Goal: Information Seeking & Learning: Learn about a topic

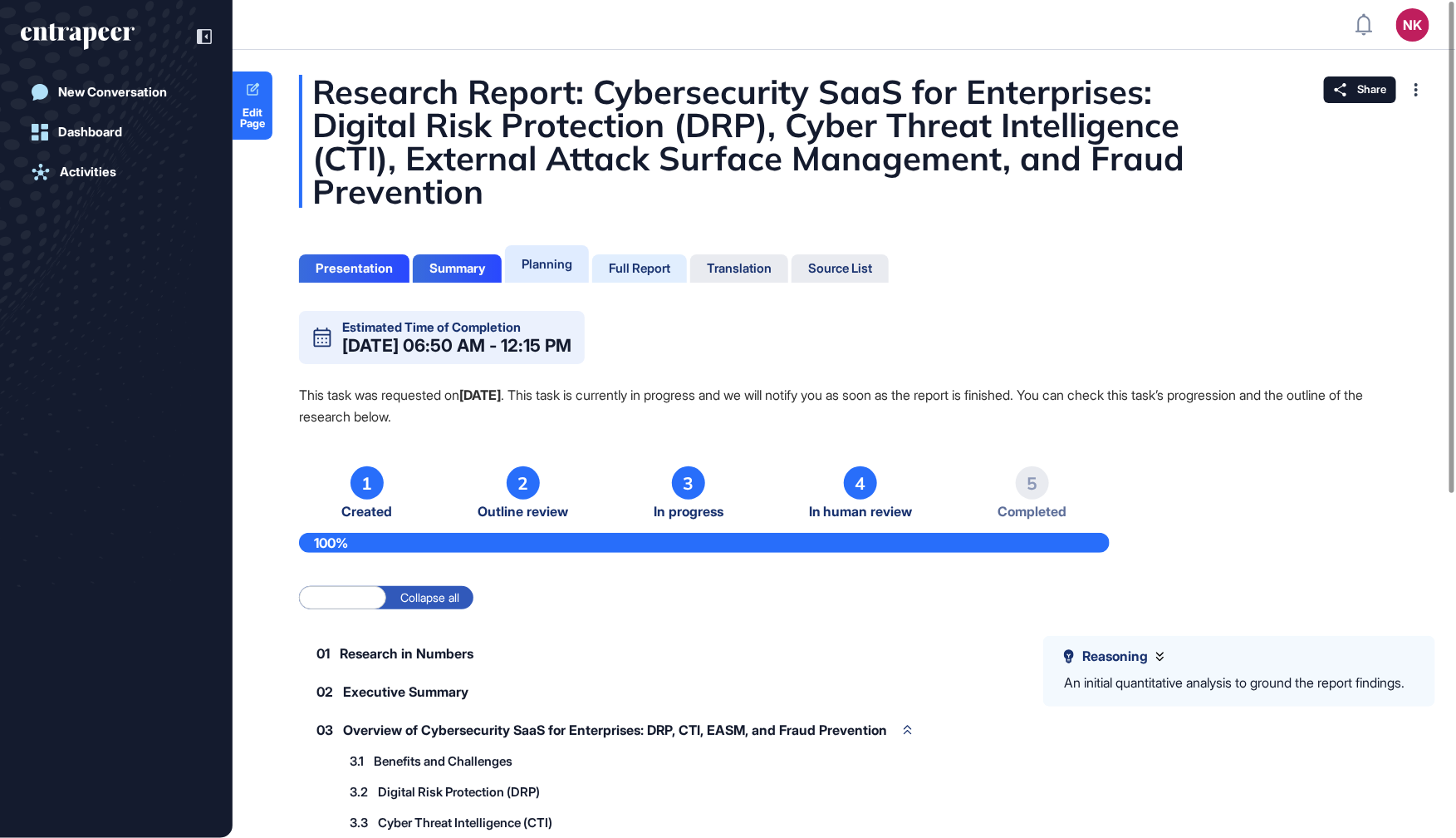
click at [654, 260] on div "Full Report" at bounding box center [639, 268] width 94 height 28
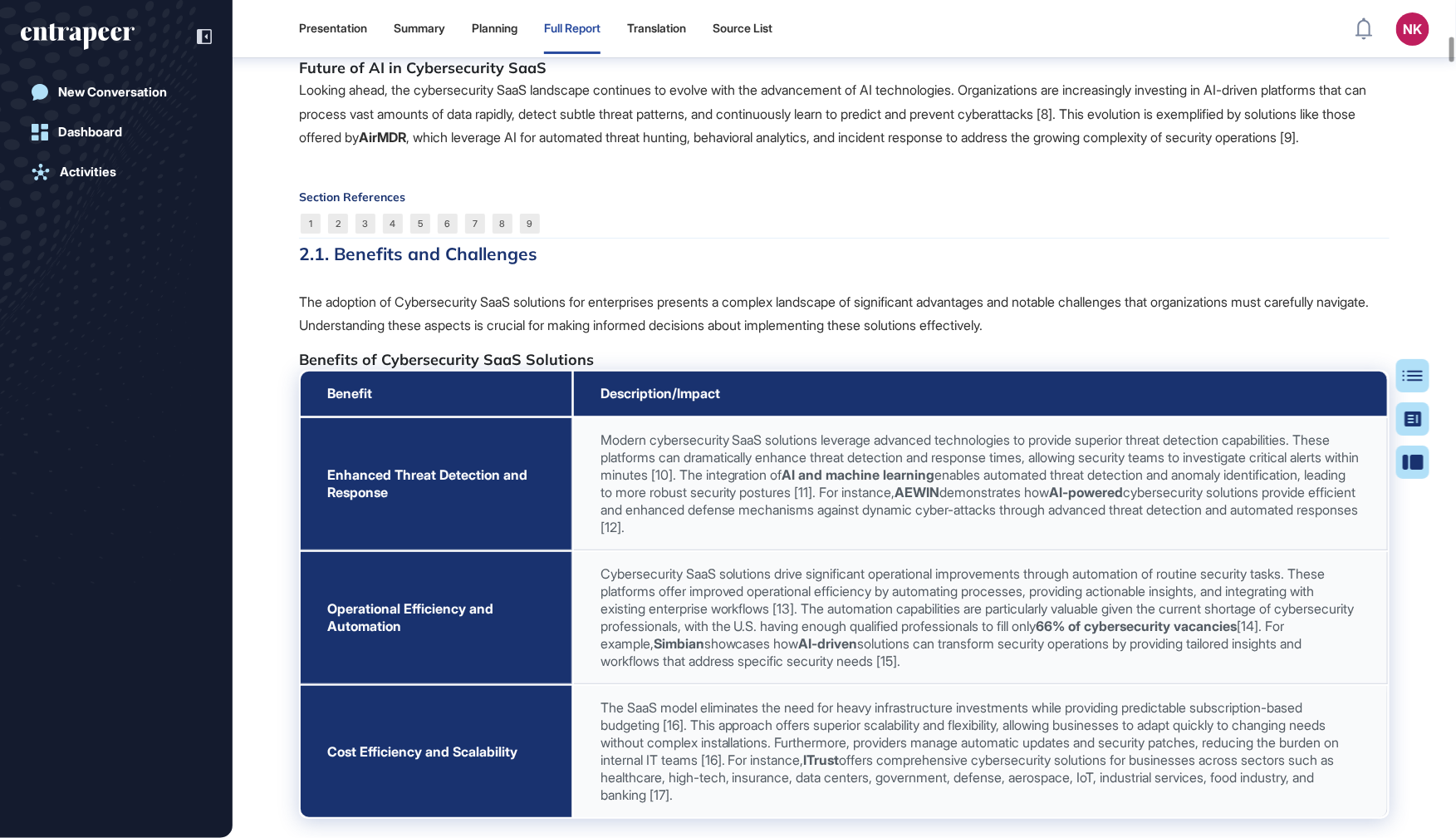
scroll to position [3218, 0]
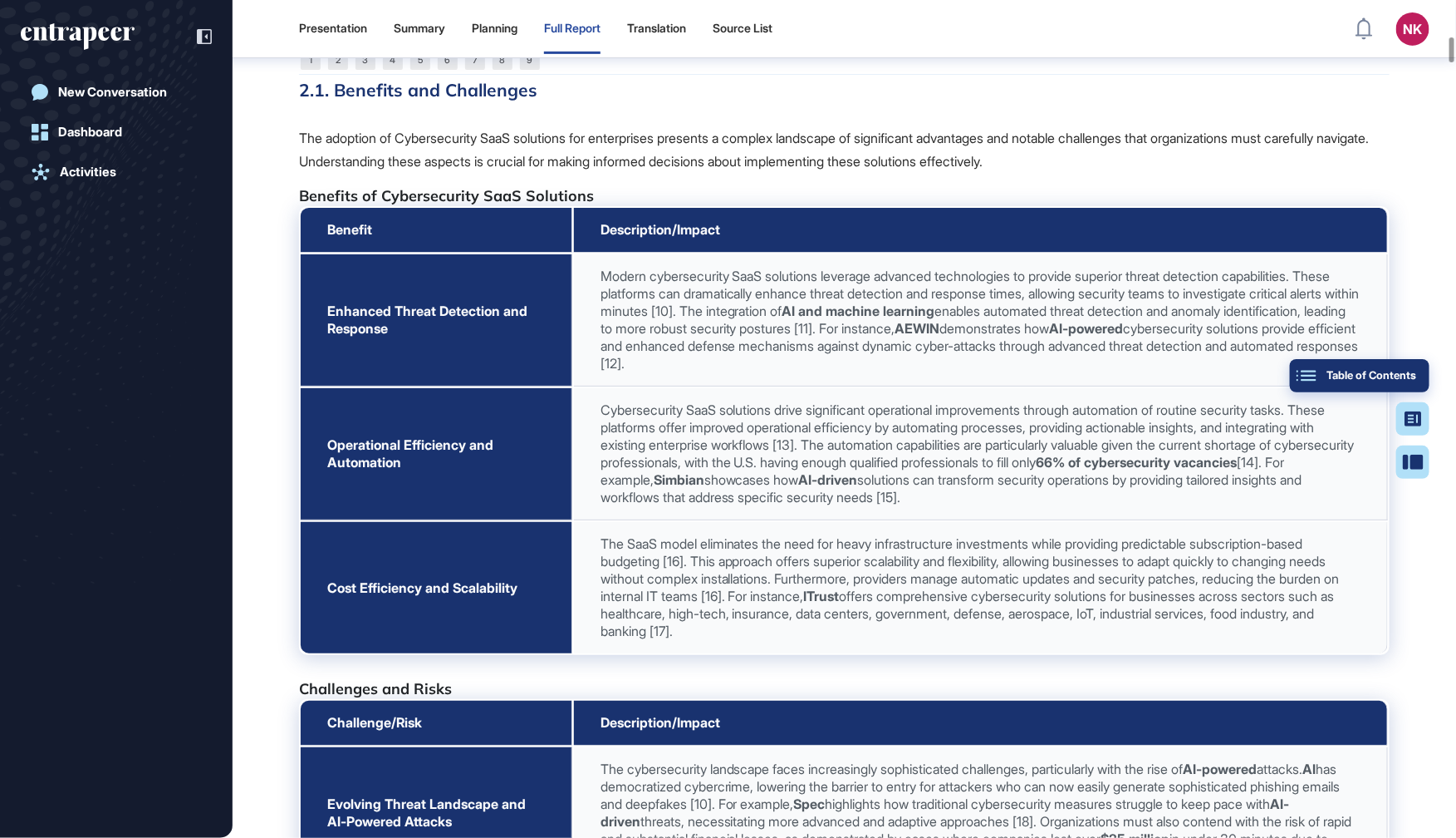
click at [1426, 370] on button "Table of Contents" at bounding box center [1360, 376] width 140 height 33
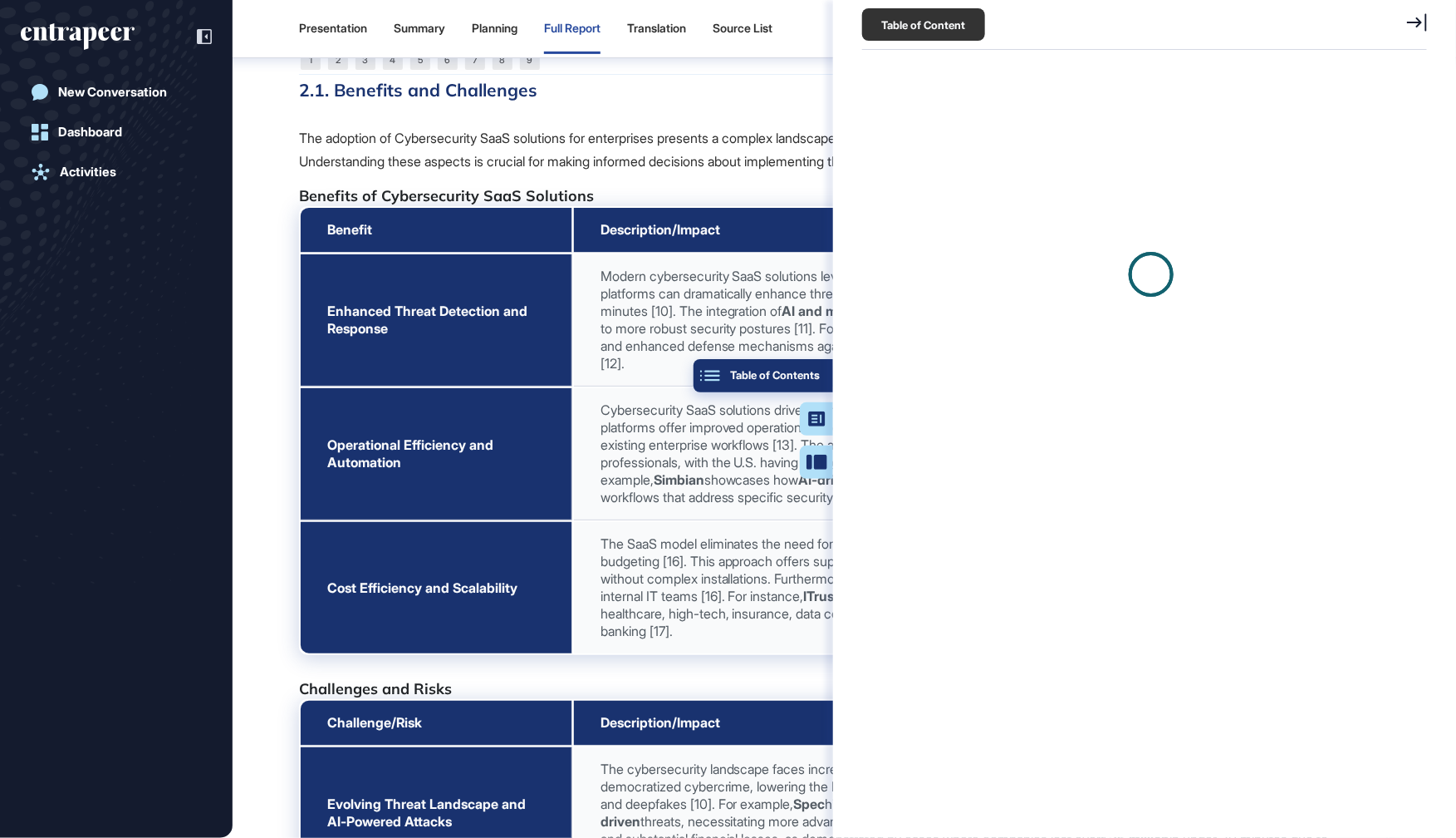
scroll to position [8, 0]
click at [822, 378] on button "Table of Contents" at bounding box center [763, 376] width 140 height 33
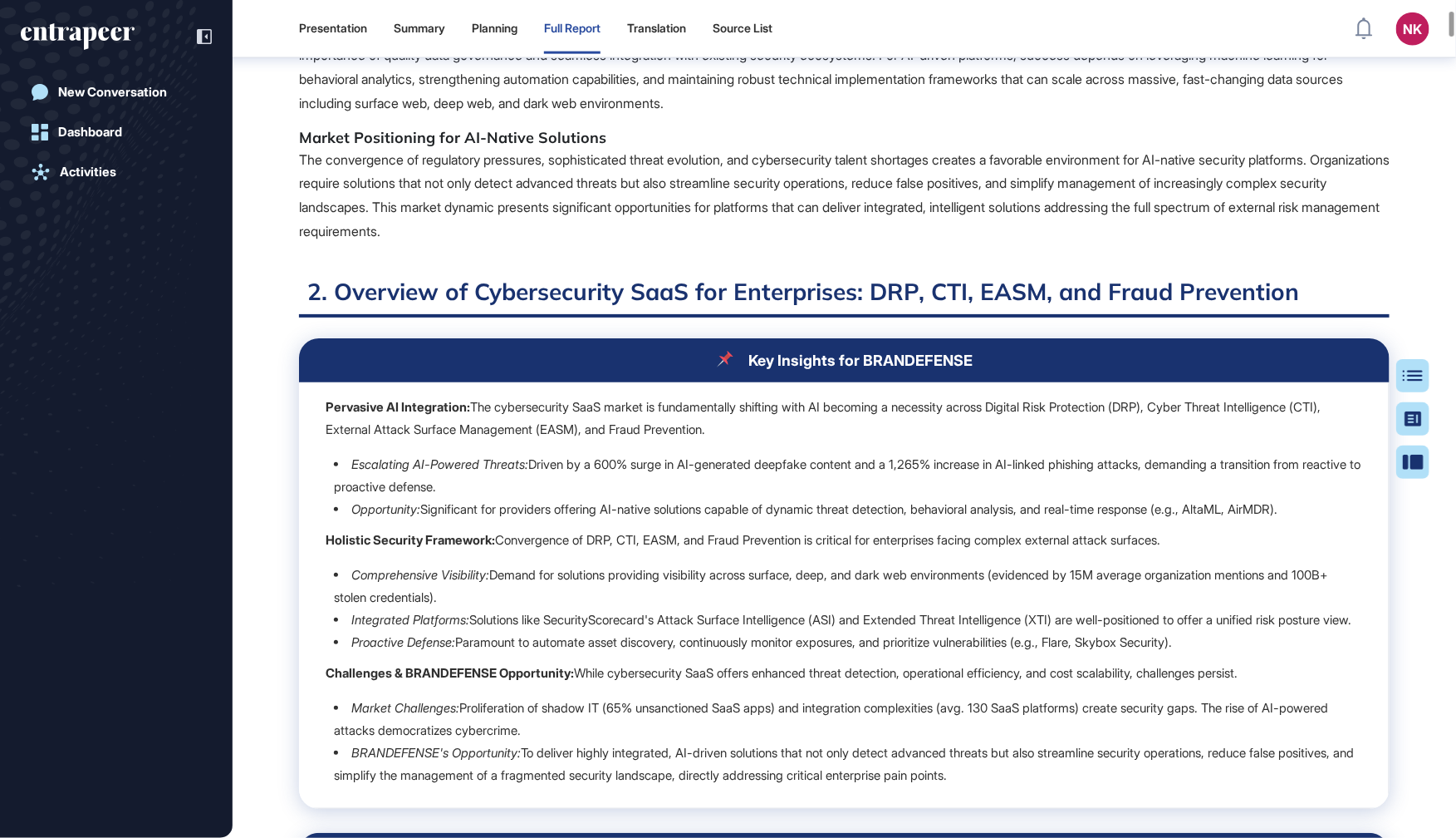
scroll to position [0, 0]
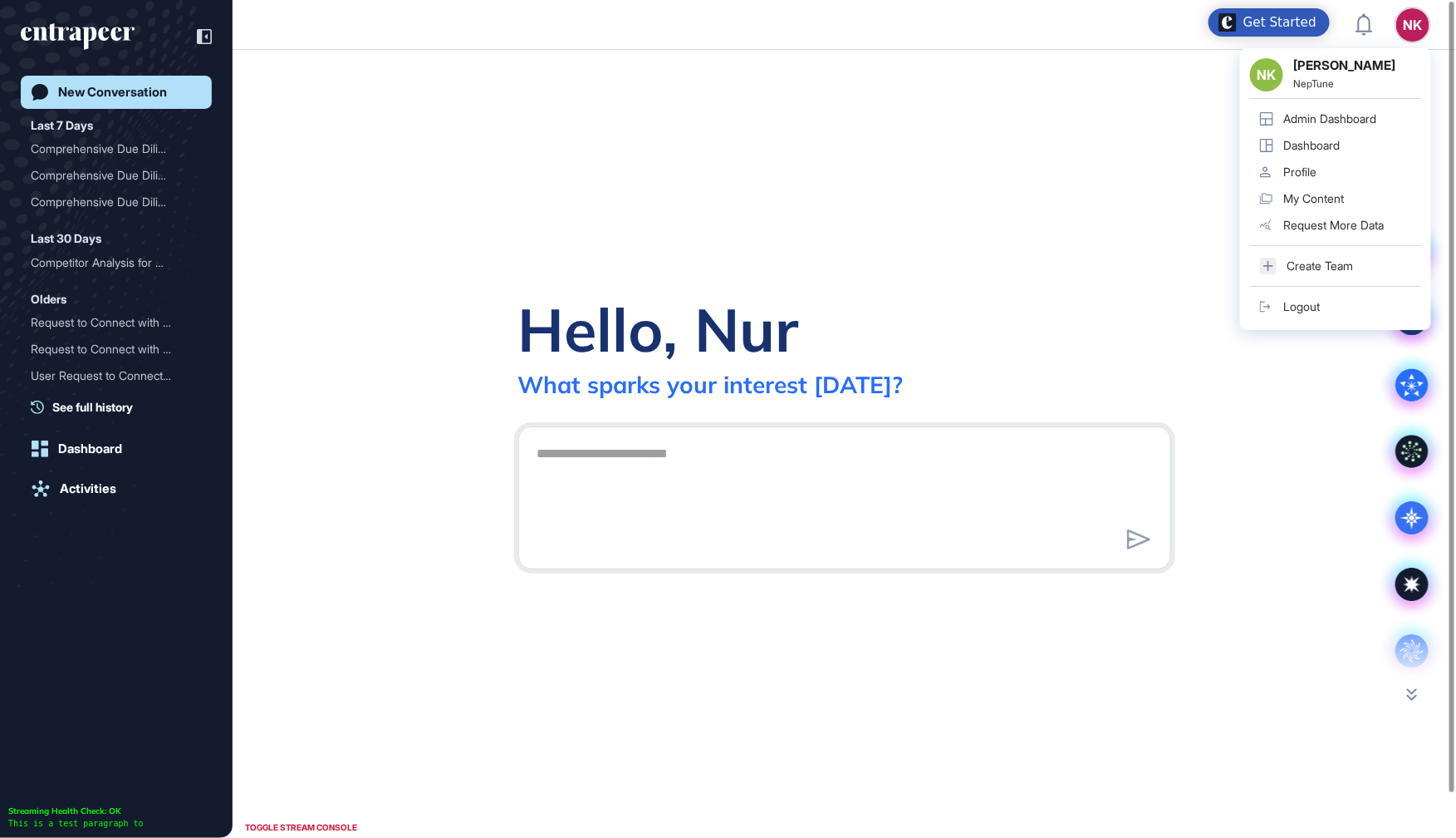
click at [1342, 124] on div "Admin Dashboard" at bounding box center [1329, 118] width 93 height 13
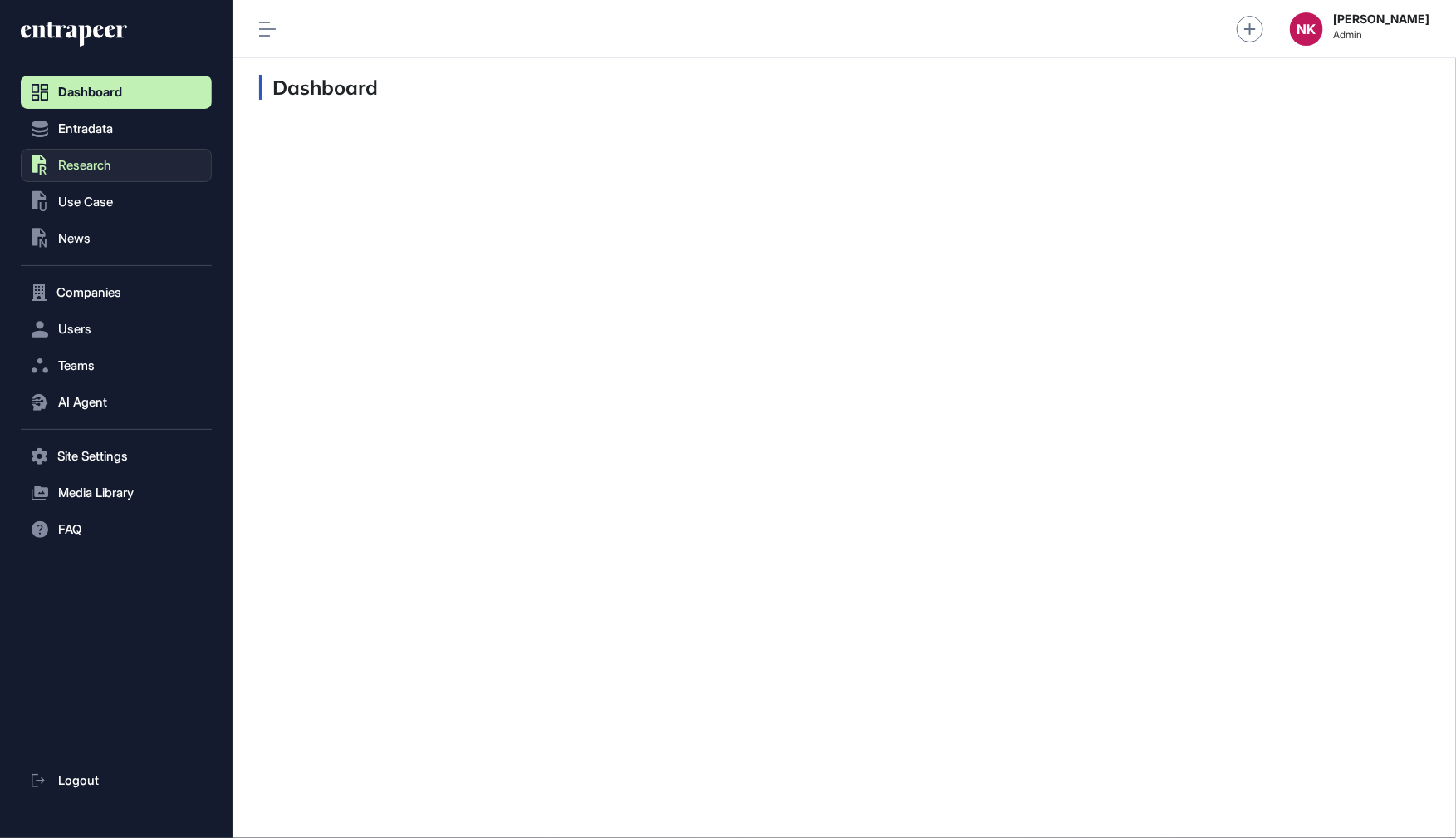
click at [79, 177] on button ".st0{fill:currentColor} Research" at bounding box center [116, 165] width 191 height 33
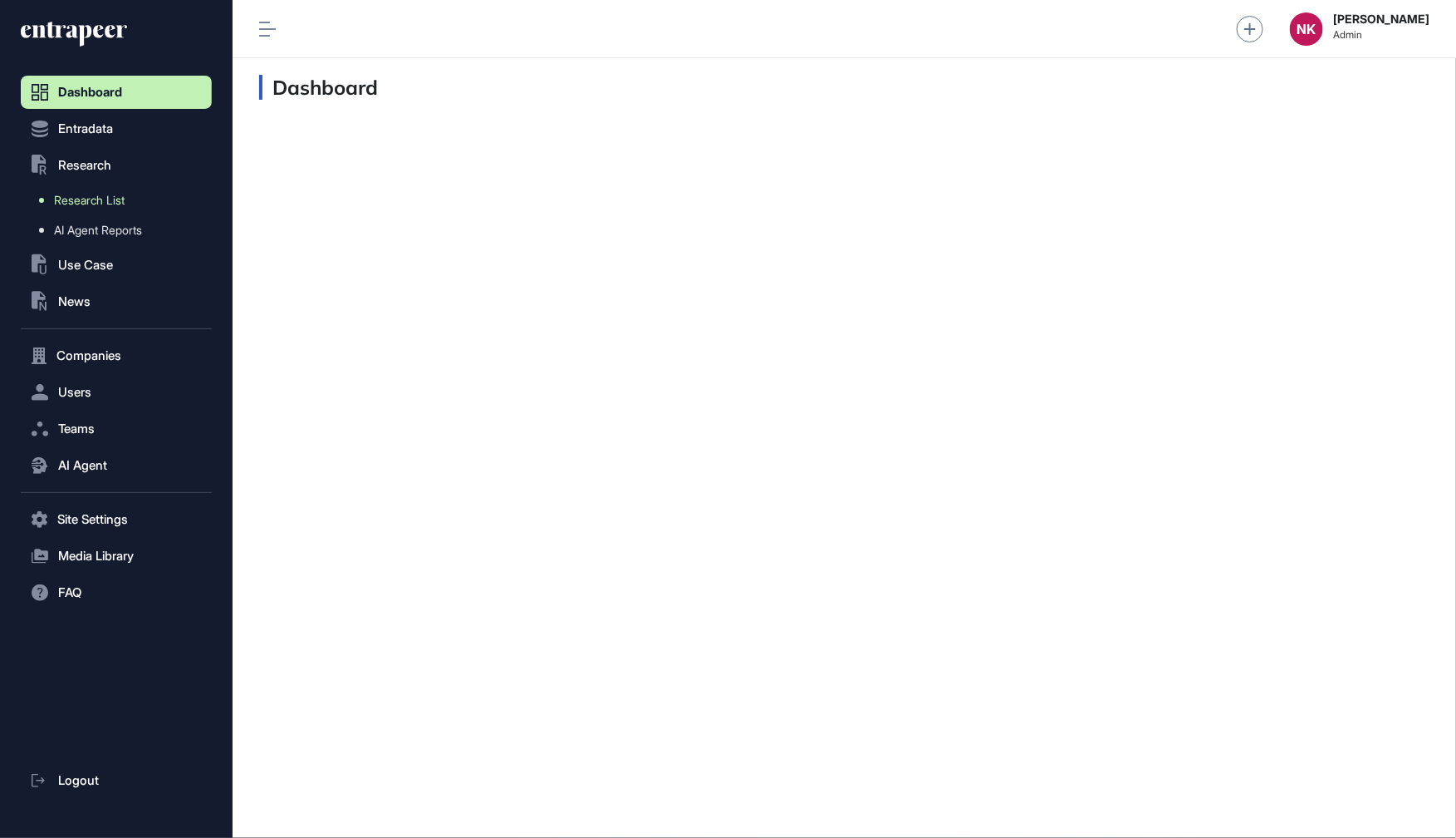
click at [84, 207] on span "Research List" at bounding box center [89, 200] width 71 height 13
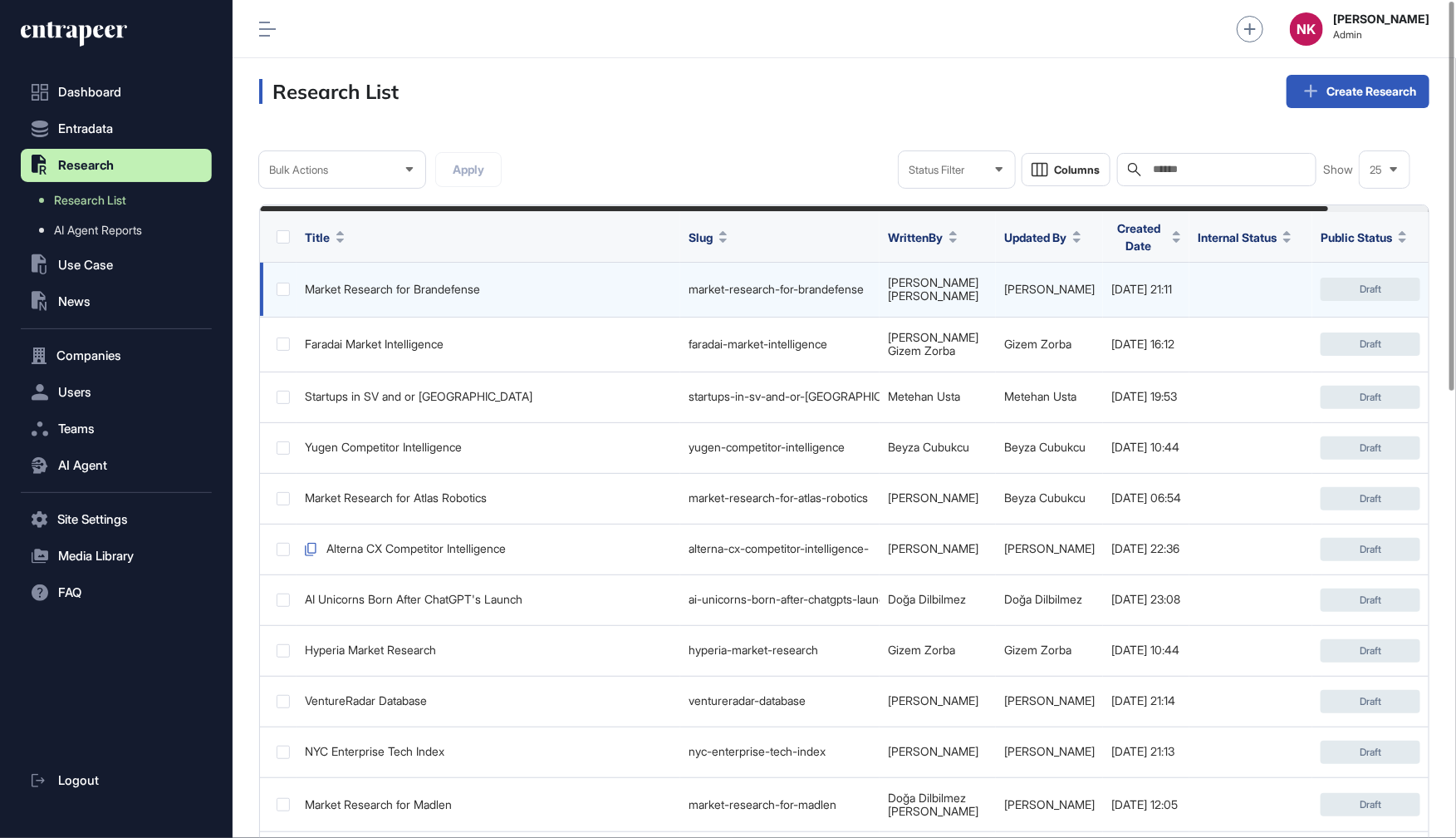
scroll to position [0, 111]
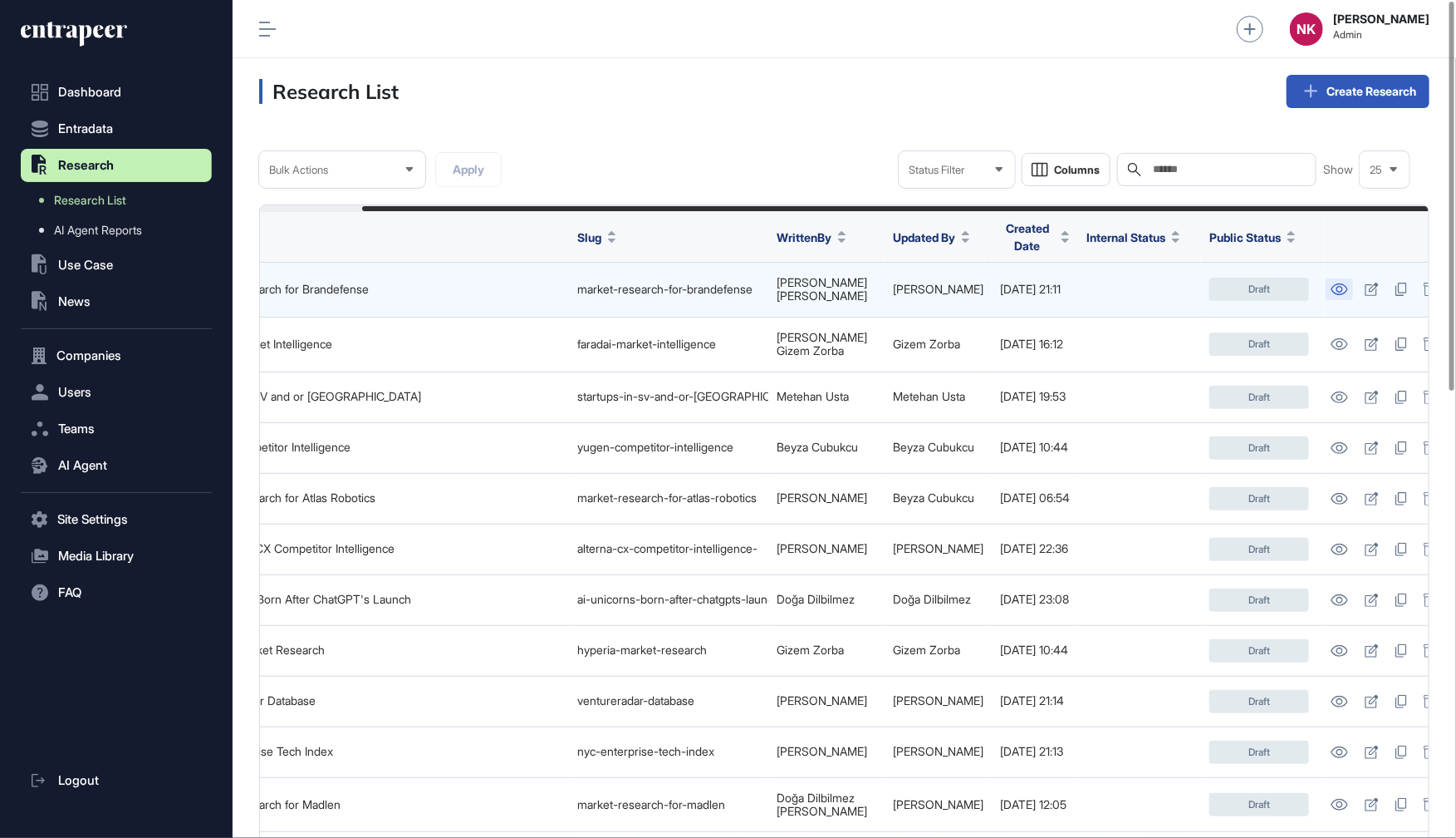
click at [1331, 283] on icon at bounding box center [1339, 288] width 17 height 11
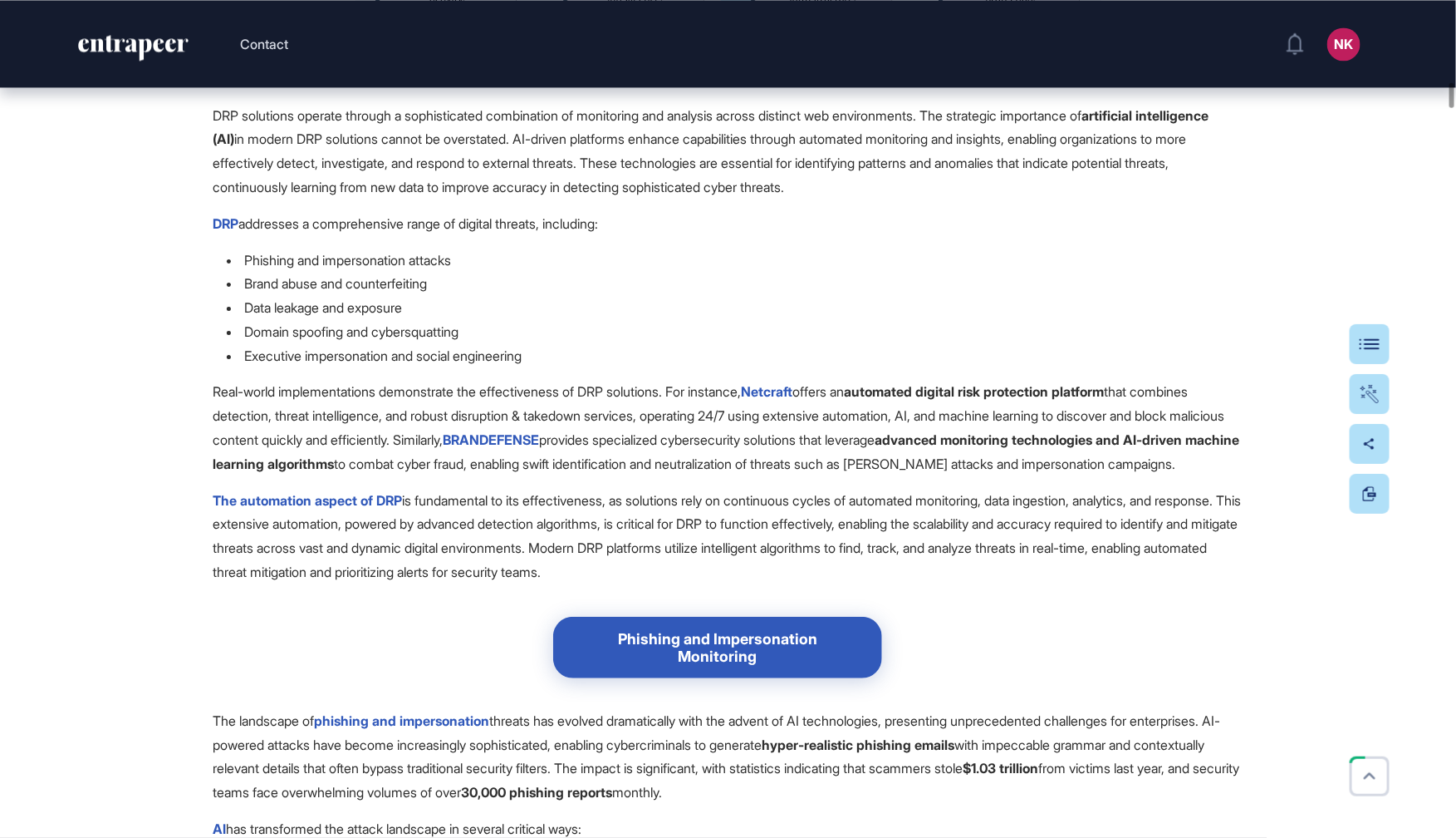
scroll to position [7486, 0]
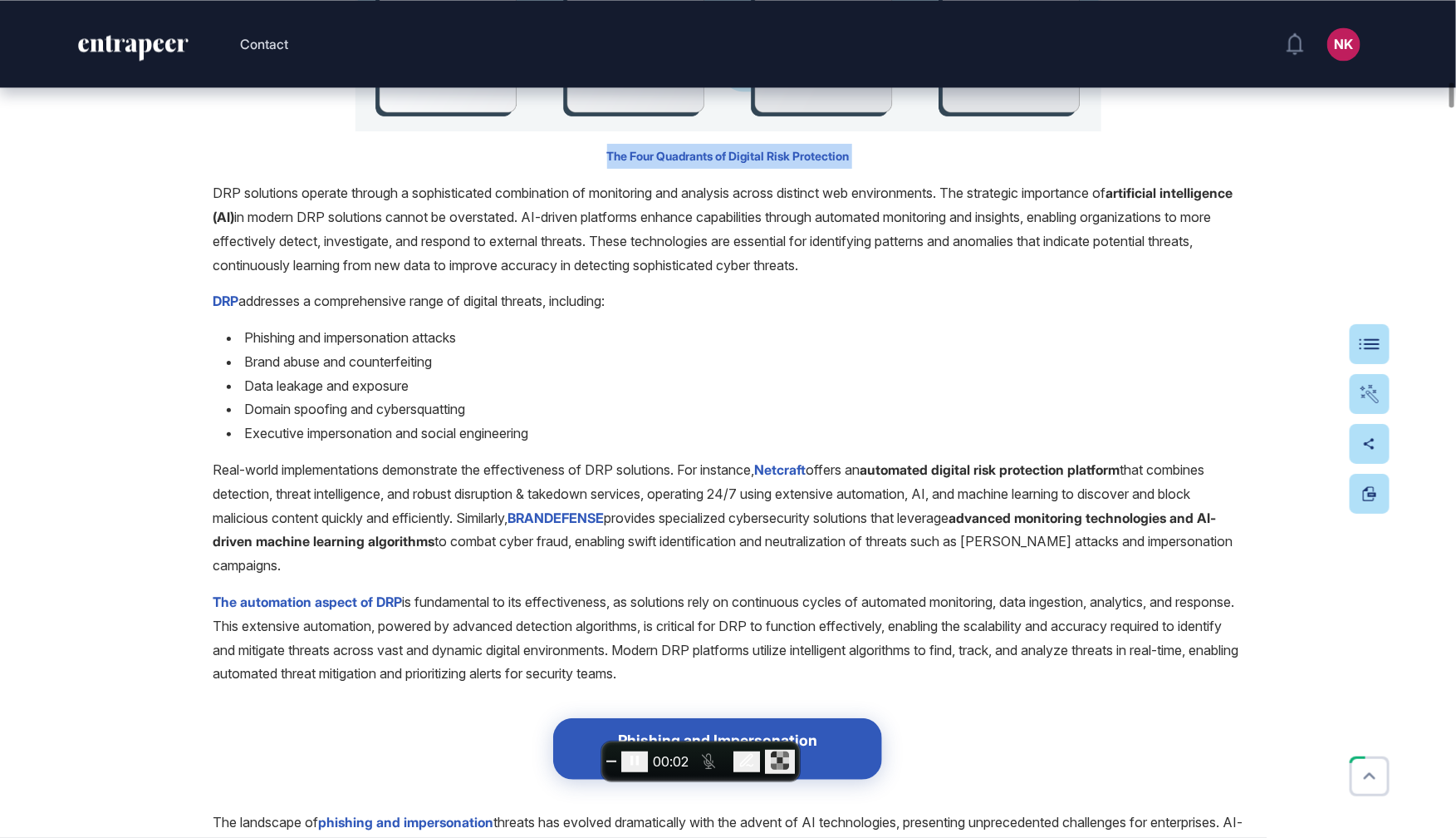
drag, startPoint x: 593, startPoint y: 252, endPoint x: 984, endPoint y: 262, distance: 391.1
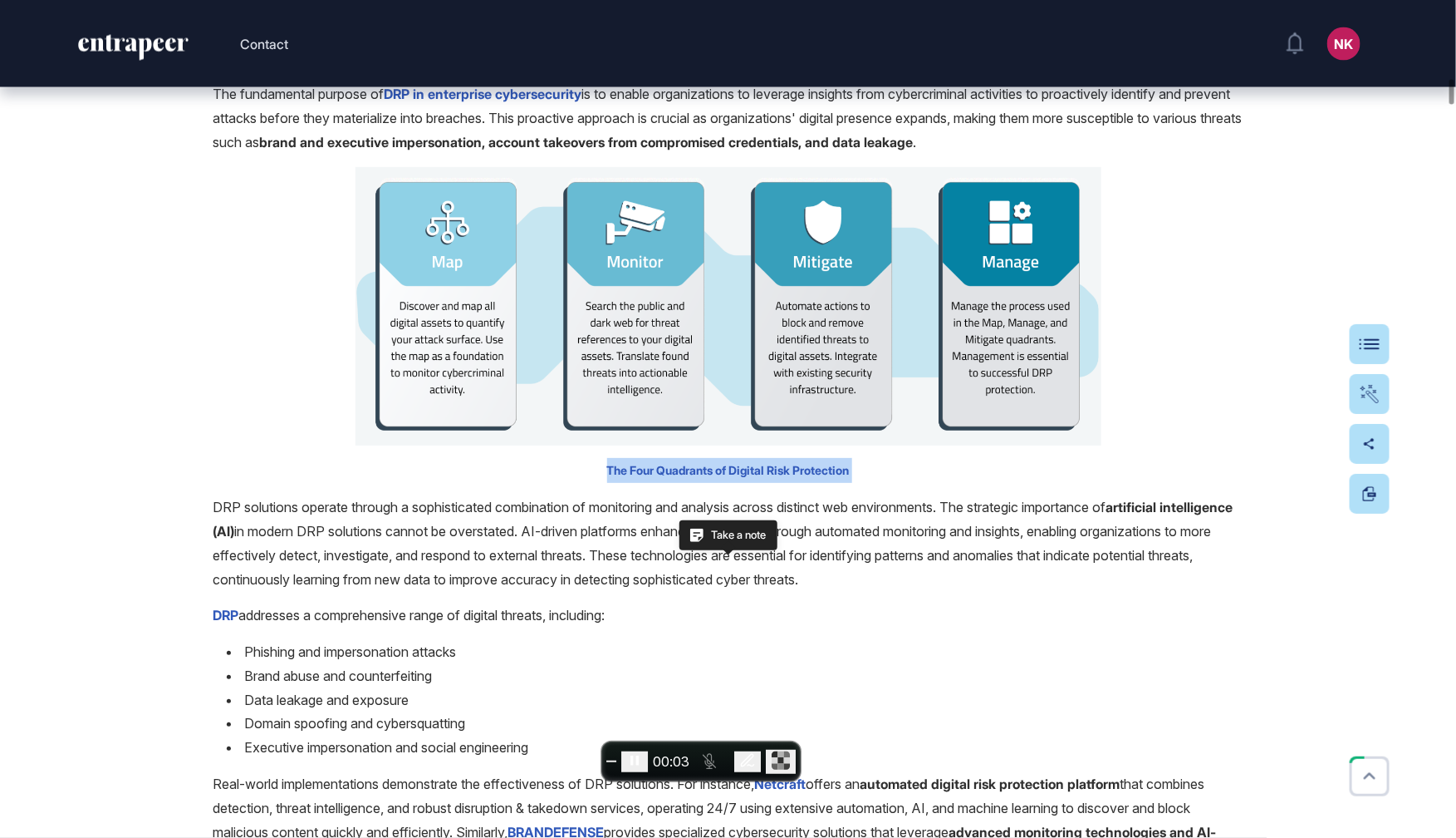
scroll to position [7170, 0]
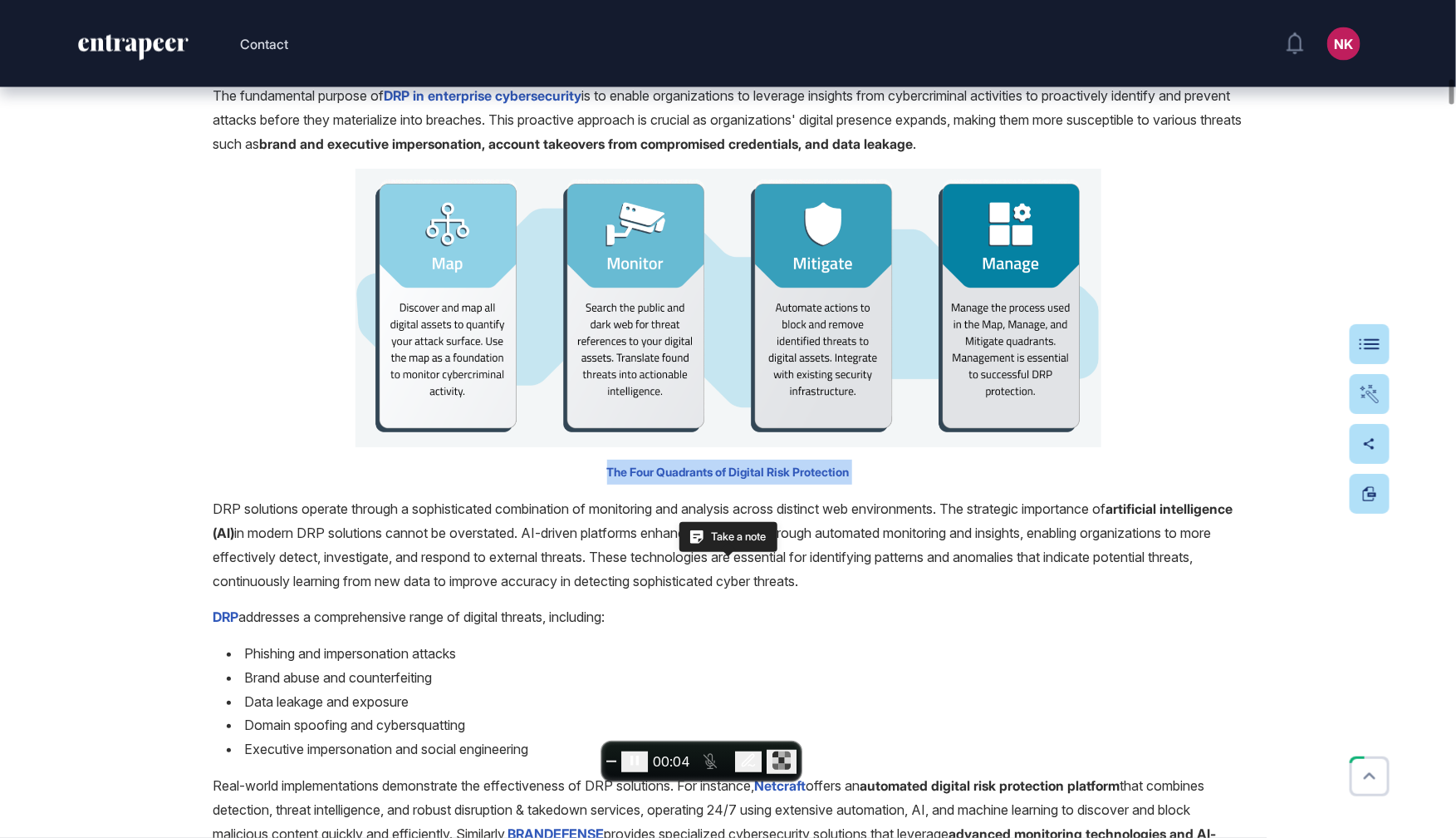
click at [876, 484] on p "The Four Quadrants of Digital Risk Protection" at bounding box center [728, 472] width 1030 height 25
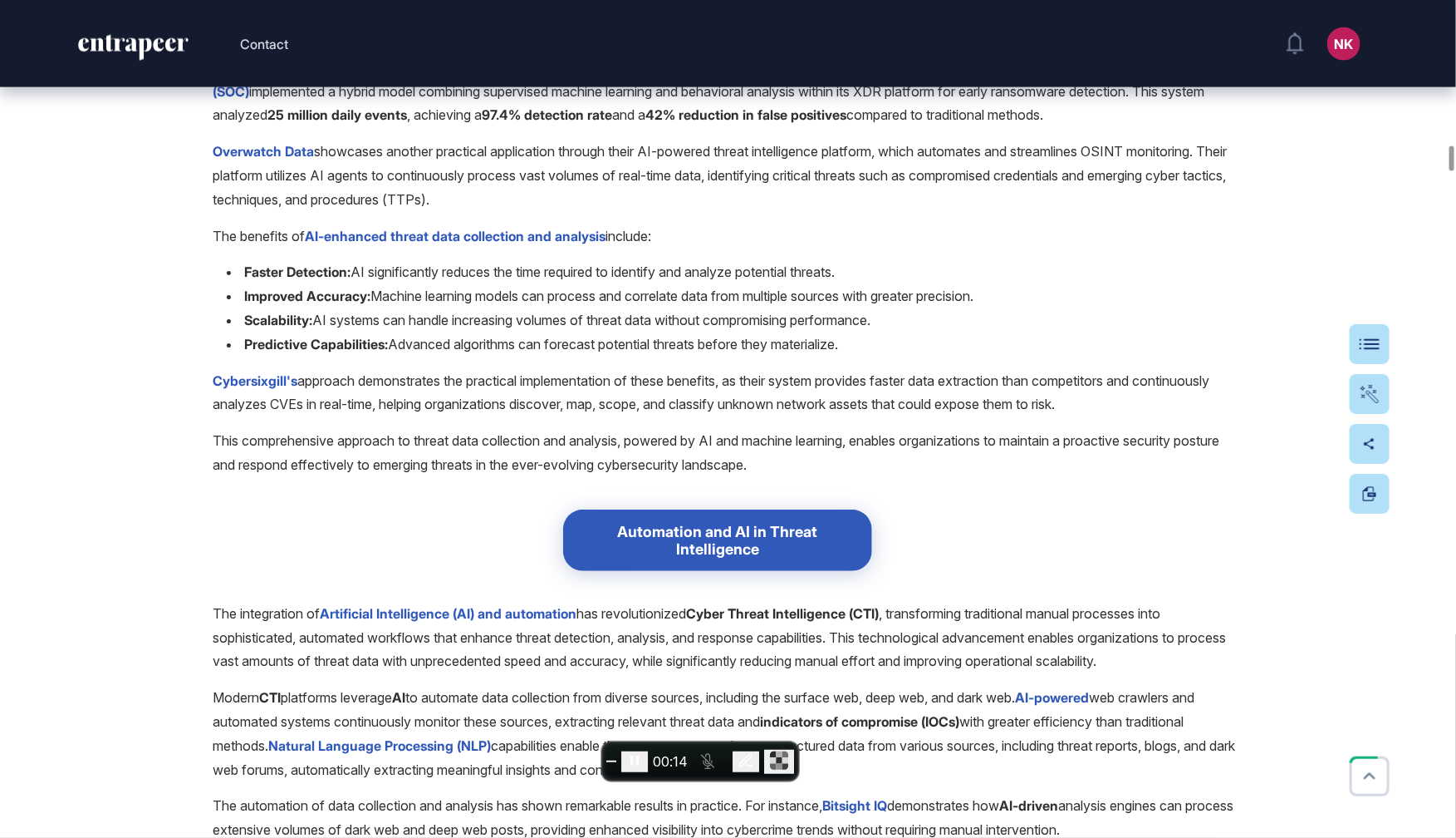
scroll to position [11739, 0]
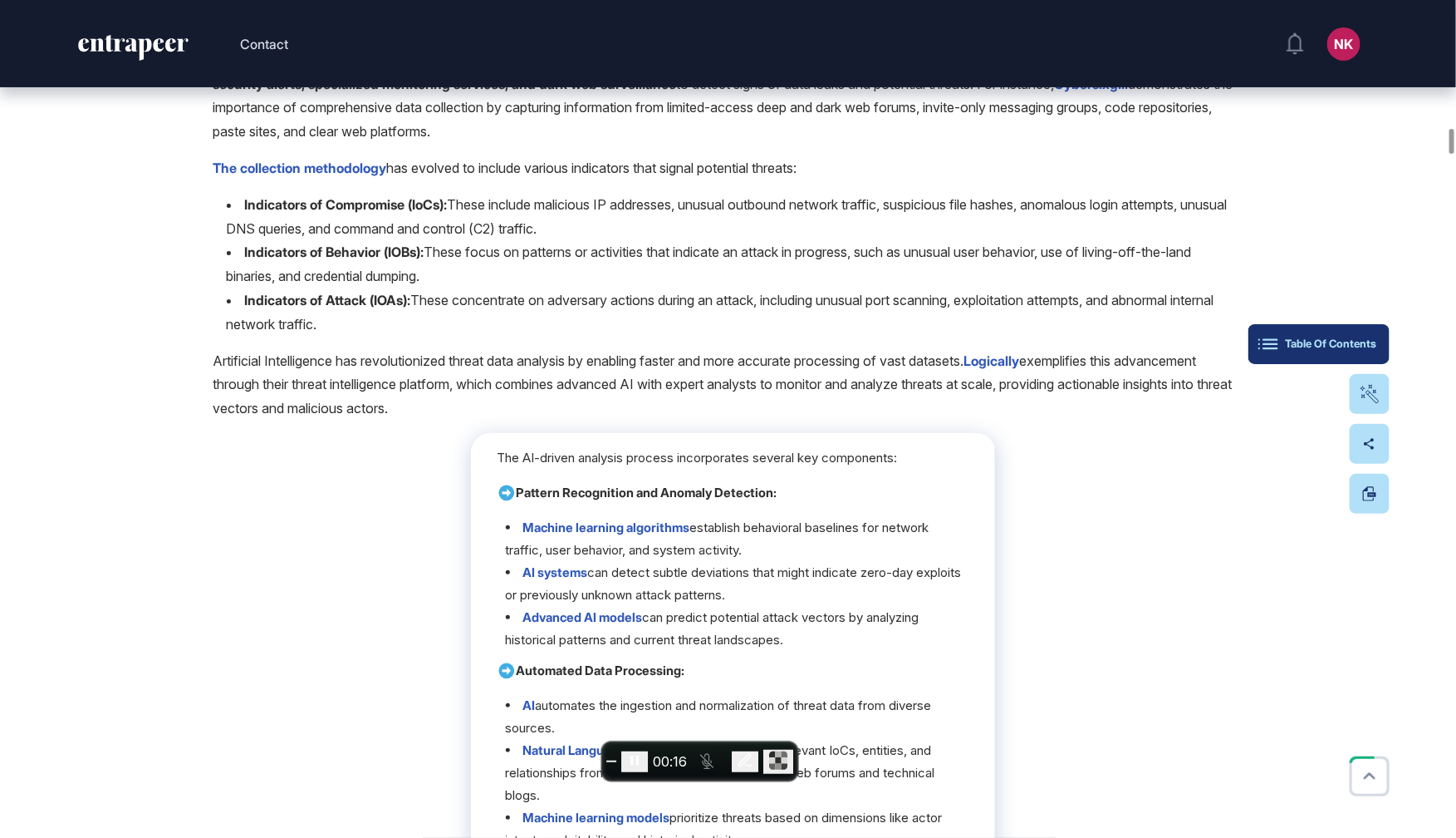
click at [1367, 350] on button "Table Of Contents" at bounding box center [1319, 344] width 141 height 40
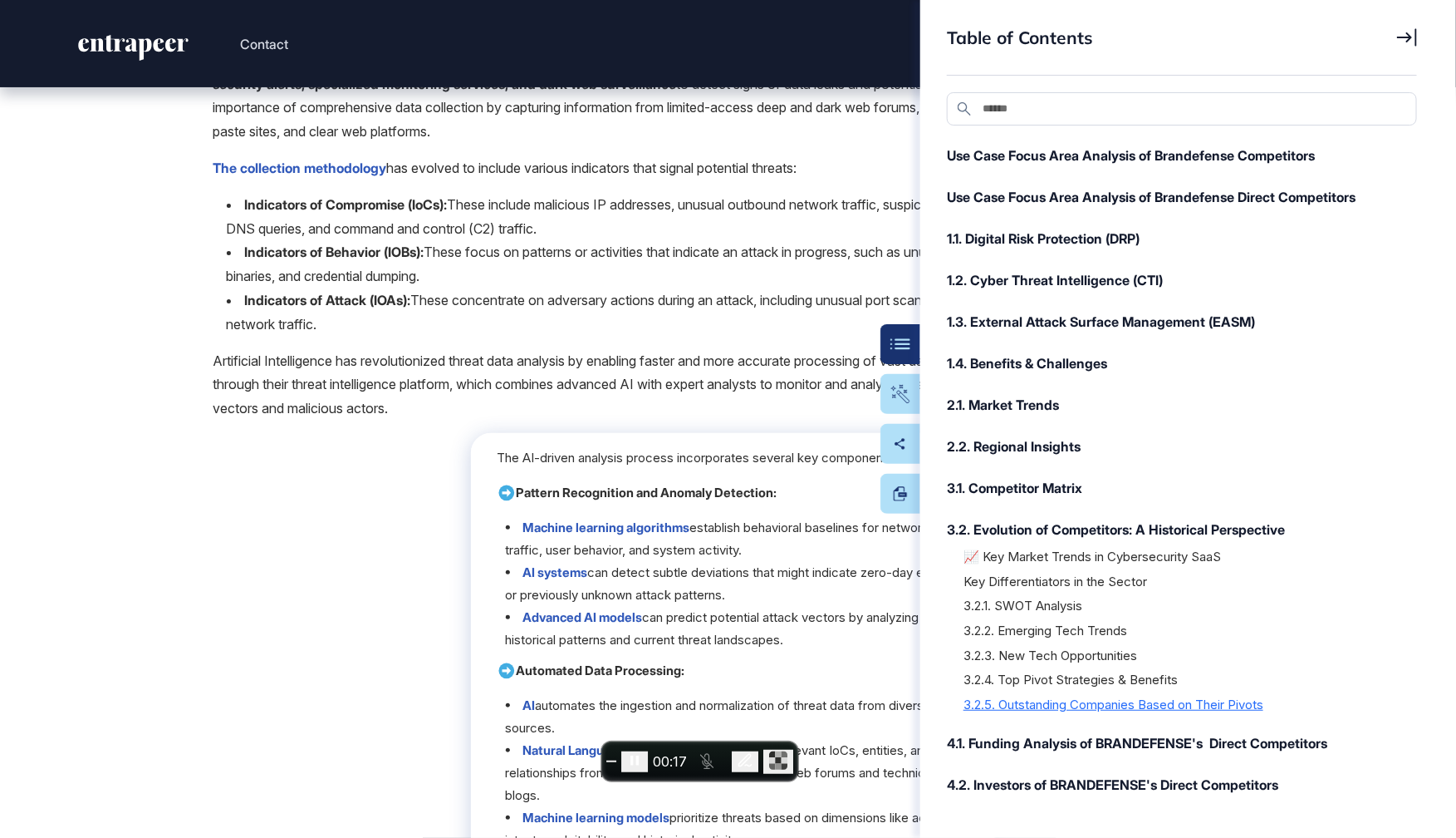
click at [1091, 703] on div "3.2.5. Outstanding Companies Based on Their Pivots" at bounding box center [1182, 703] width 437 height 17
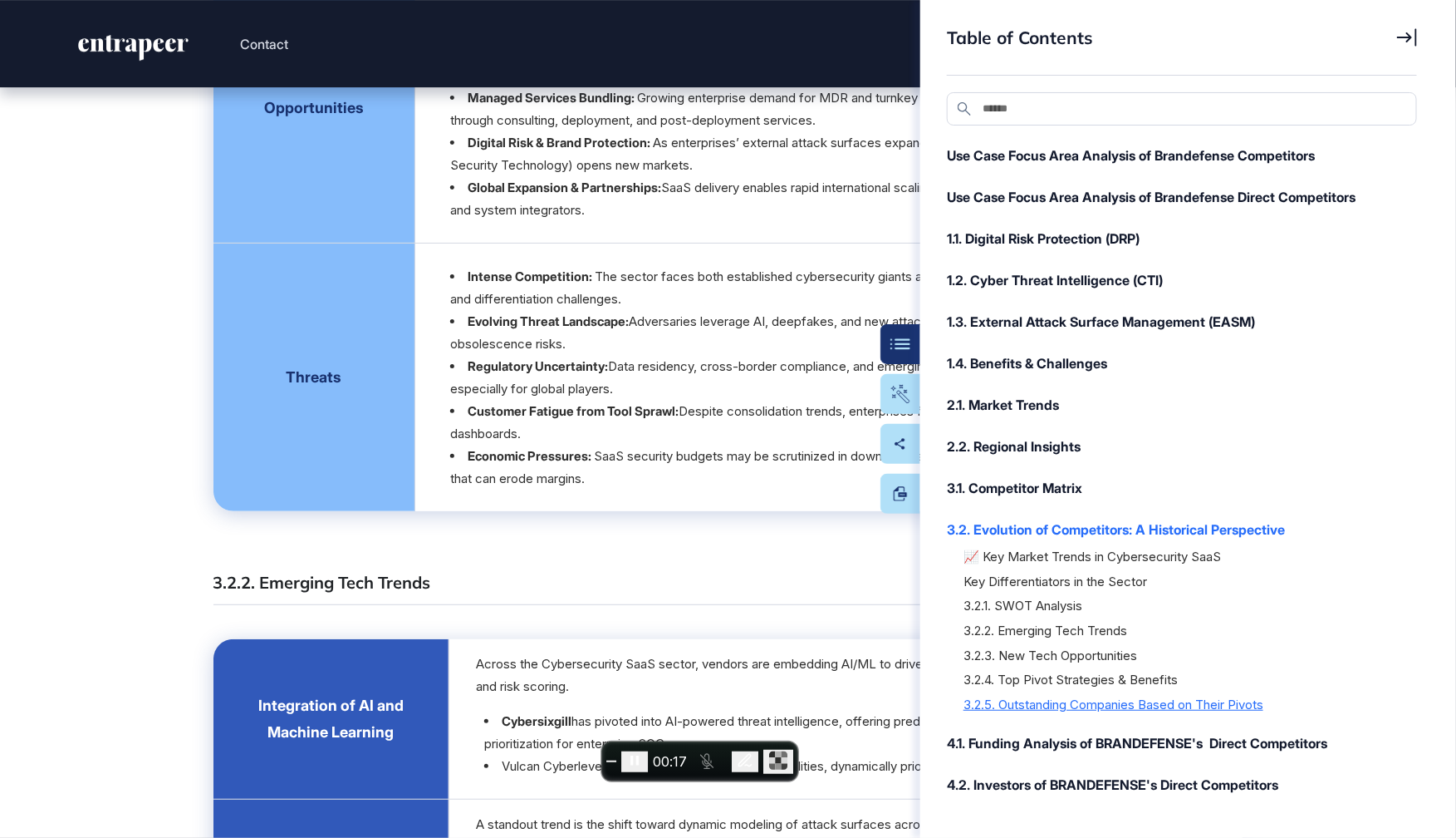
scroll to position [47581, 0]
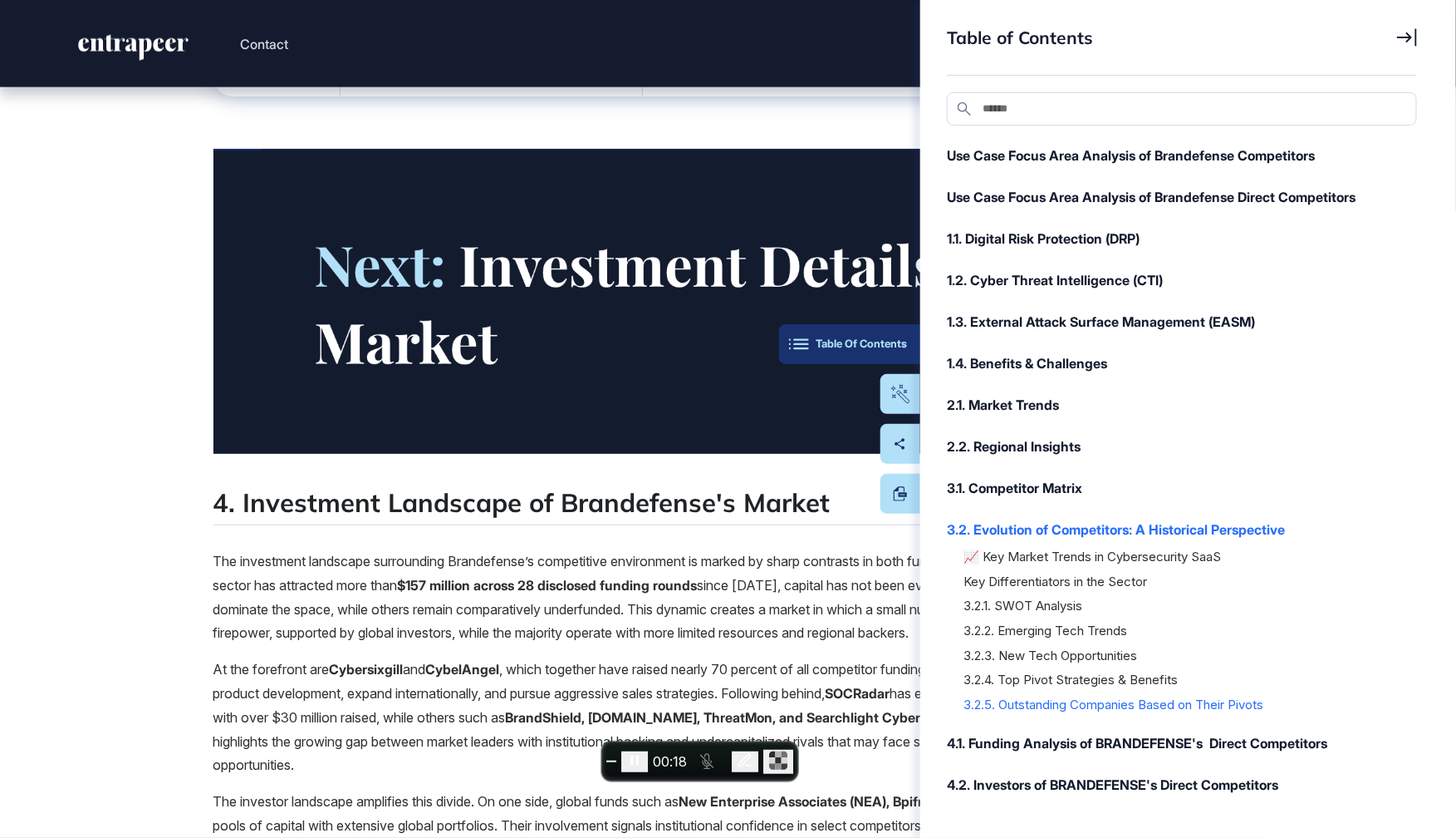
click at [901, 330] on button "Table Of Contents" at bounding box center [850, 344] width 141 height 40
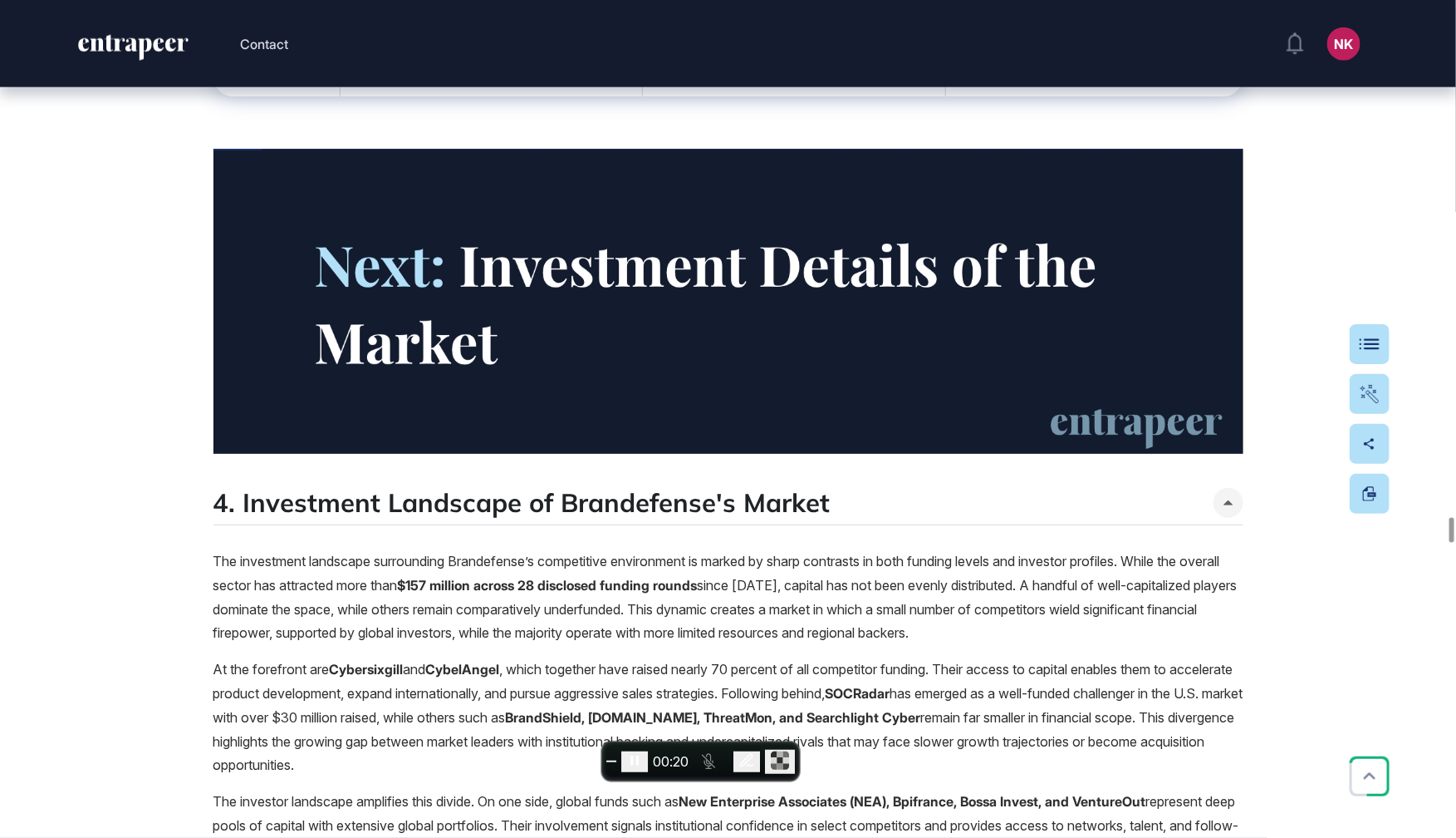
drag, startPoint x: 650, startPoint y: 109, endPoint x: 238, endPoint y: 110, distance: 412.0
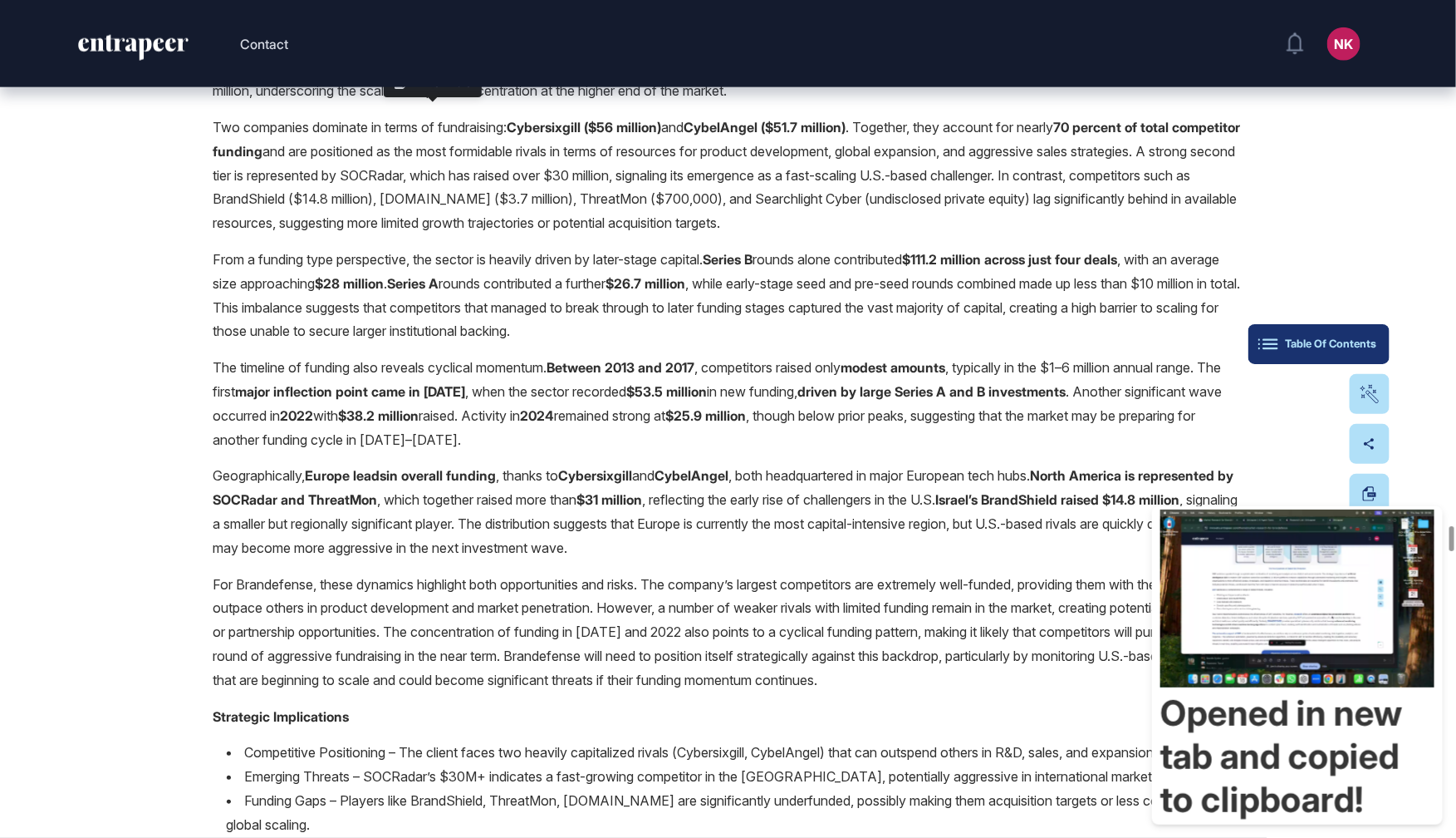
click at [1373, 345] on div "Table Of Contents" at bounding box center [1318, 343] width 114 height 13
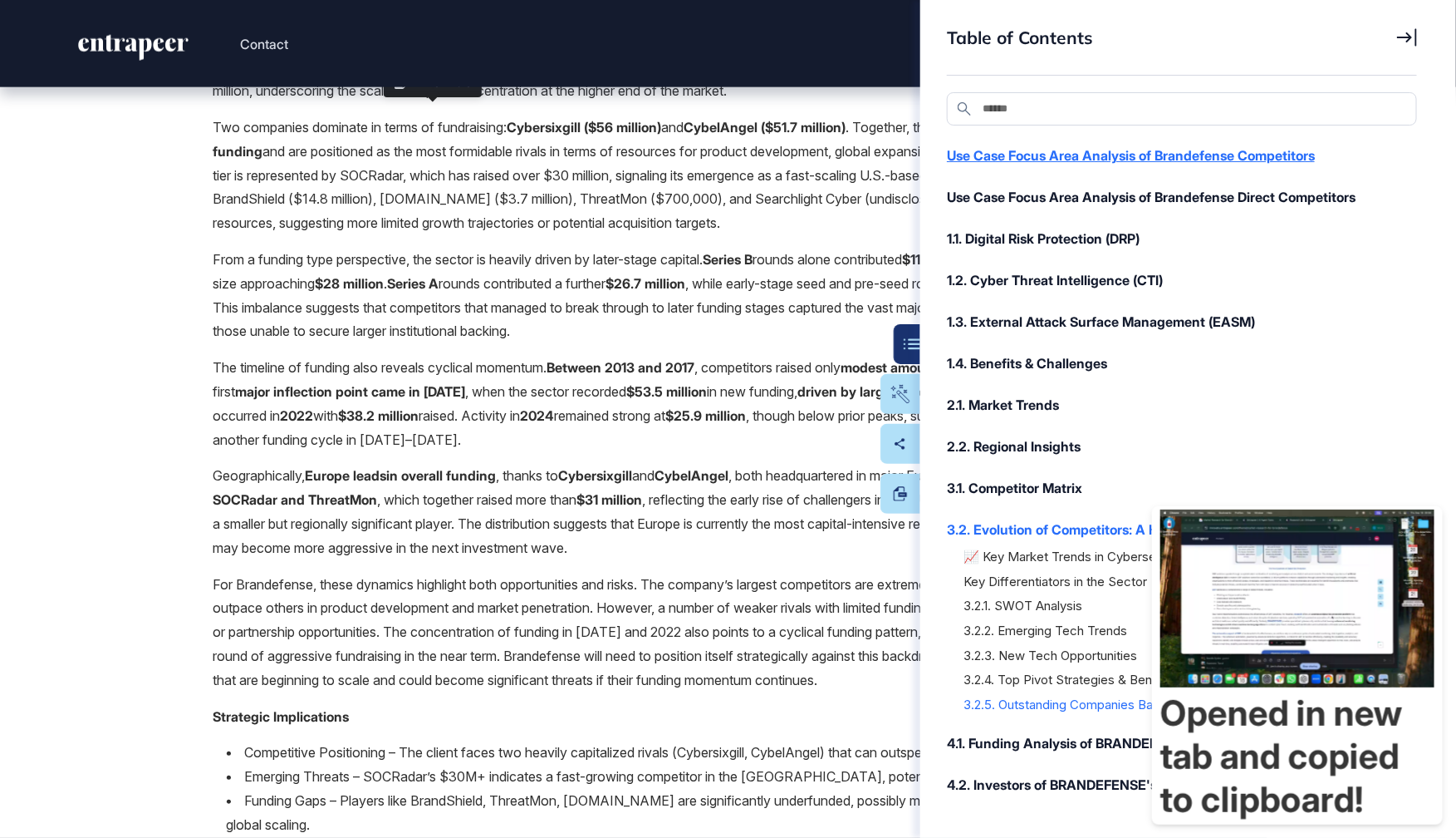
click at [1070, 151] on div "Use Case Focus Area Analysis of Brandefense Competitors" at bounding box center [1173, 155] width 453 height 20
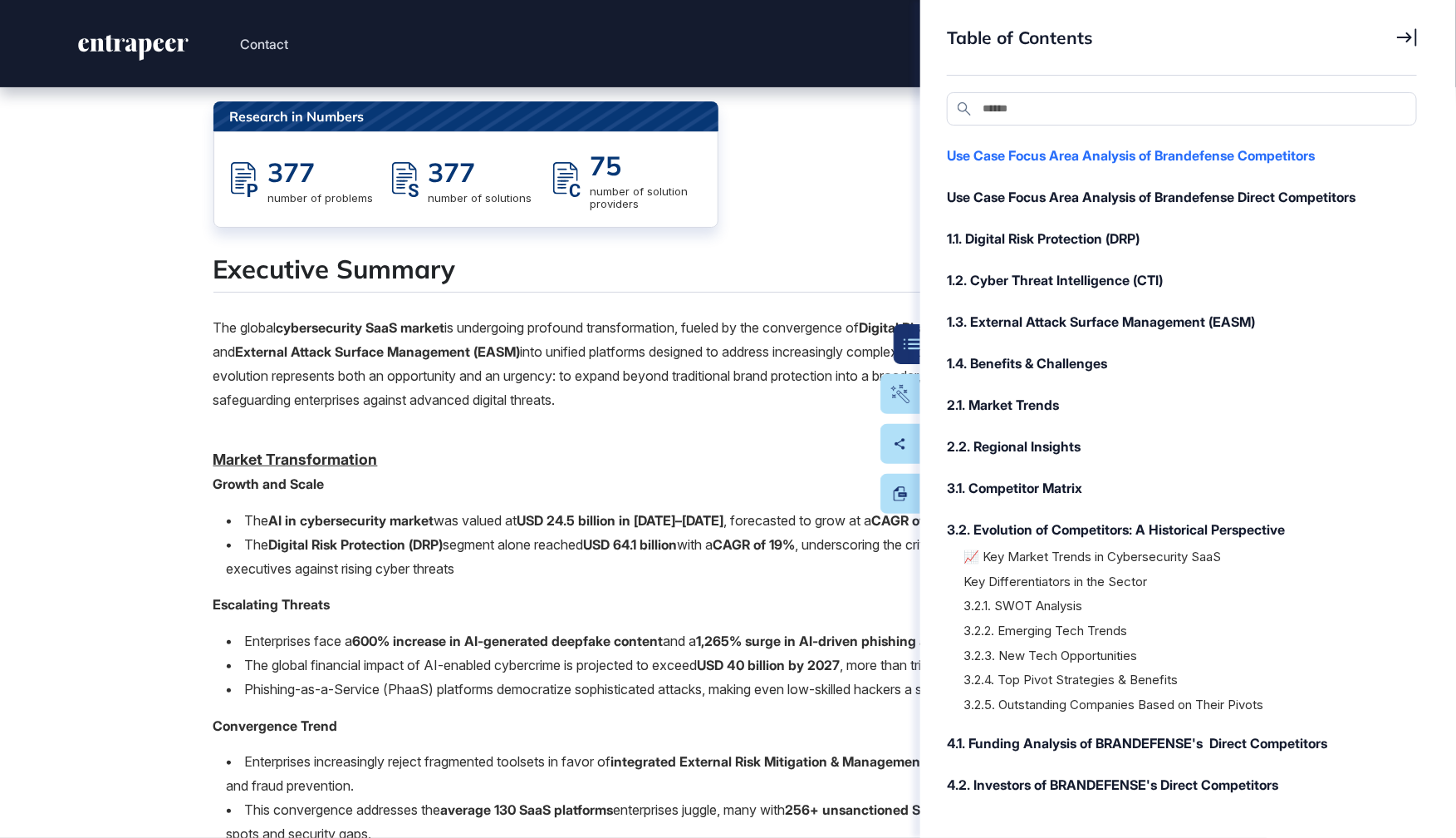
scroll to position [0, 0]
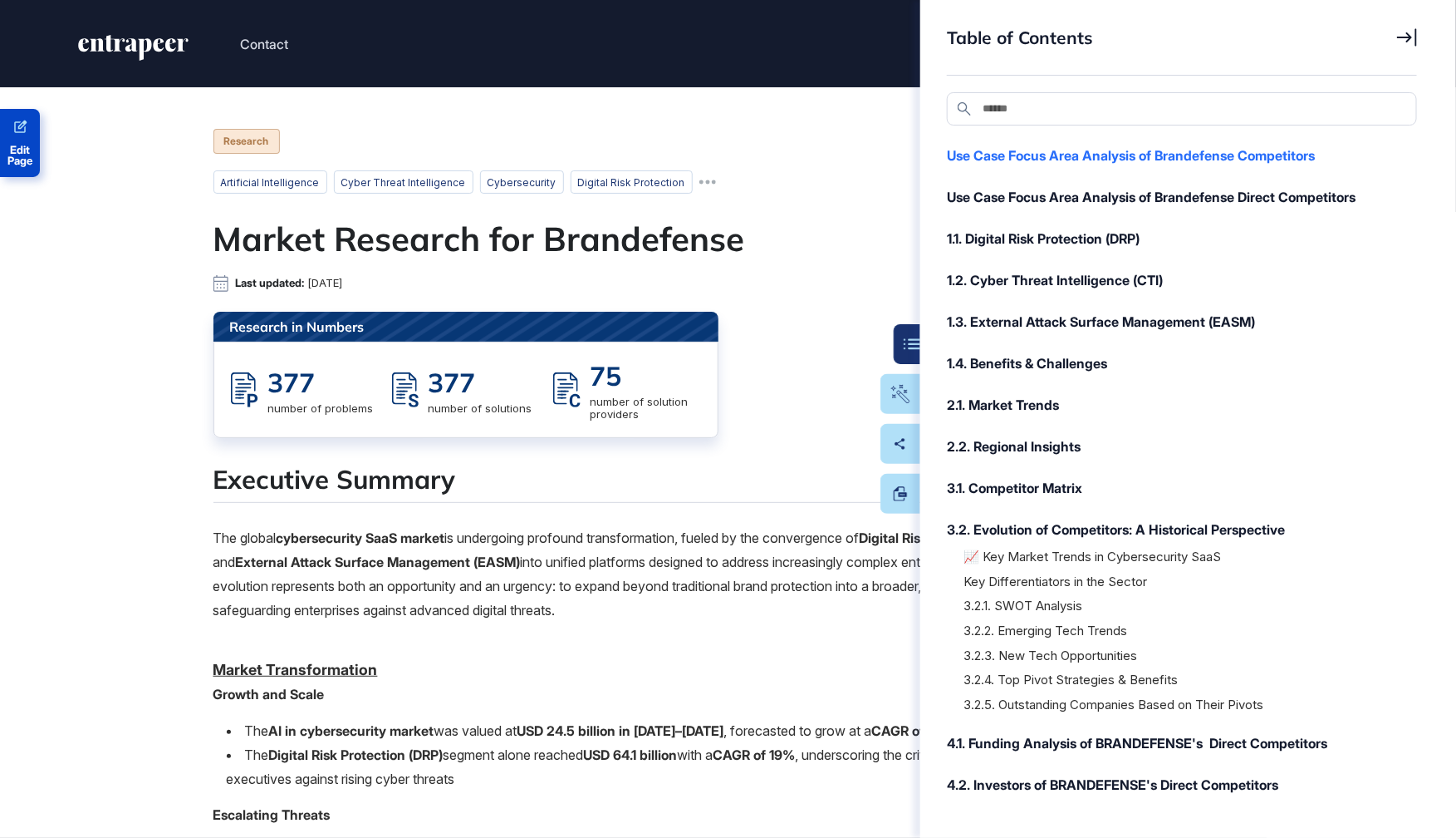
click at [27, 144] on span "Edit Page" at bounding box center [20, 155] width 40 height 22
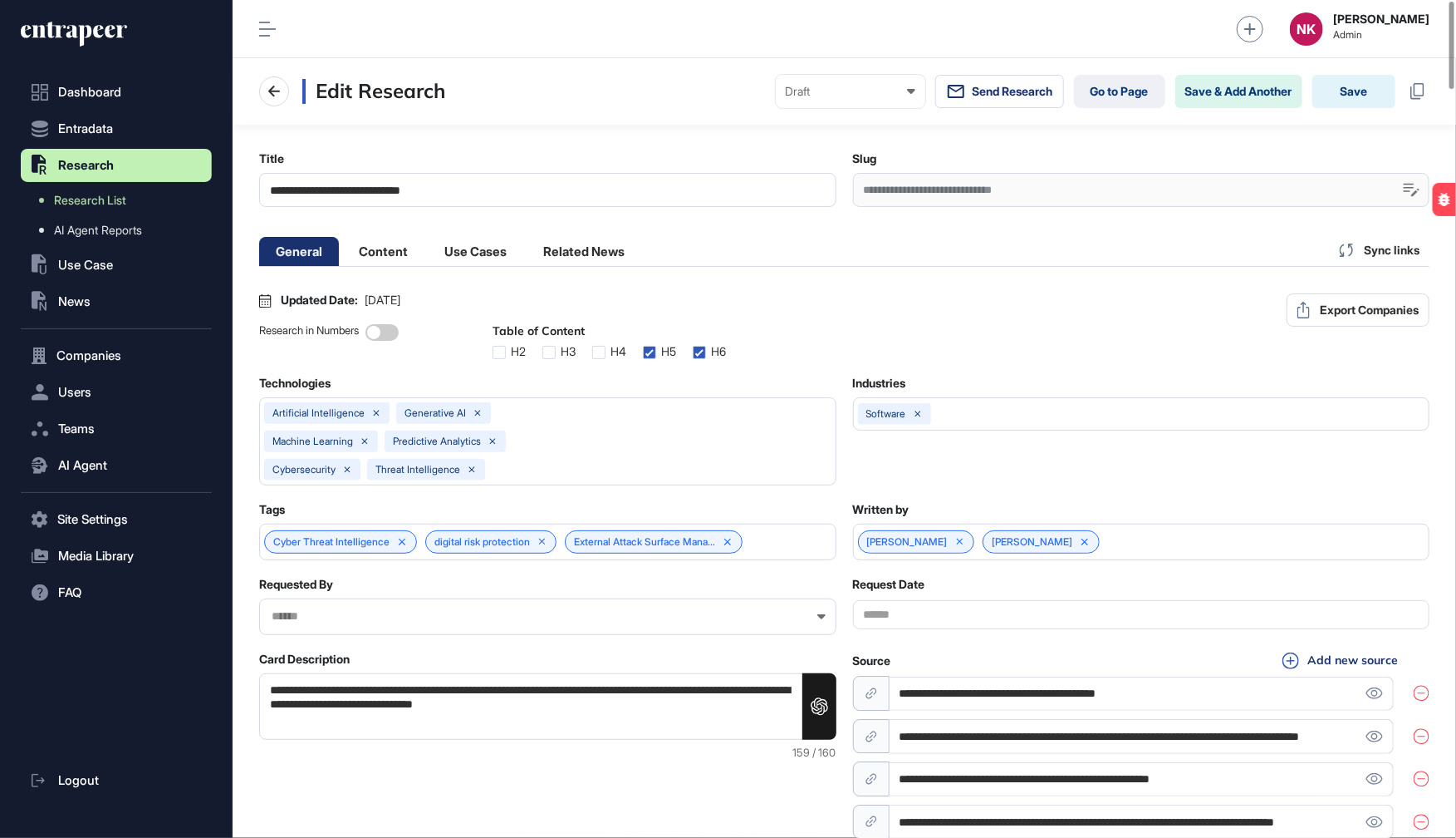
scroll to position [0, 8]
drag, startPoint x: 393, startPoint y: 255, endPoint x: 392, endPoint y: 284, distance: 29.0
click at [393, 255] on li "Content" at bounding box center [383, 251] width 82 height 29
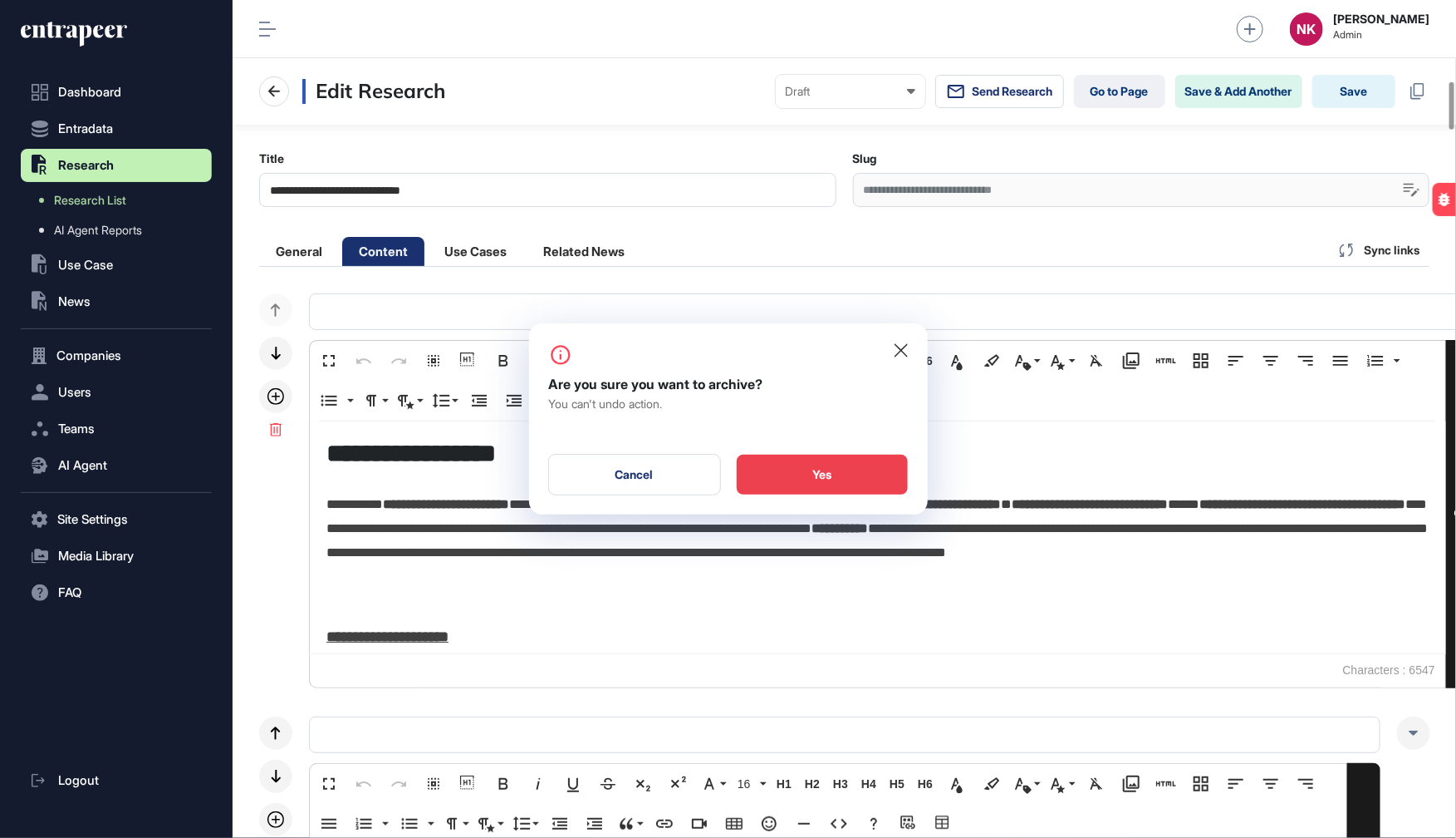
scroll to position [0, 0]
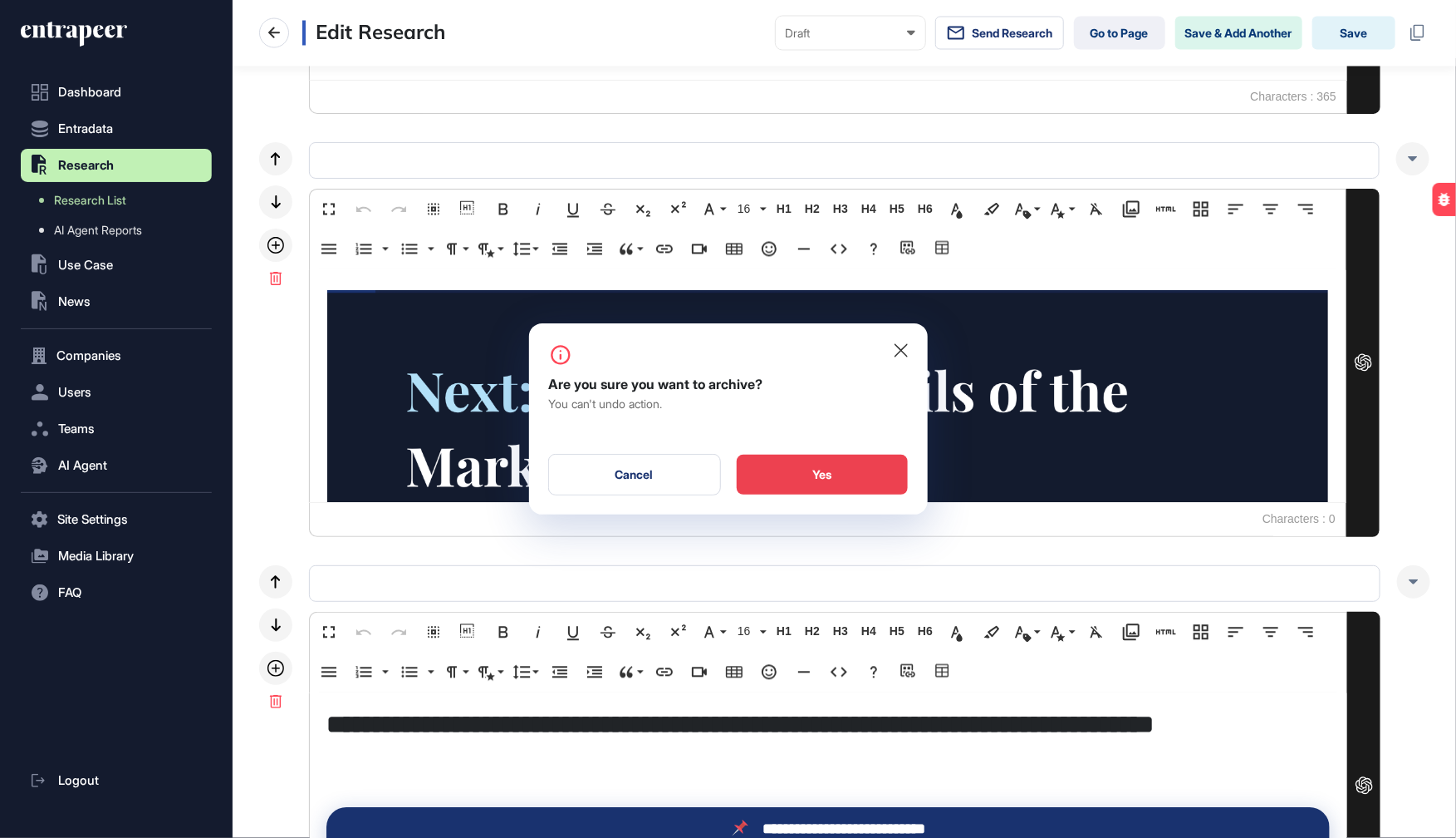
click at [839, 484] on div "Yes" at bounding box center [822, 474] width 171 height 40
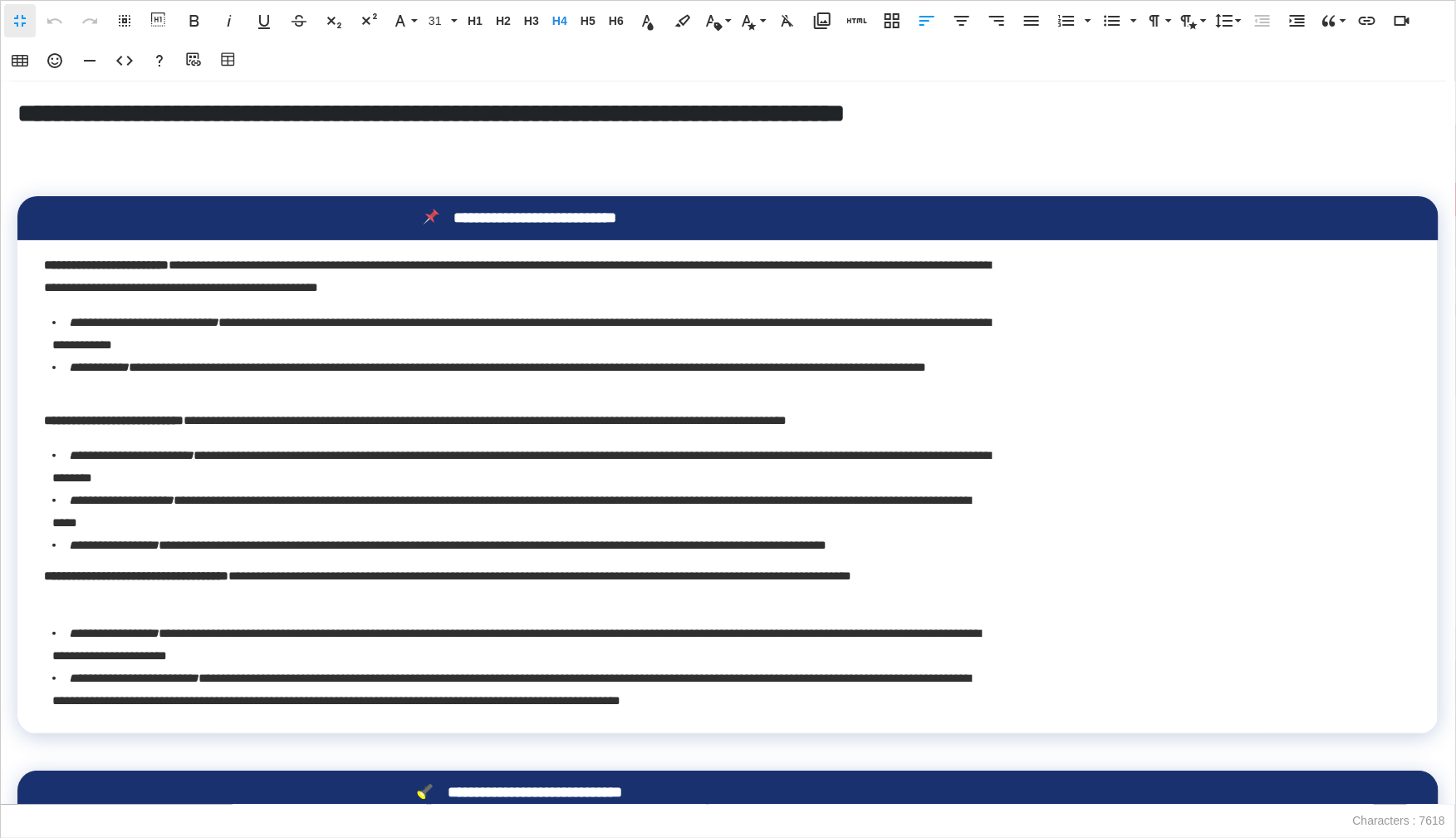
scroll to position [0, 8]
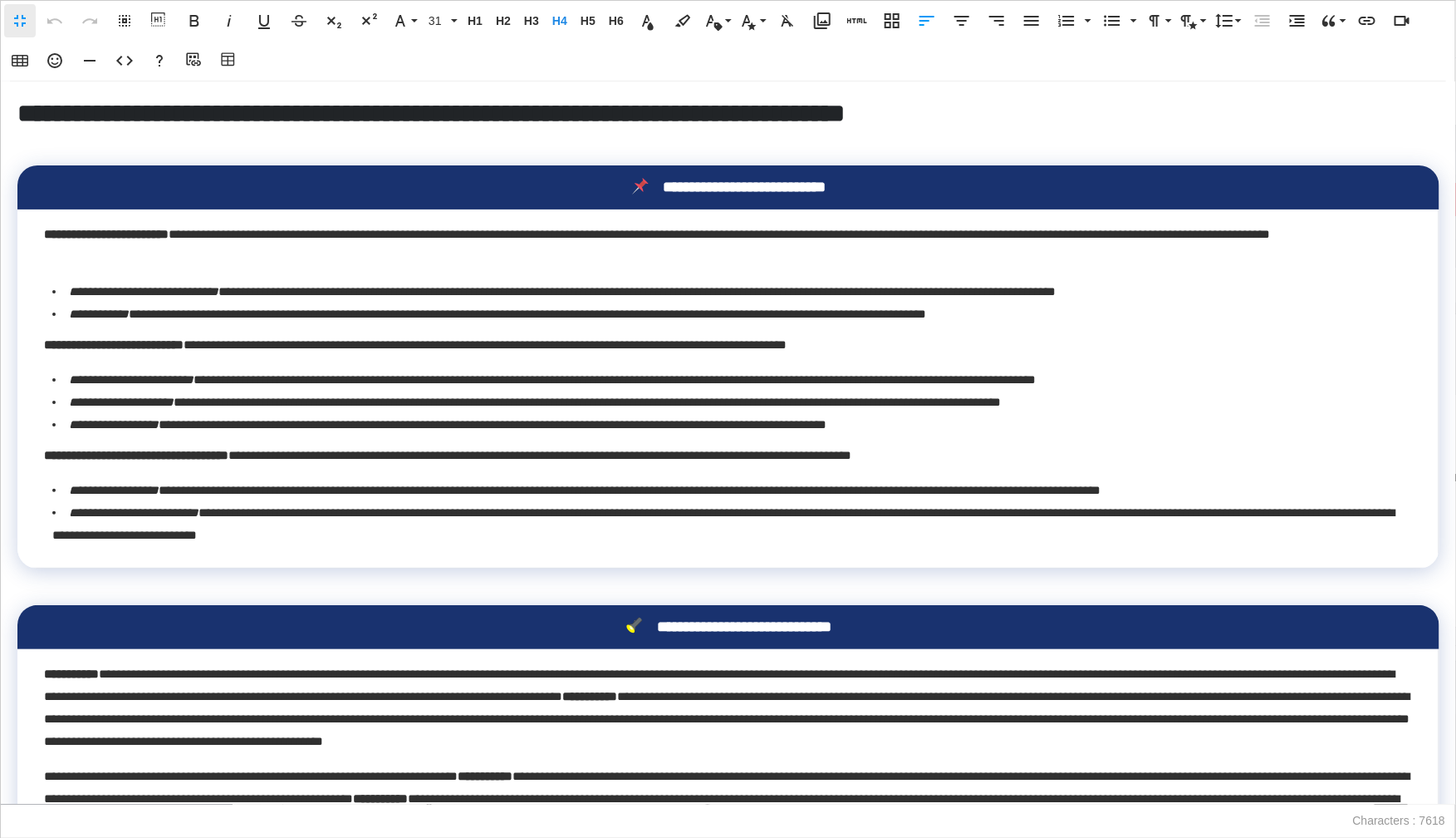
click at [417, 185] on div "**********" at bounding box center [728, 187] width 1369 height 17
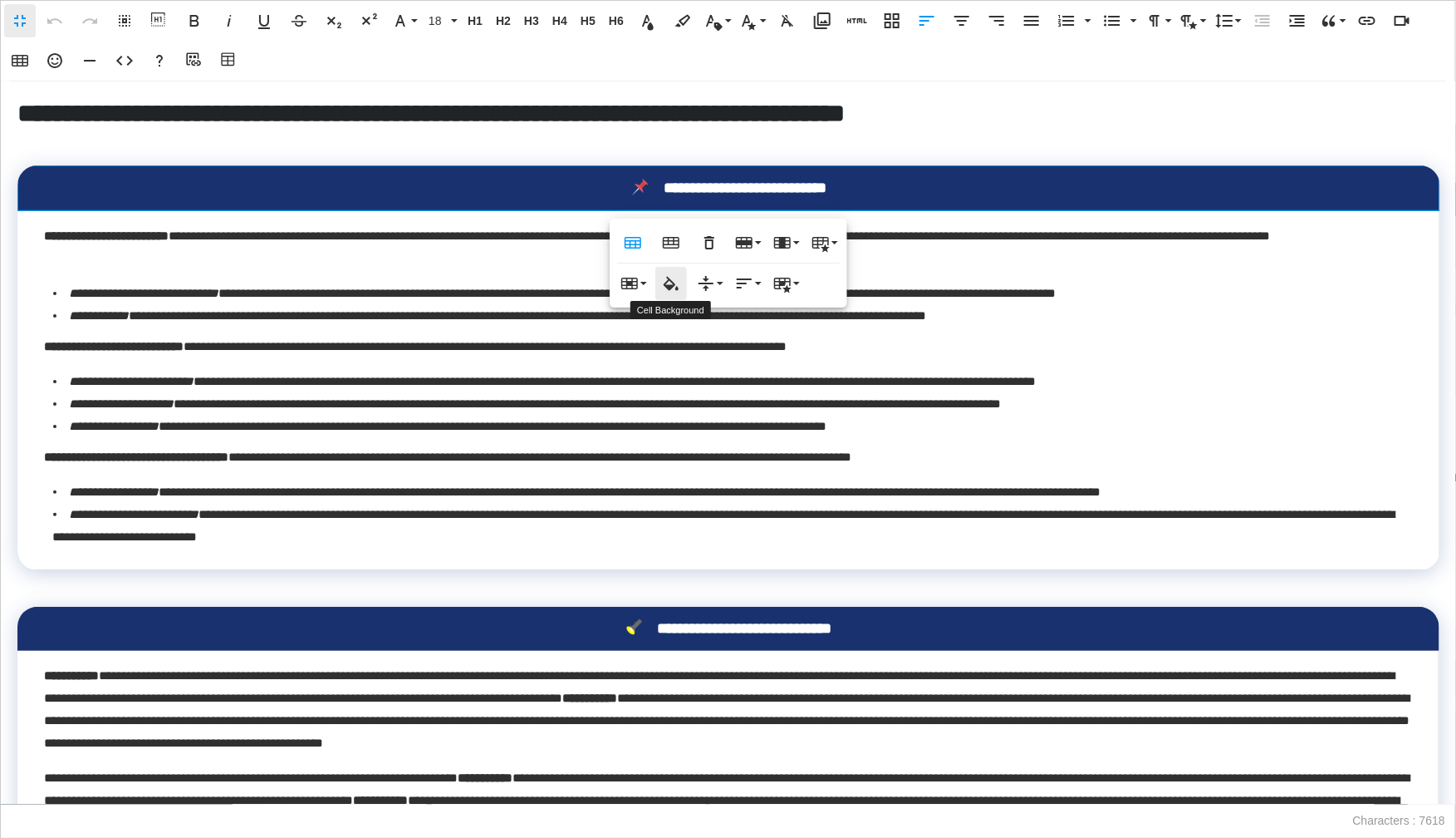
click at [672, 280] on icon "button" at bounding box center [671, 283] width 20 height 20
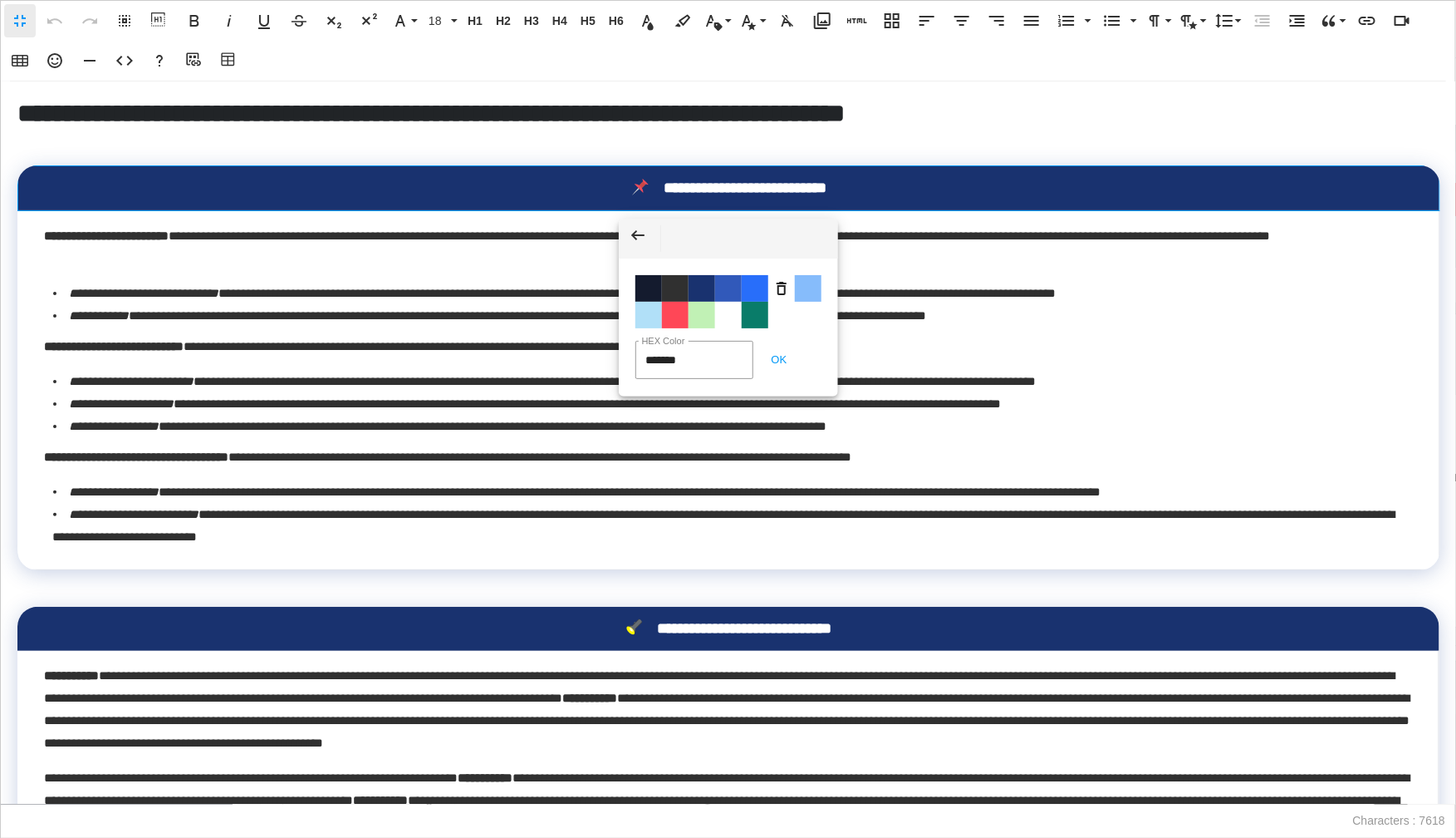
click at [514, 304] on li "**********" at bounding box center [733, 315] width 1360 height 23
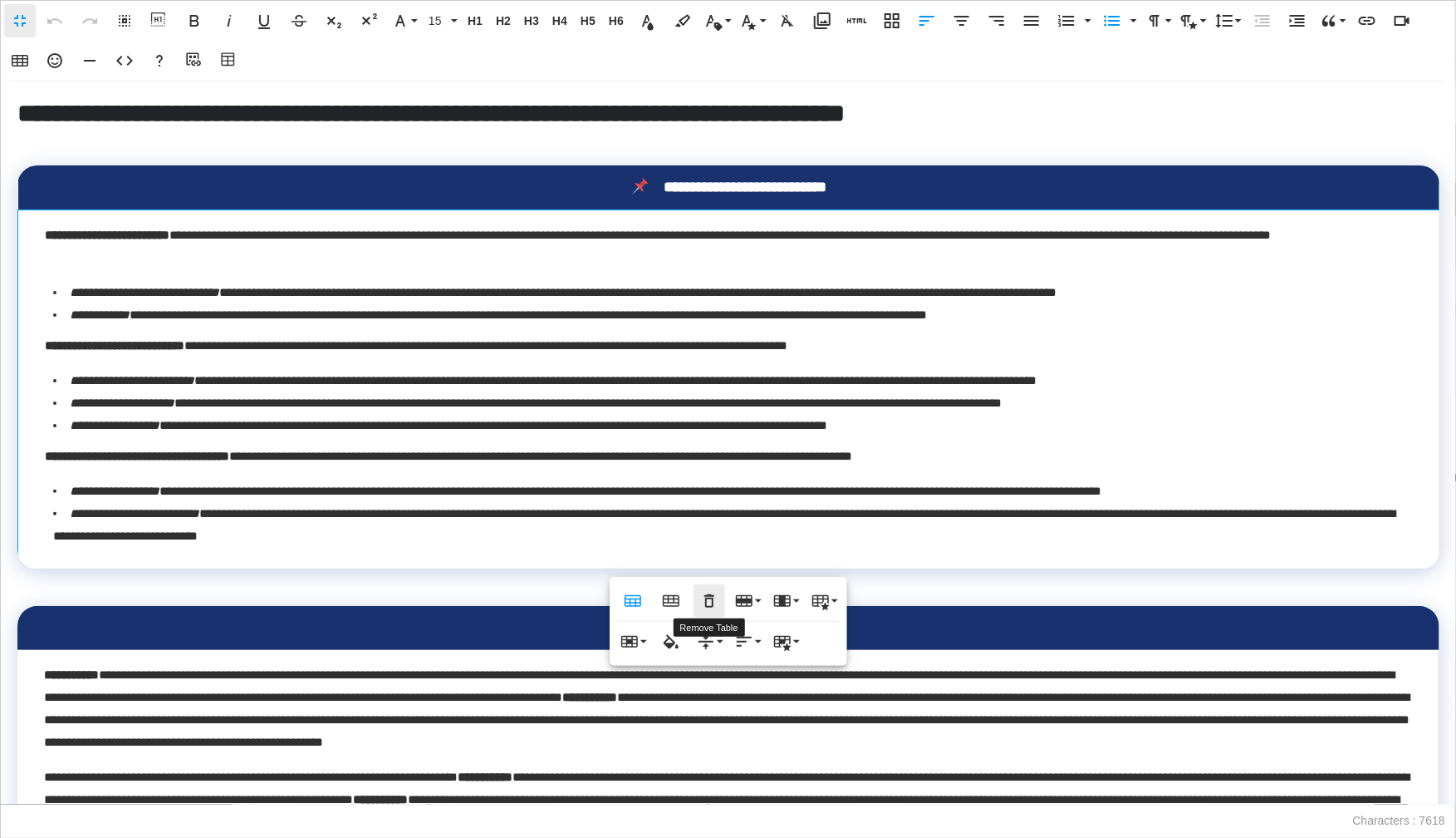
click at [710, 599] on icon "button" at bounding box center [709, 600] width 20 height 20
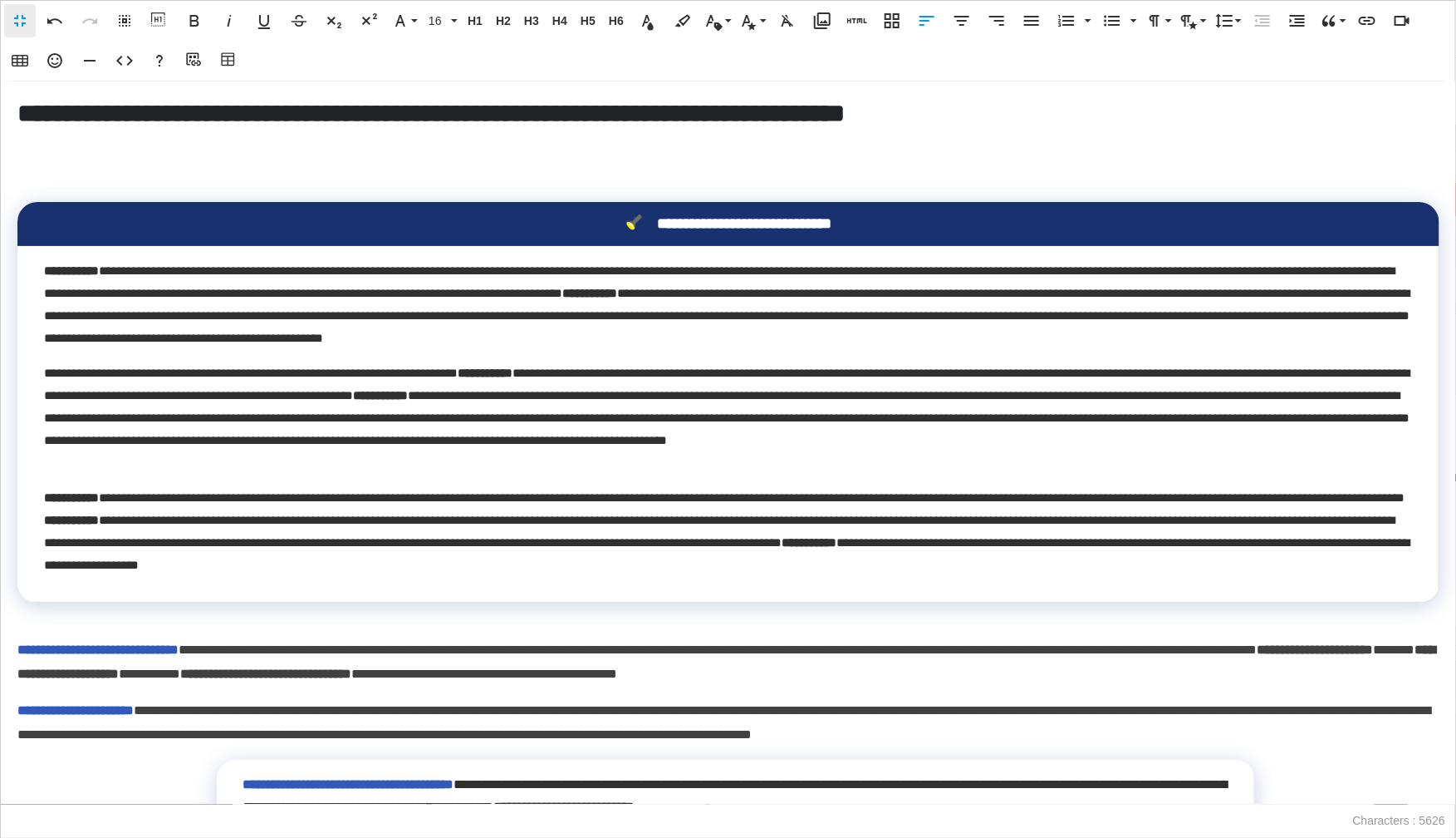
click at [715, 464] on p "**********" at bounding box center [728, 418] width 1368 height 112
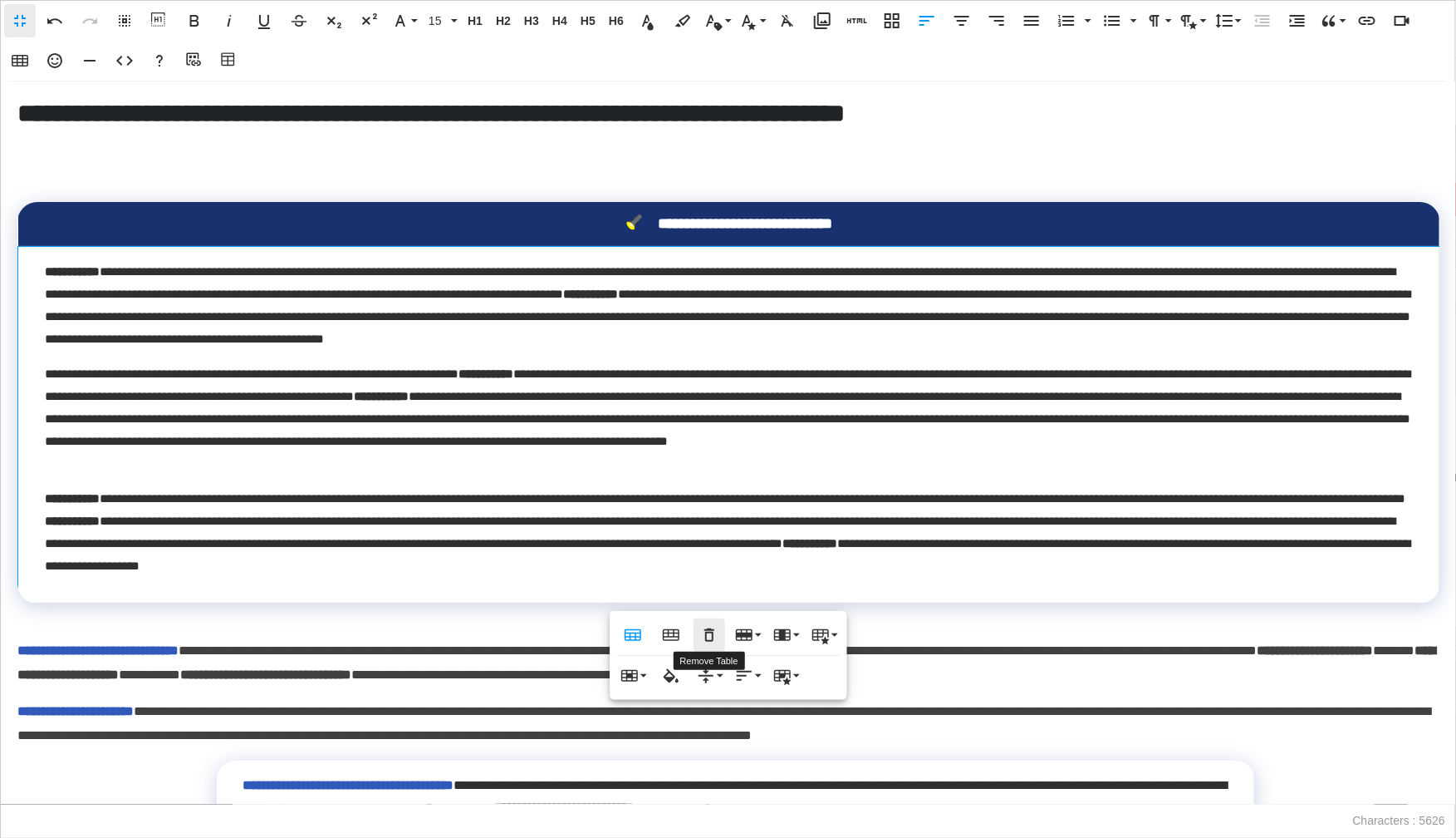
click at [707, 627] on icon "button" at bounding box center [709, 634] width 20 height 20
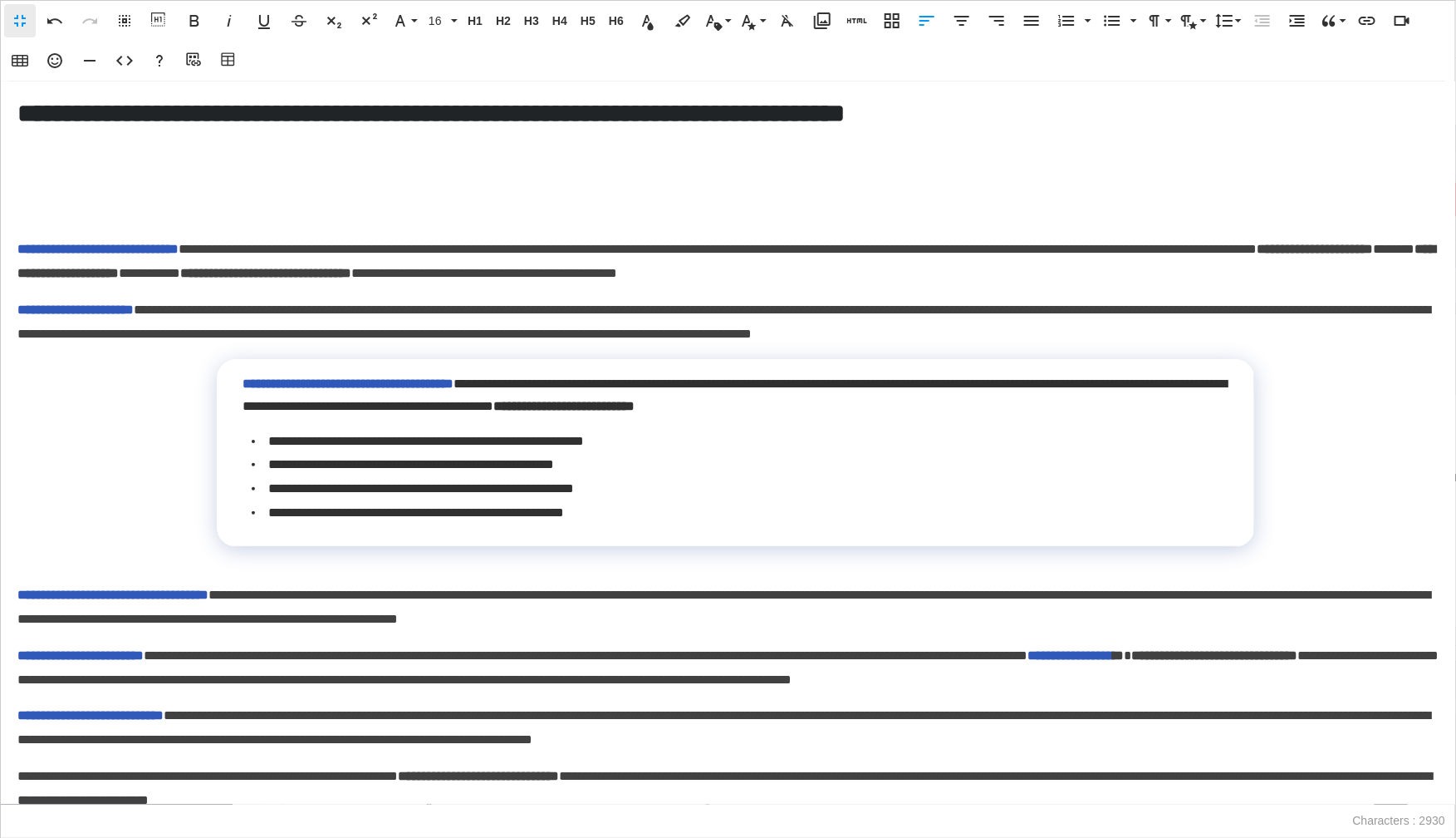
click at [15, 253] on div "**********" at bounding box center [728, 442] width 1454 height 722
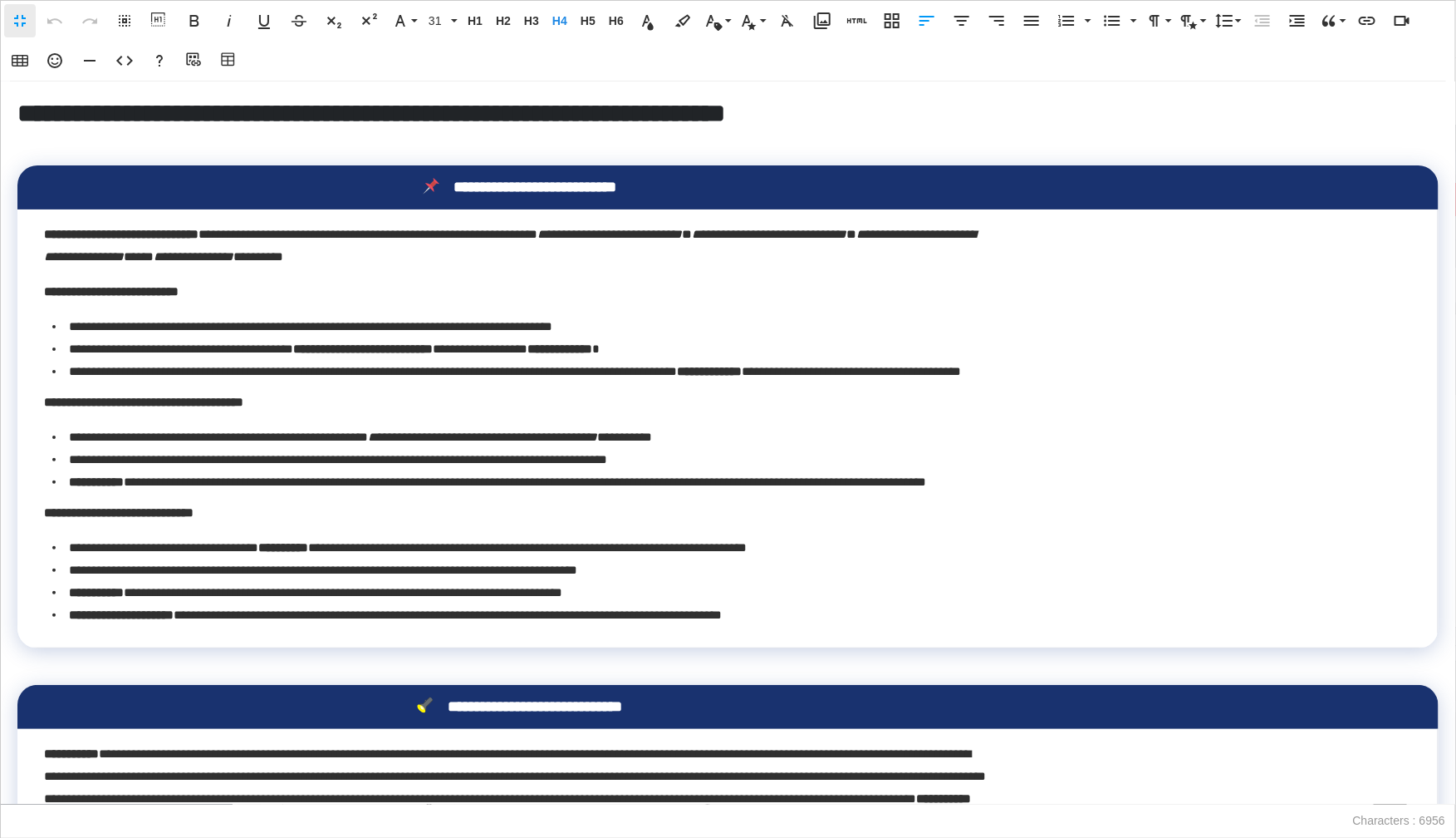
scroll to position [0, 0]
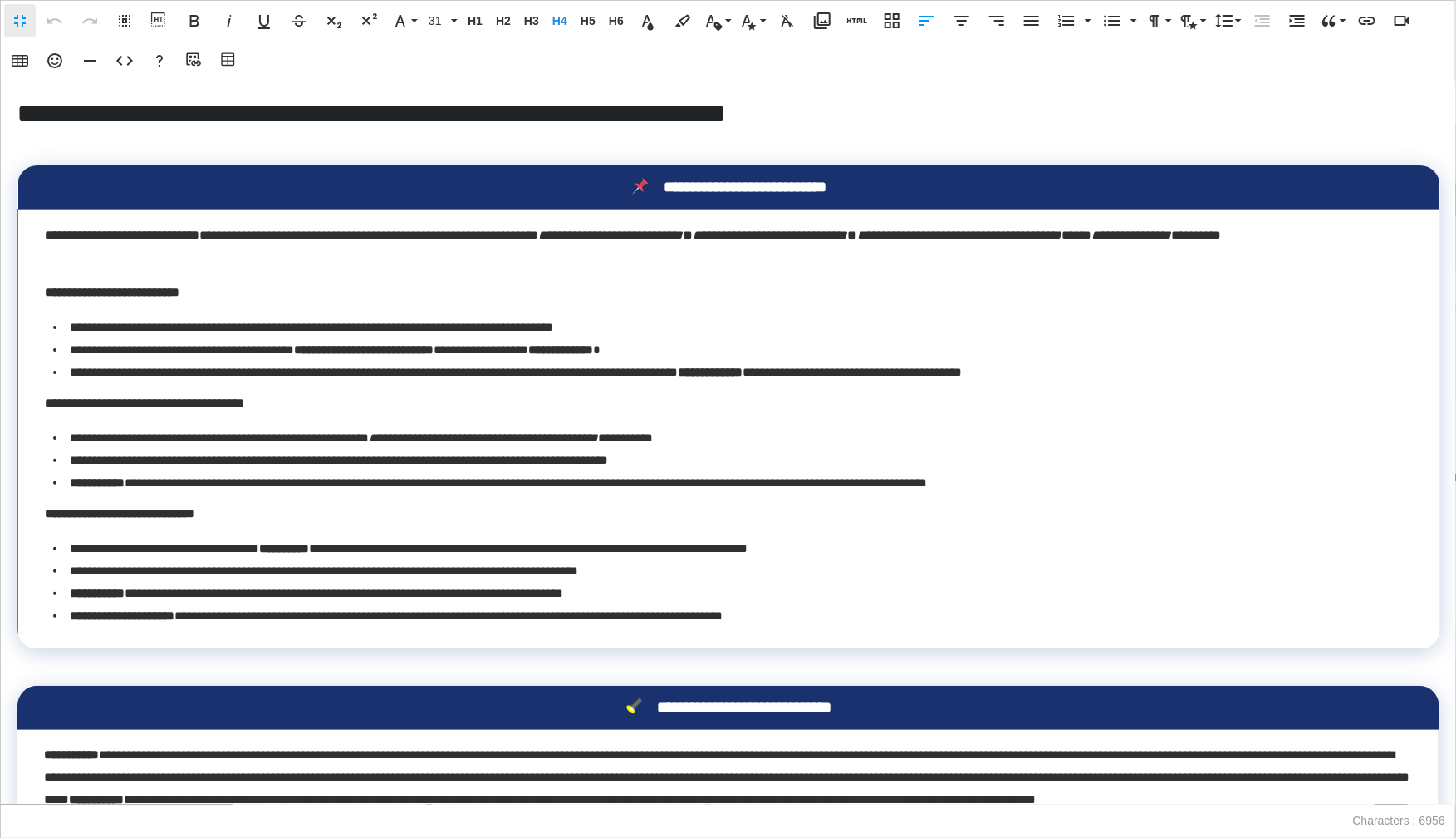
click at [429, 292] on p "**********" at bounding box center [728, 292] width 1368 height 23
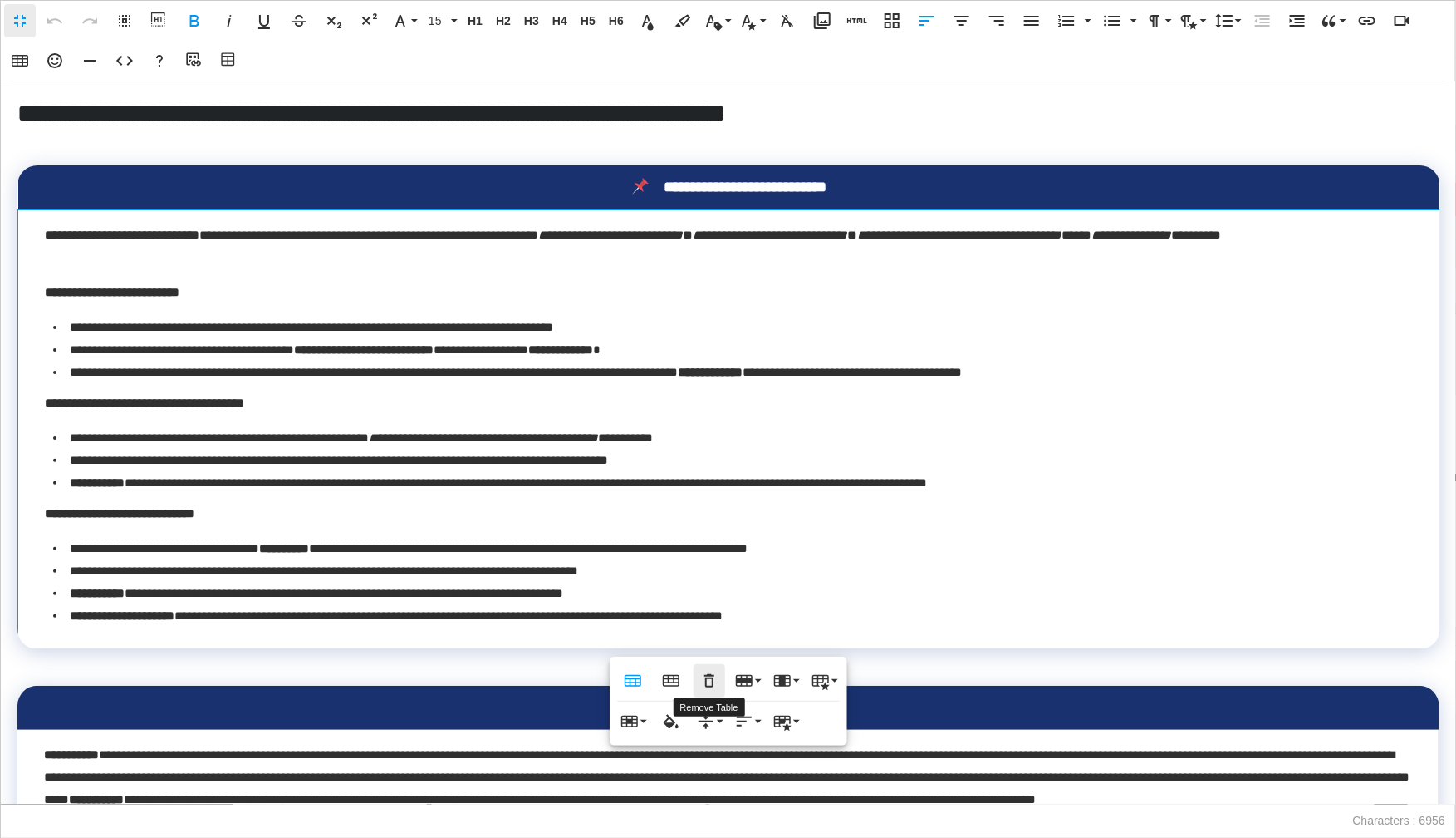
click at [708, 686] on icon "button" at bounding box center [708, 680] width 10 height 13
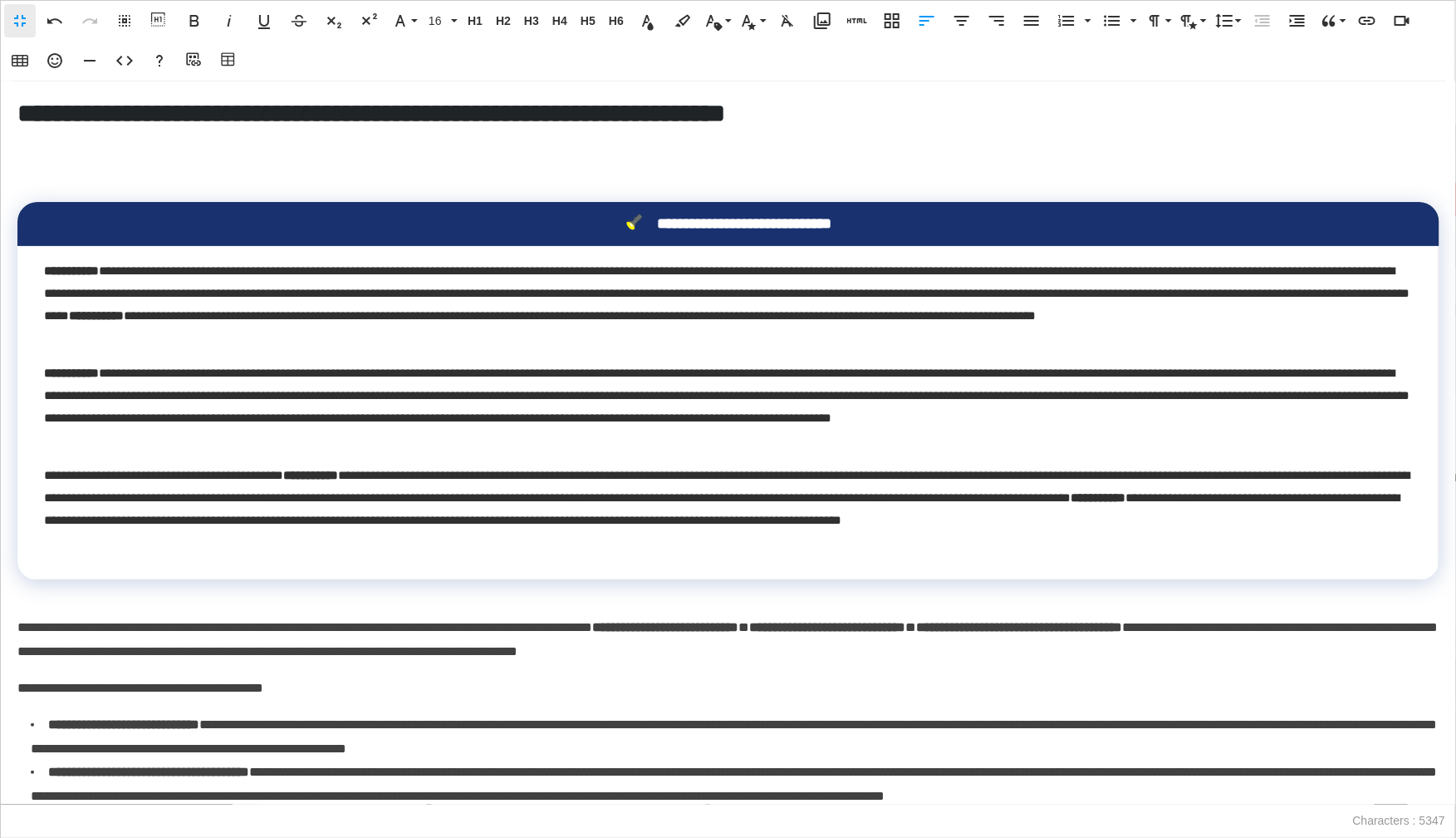
click at [673, 347] on p "**********" at bounding box center [728, 304] width 1368 height 90
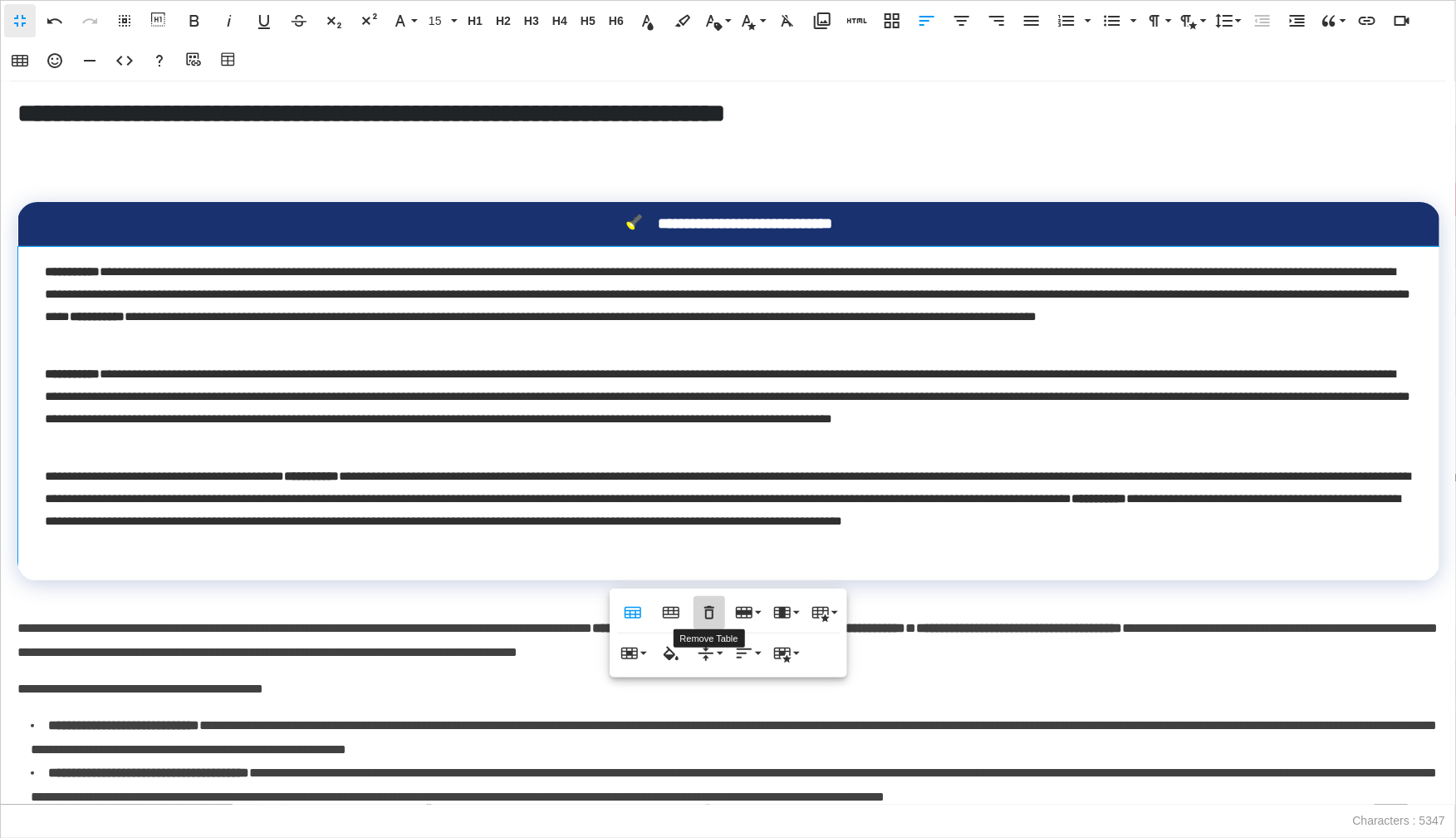
click at [706, 615] on icon "button" at bounding box center [709, 612] width 20 height 20
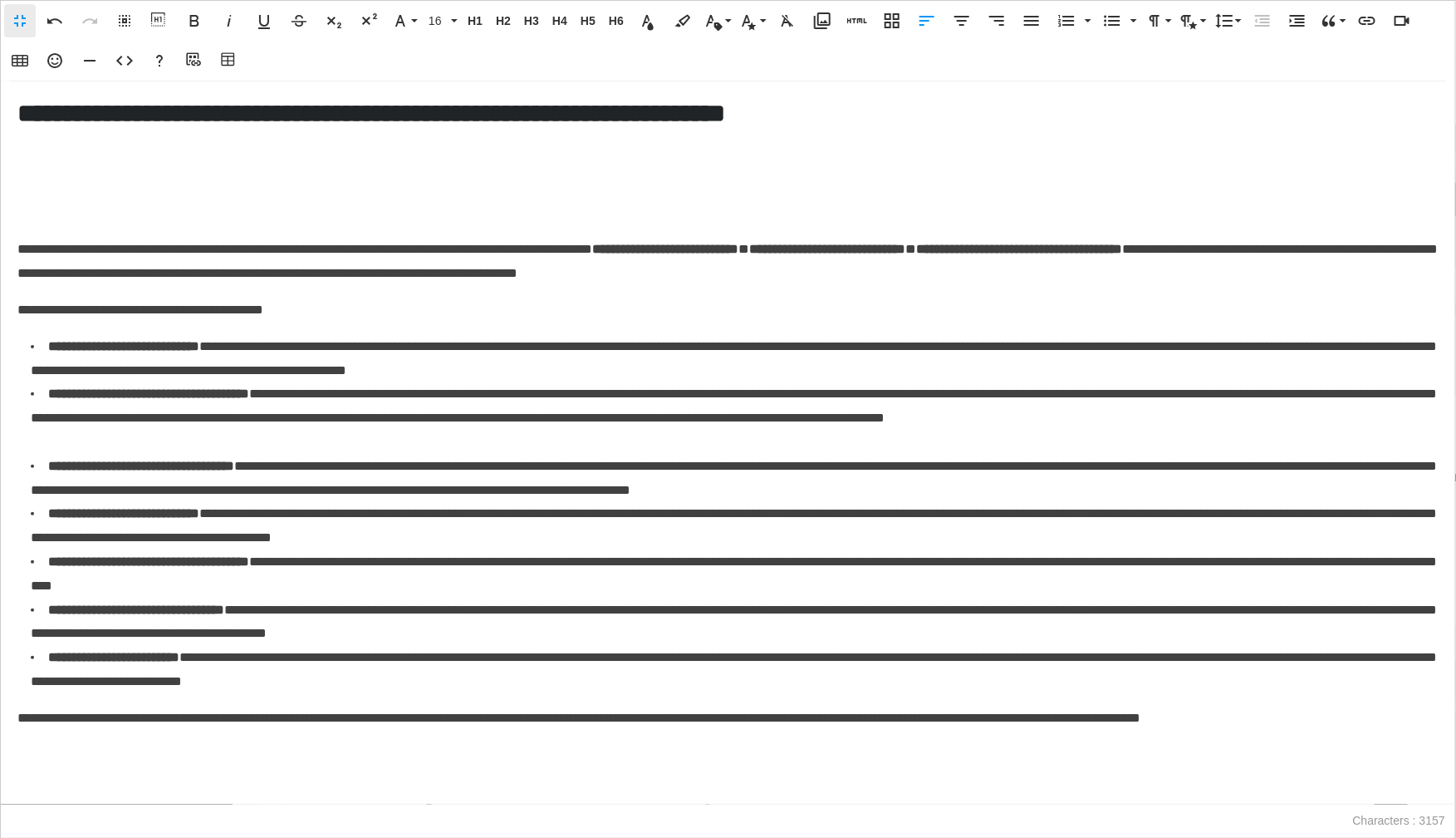
click at [19, 257] on p "**********" at bounding box center [728, 261] width 1422 height 48
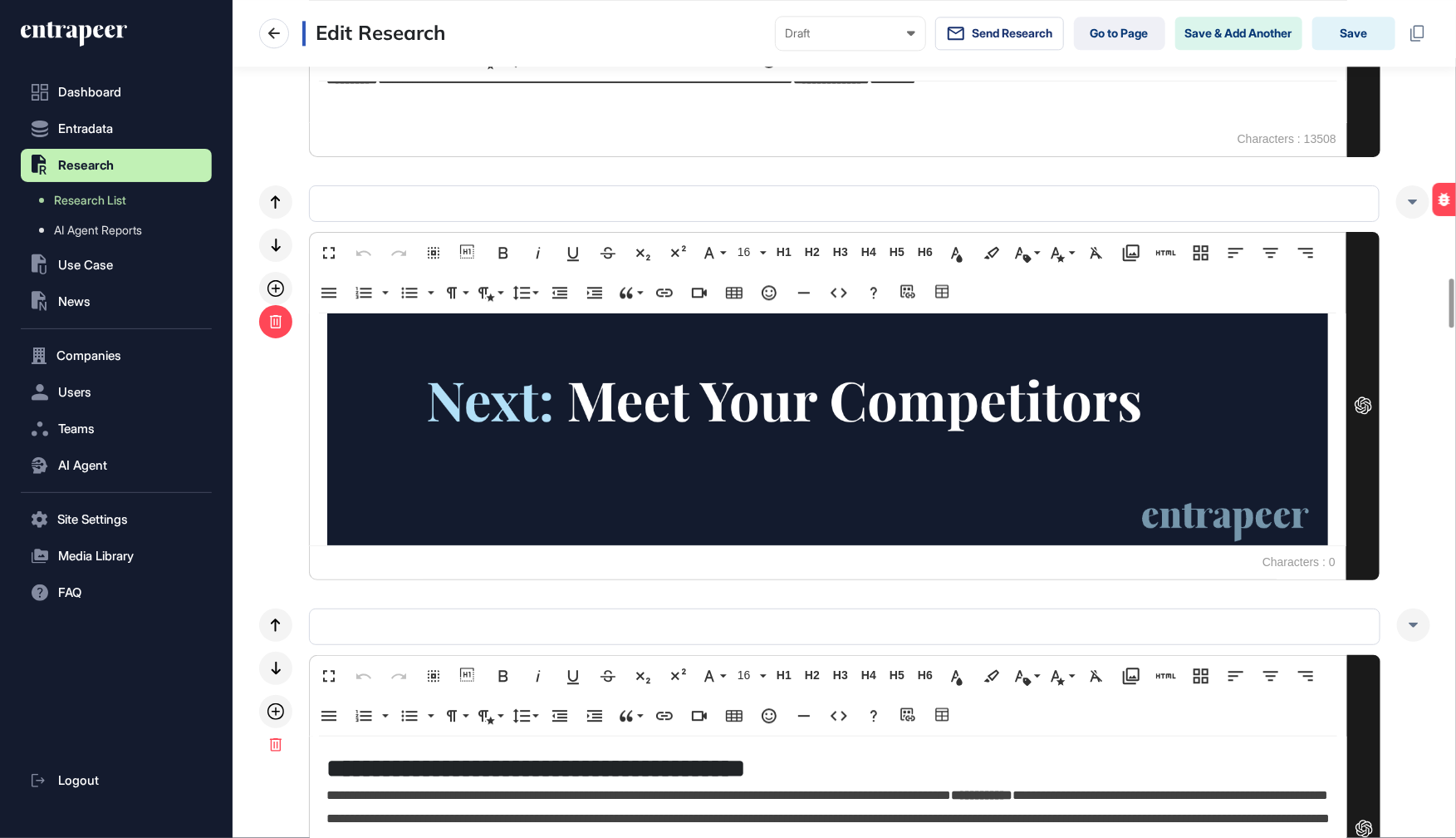
click at [273, 320] on icon at bounding box center [275, 321] width 13 height 13
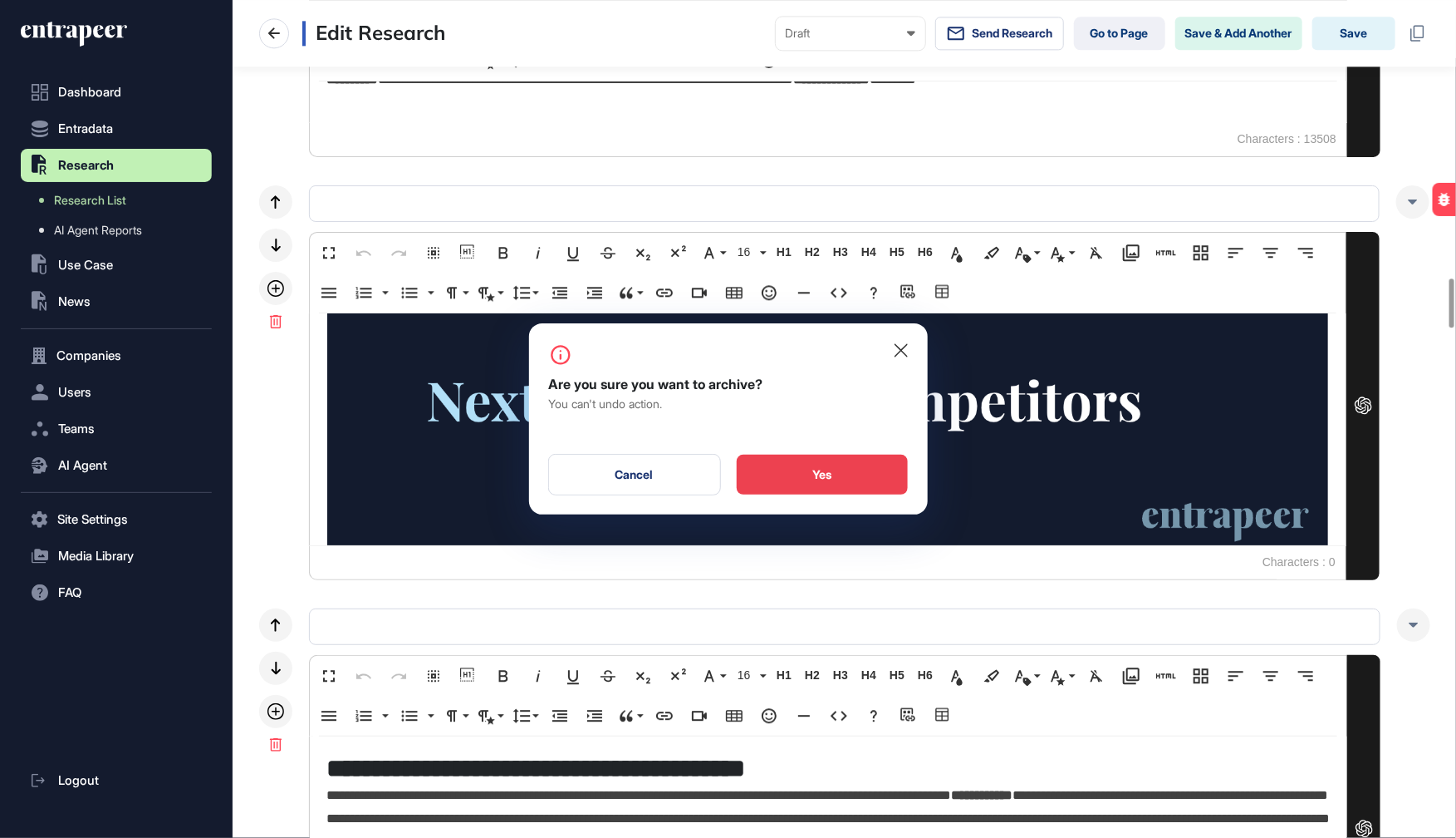
click at [882, 475] on div "Yes" at bounding box center [822, 474] width 171 height 40
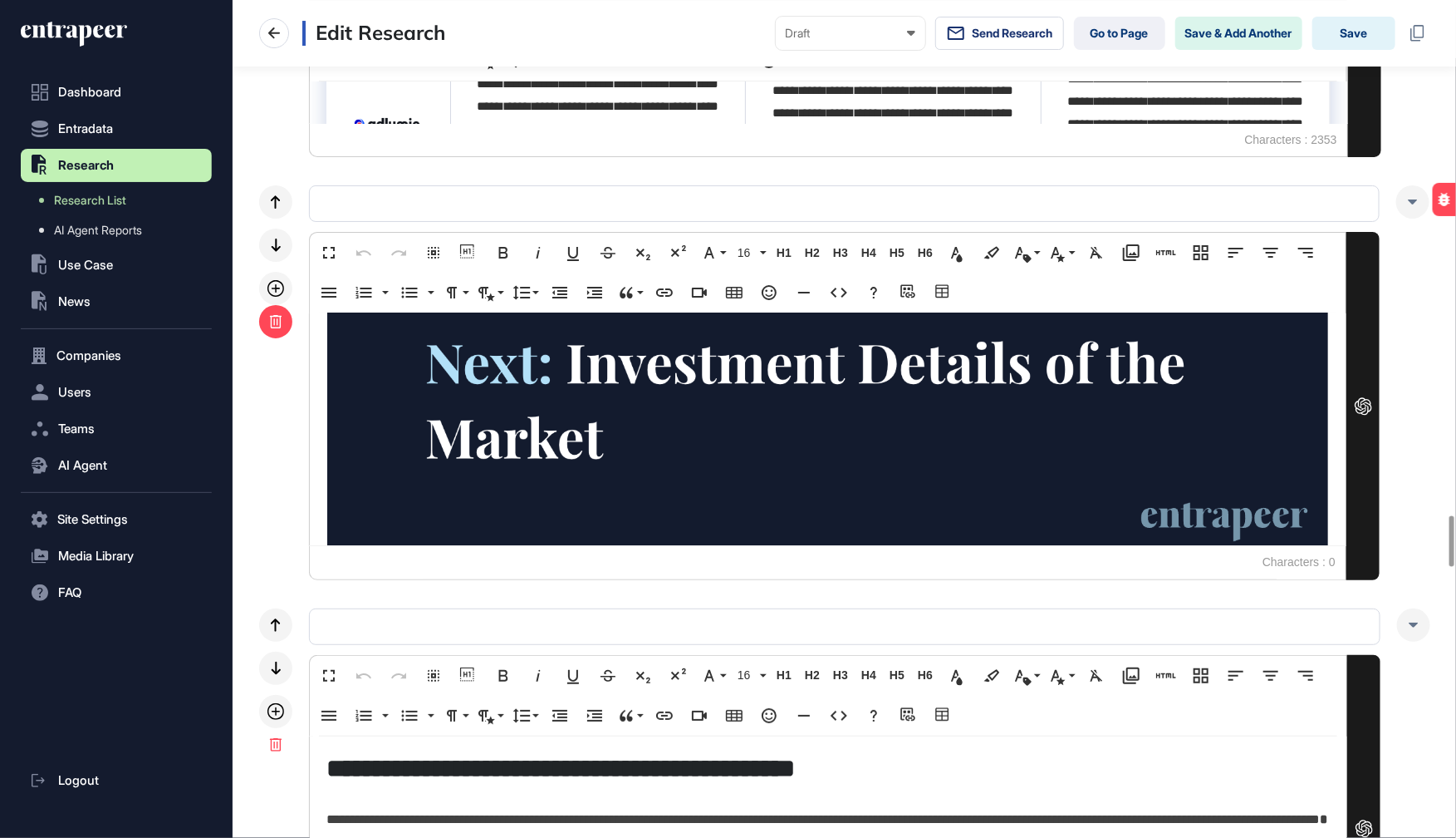
click at [283, 320] on div at bounding box center [276, 322] width 33 height 33
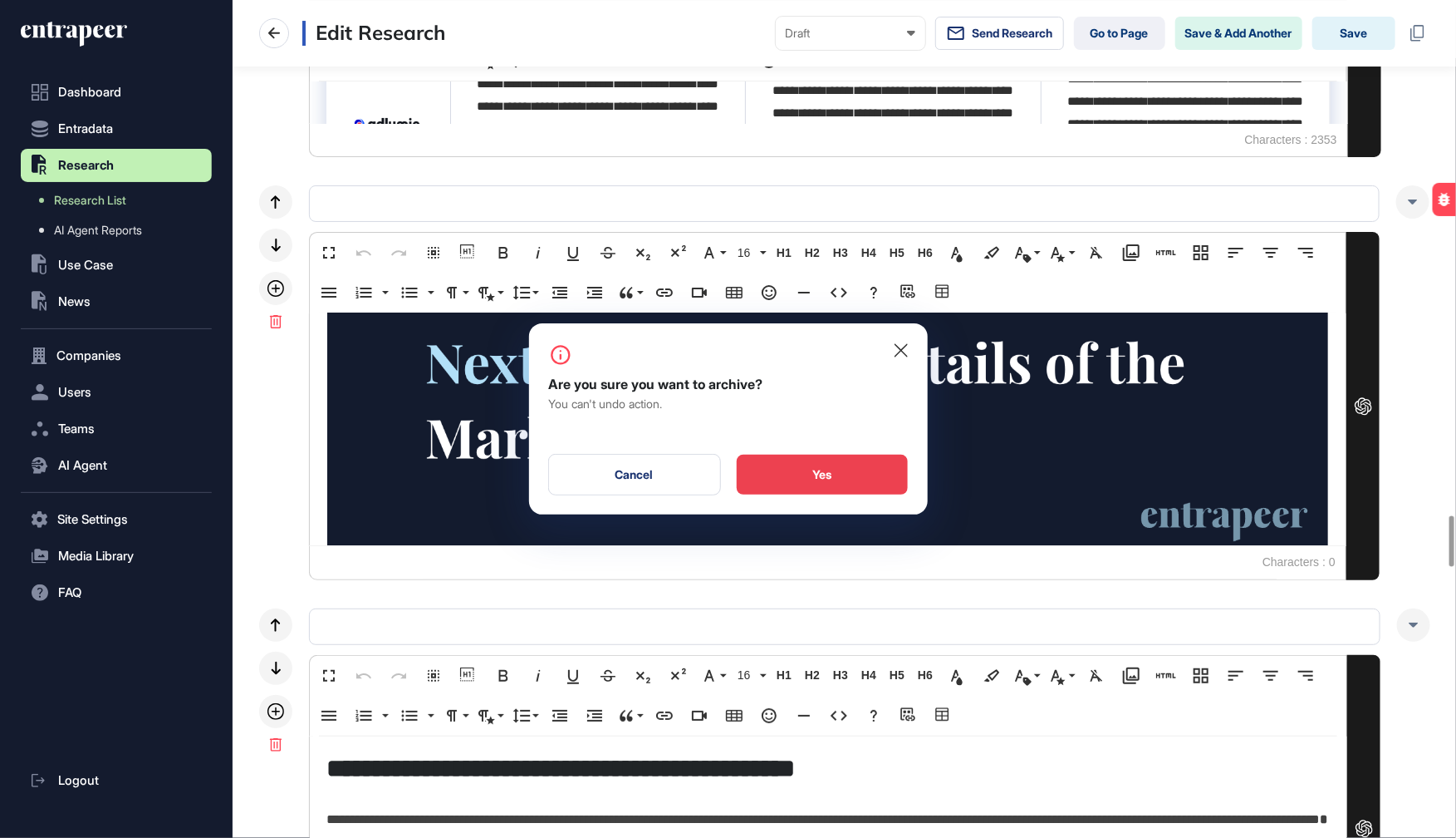
click at [822, 490] on div "Yes" at bounding box center [822, 474] width 171 height 40
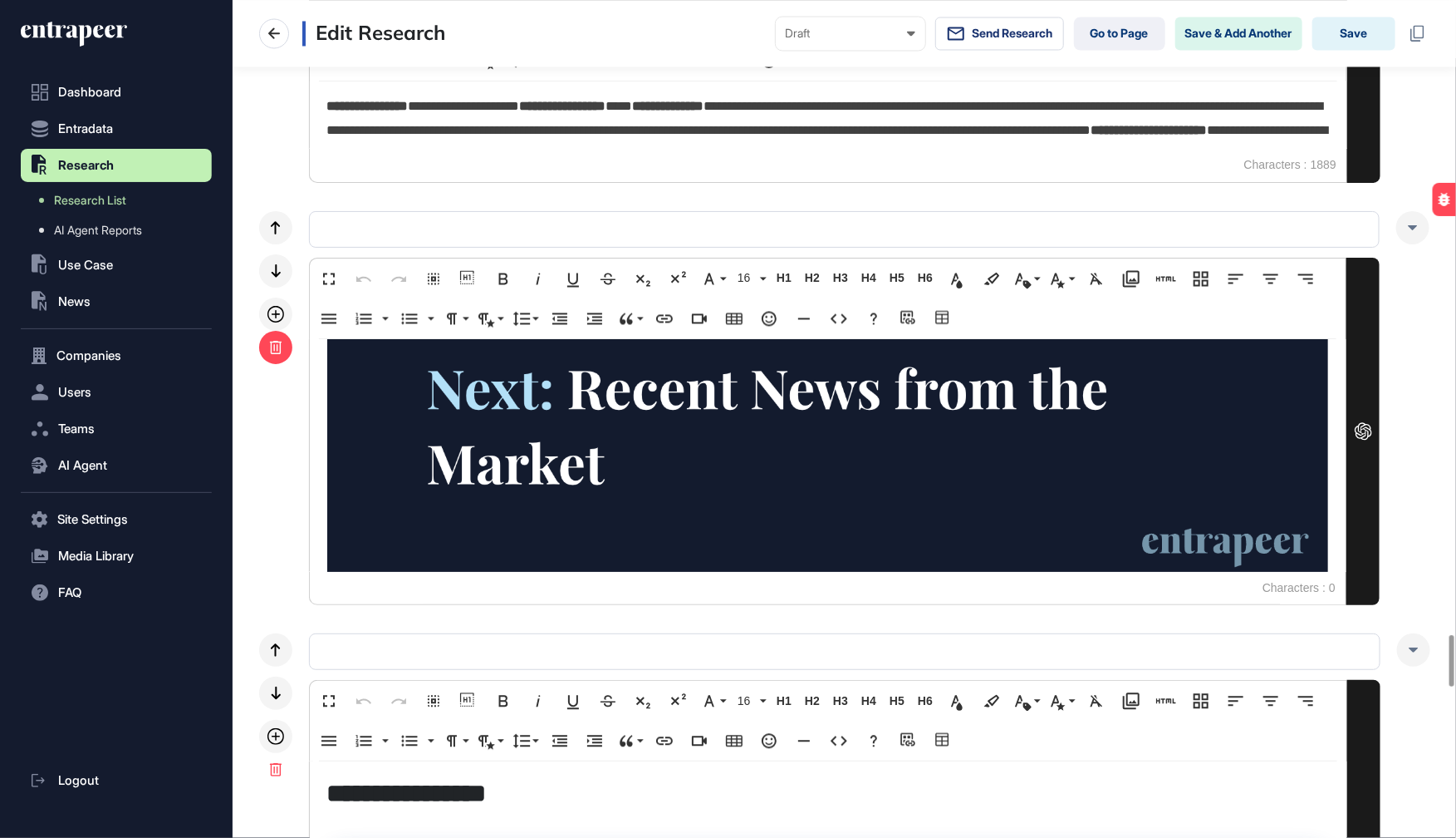
click at [281, 341] on icon at bounding box center [275, 347] width 13 height 13
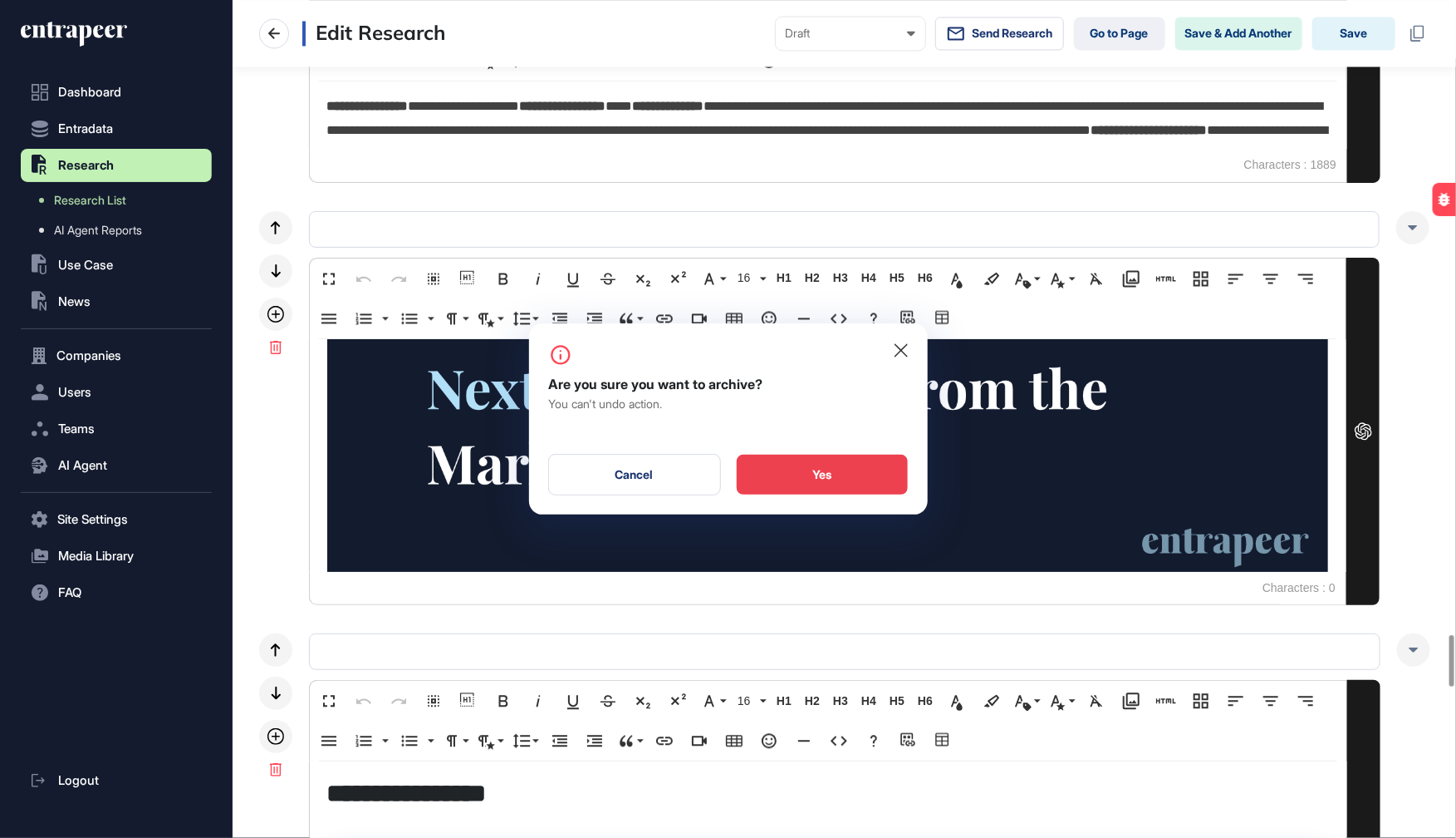
click at [838, 469] on div "Yes" at bounding box center [822, 474] width 171 height 40
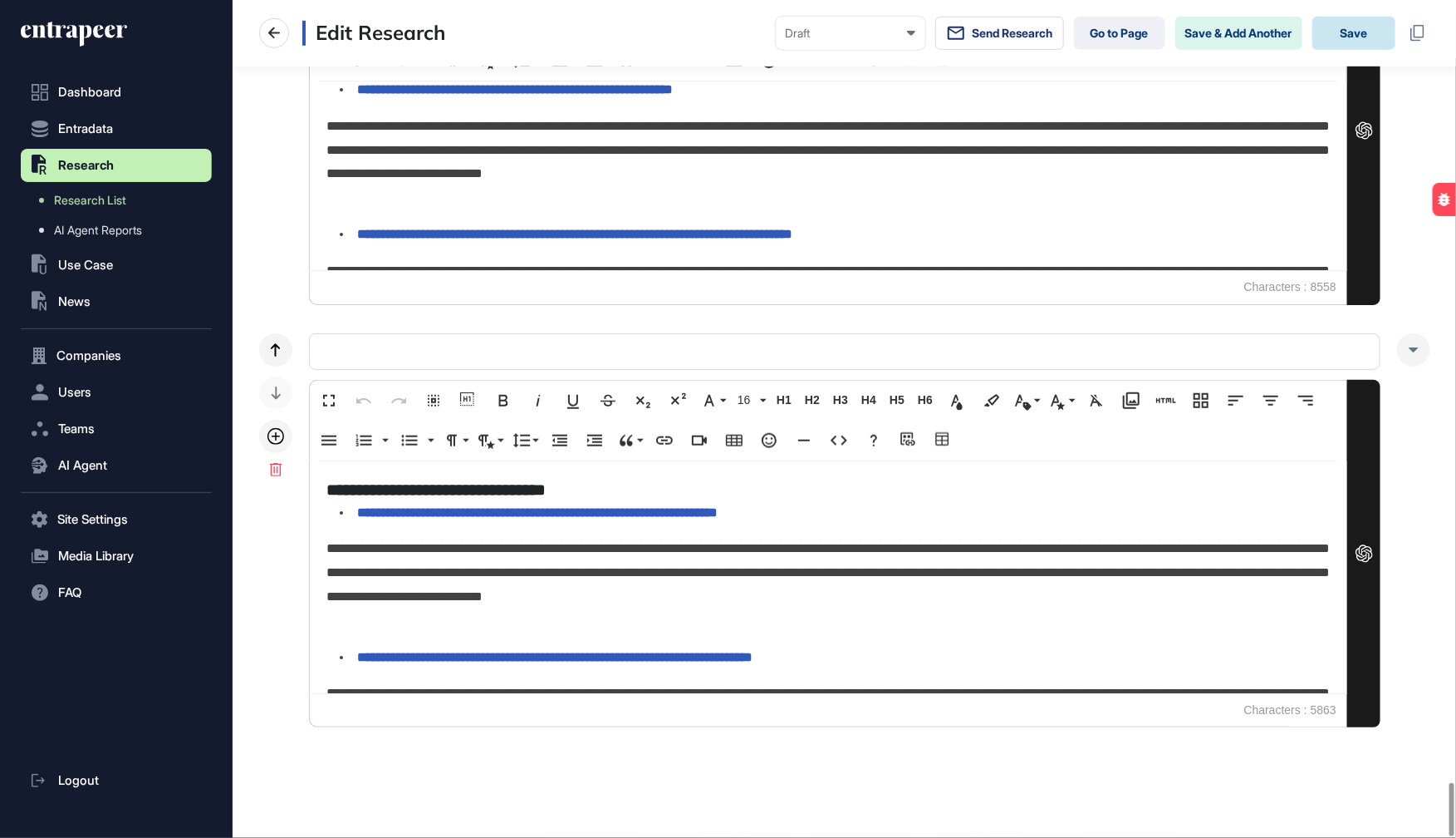
click at [1356, 31] on button "Save" at bounding box center [1353, 33] width 83 height 33
click at [1362, 37] on button "Save" at bounding box center [1353, 33] width 83 height 33
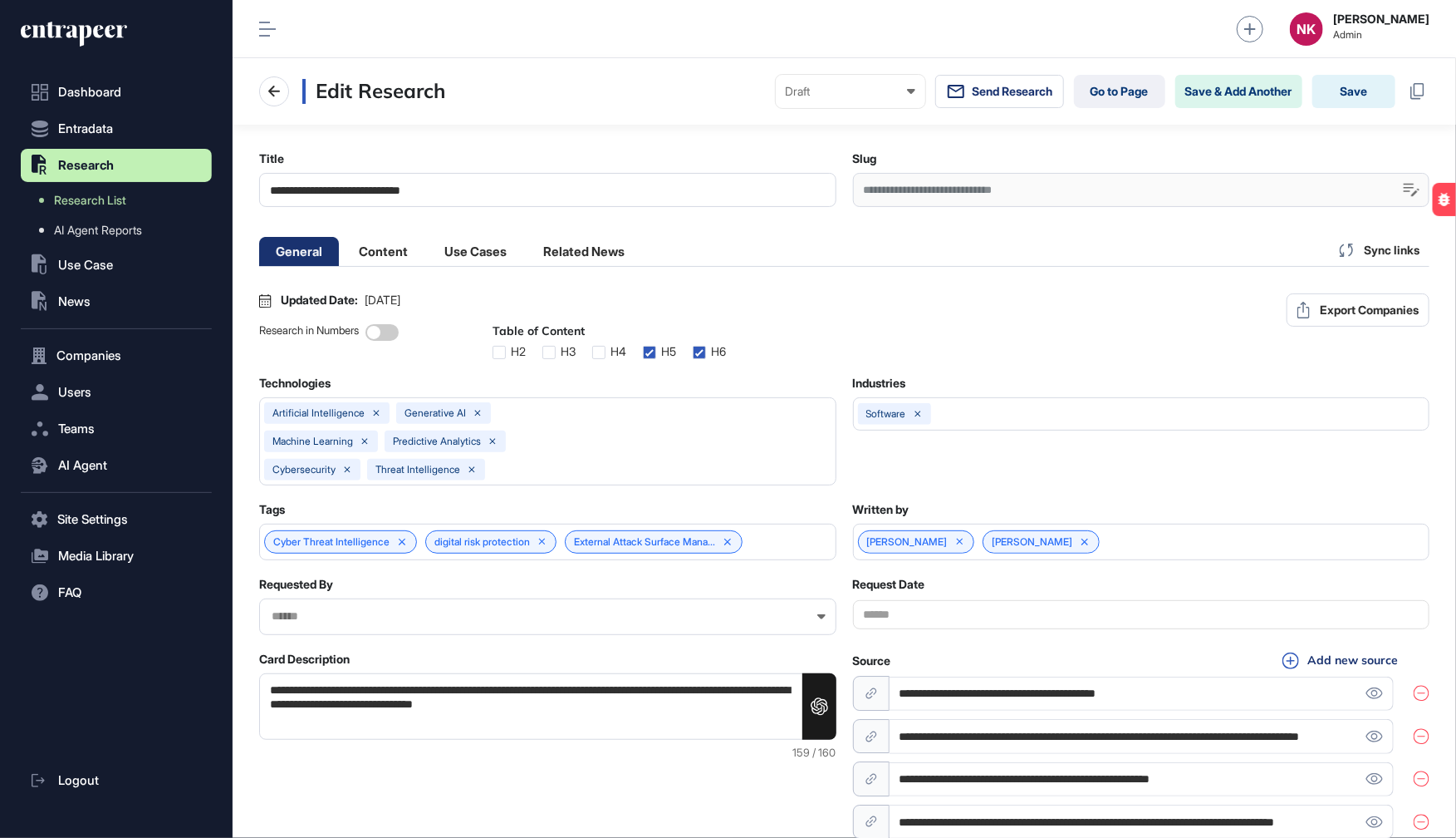
scroll to position [0, 8]
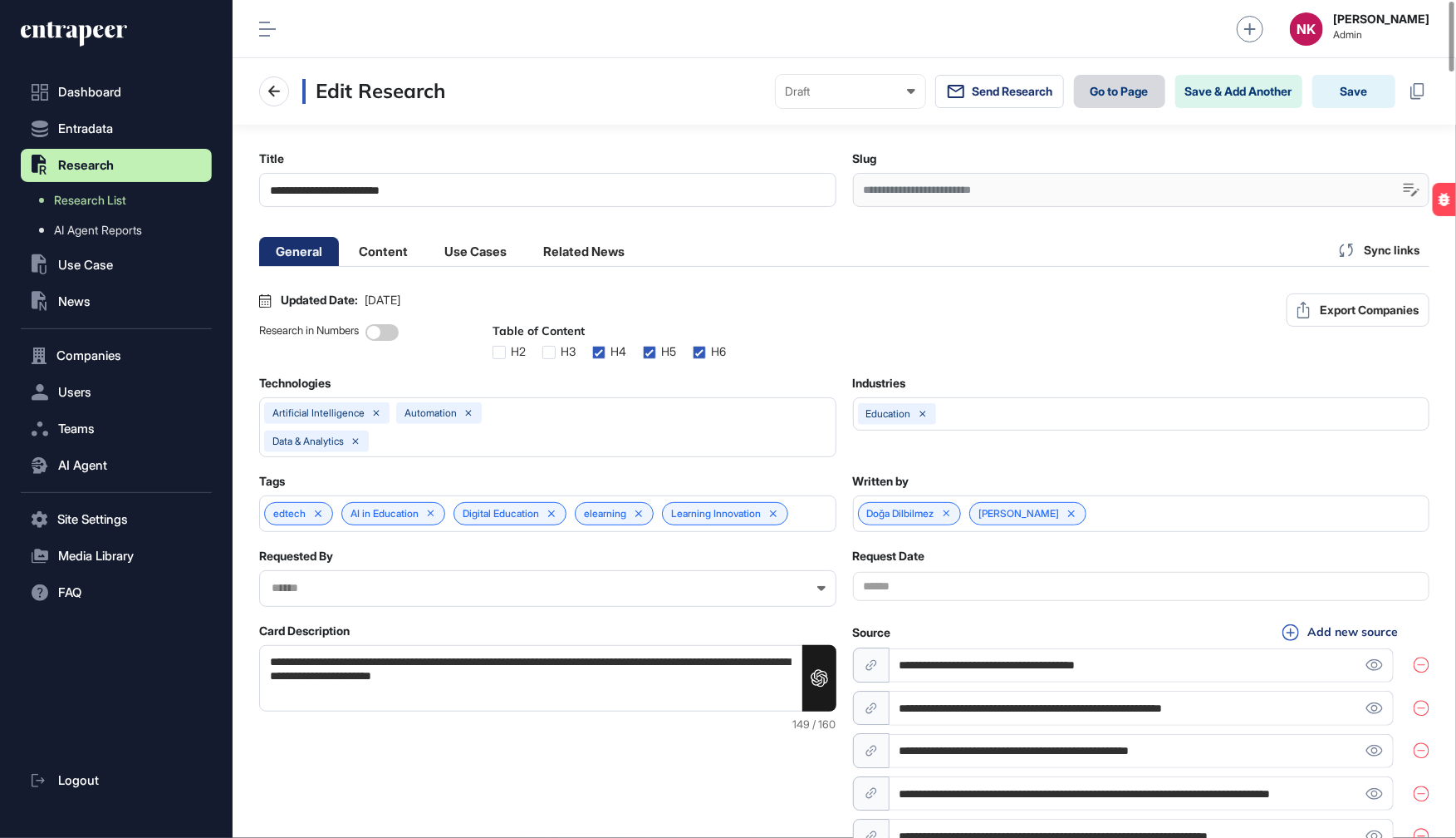
click at [1102, 100] on link "Go to Page" at bounding box center [1120, 92] width 92 height 33
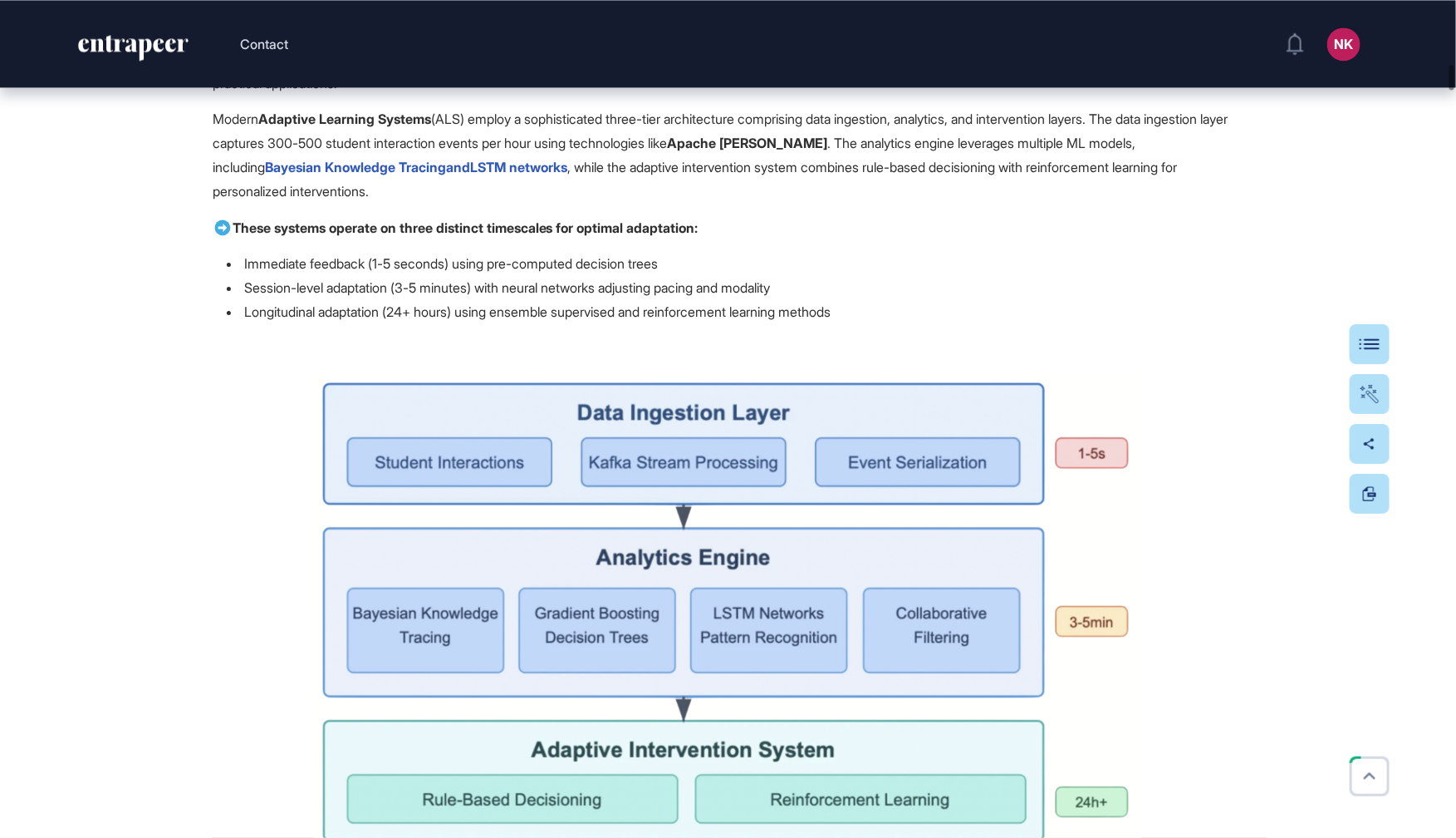
scroll to position [7704, 0]
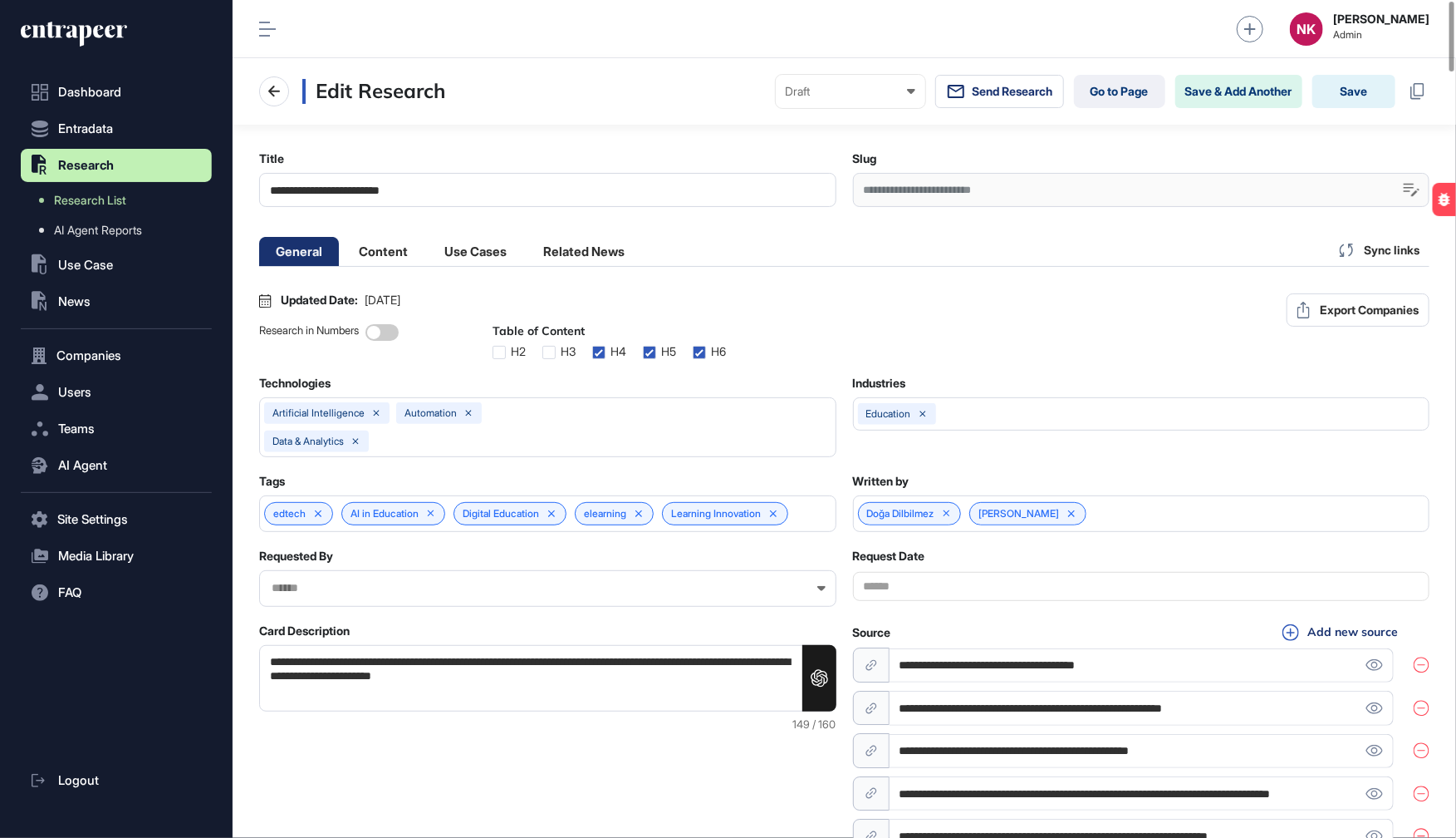
scroll to position [0, 8]
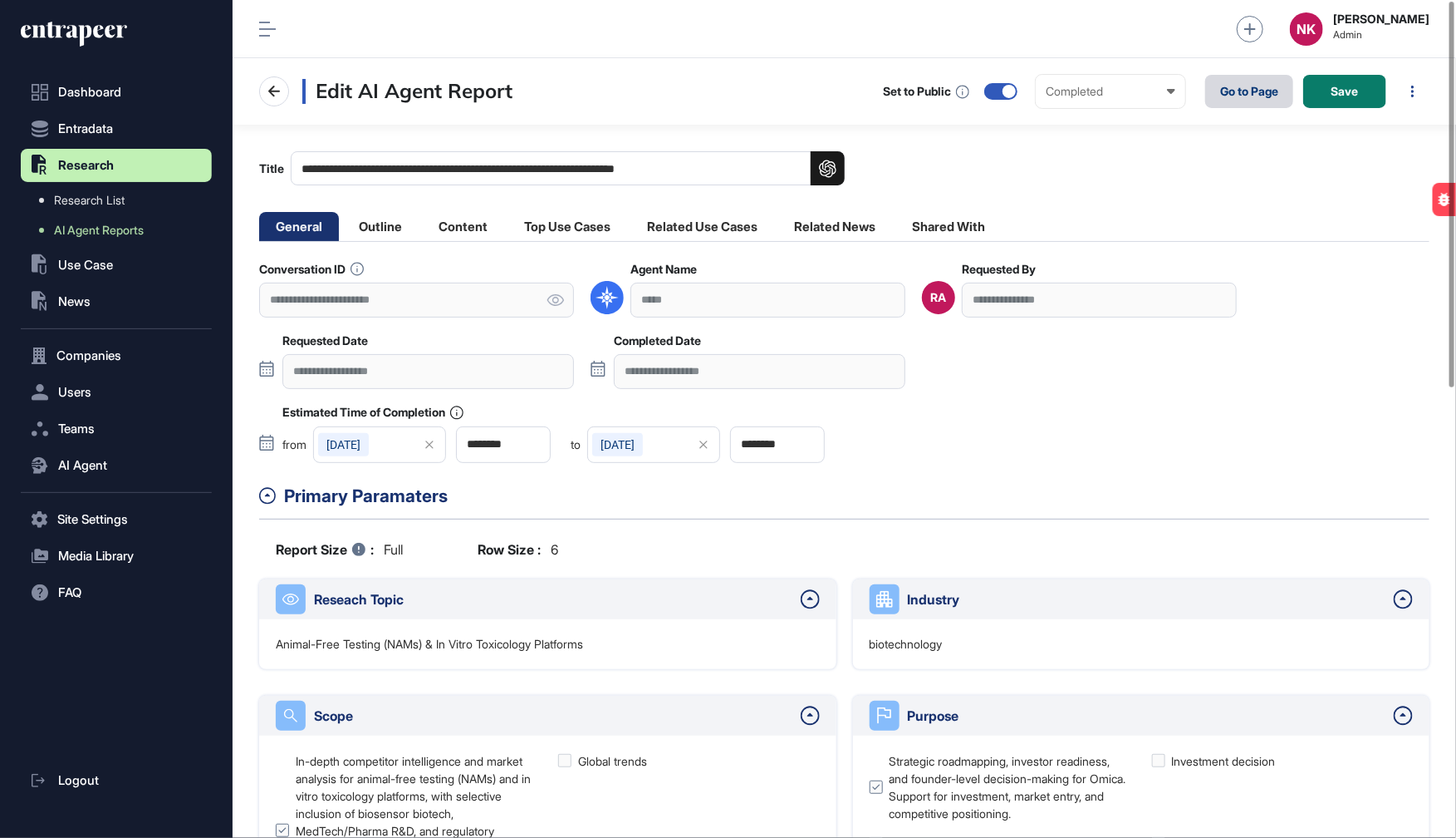
click at [1234, 93] on link "Go to Page" at bounding box center [1249, 92] width 88 height 33
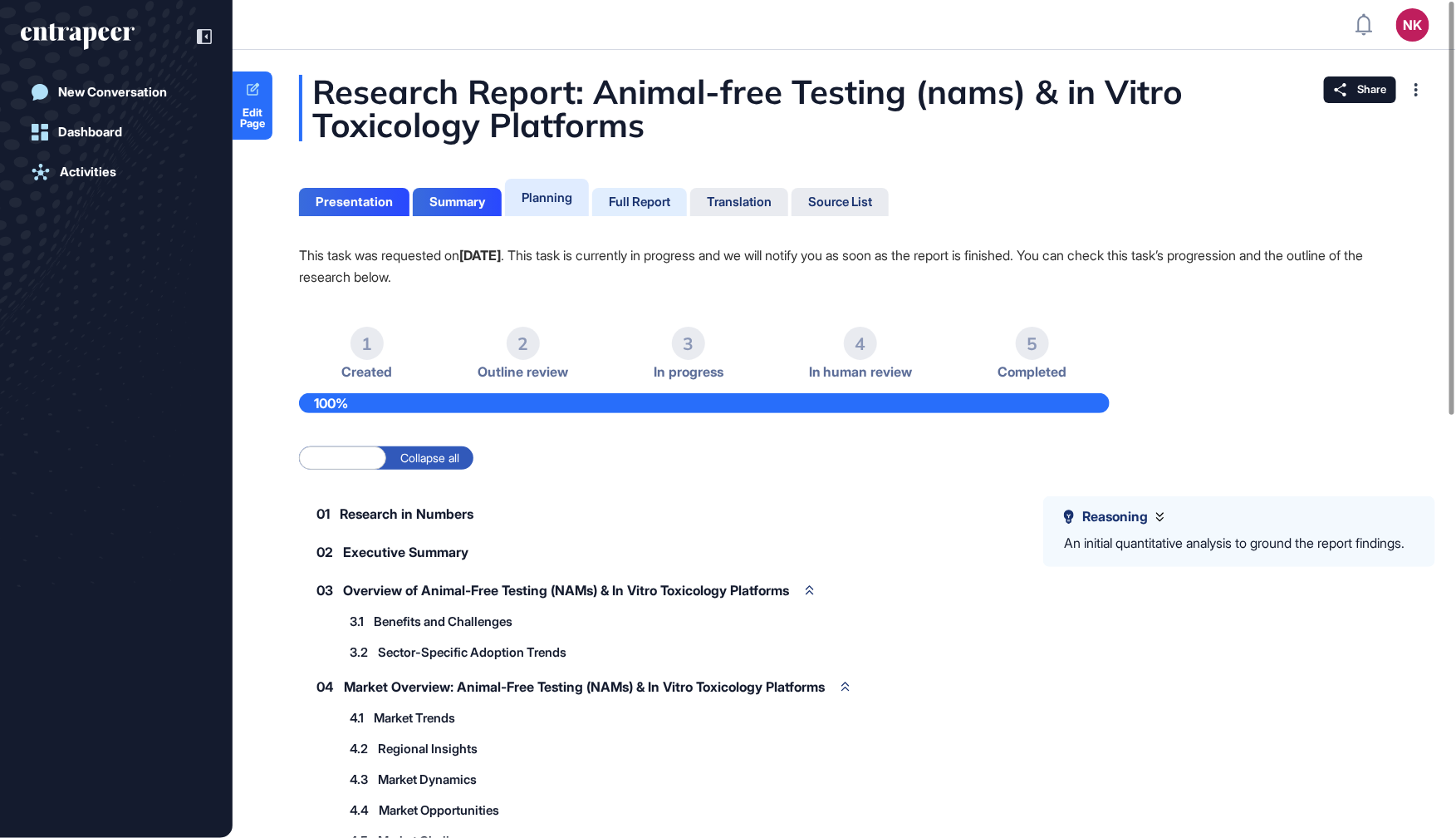
click at [660, 207] on div "Full Report" at bounding box center [639, 202] width 61 height 15
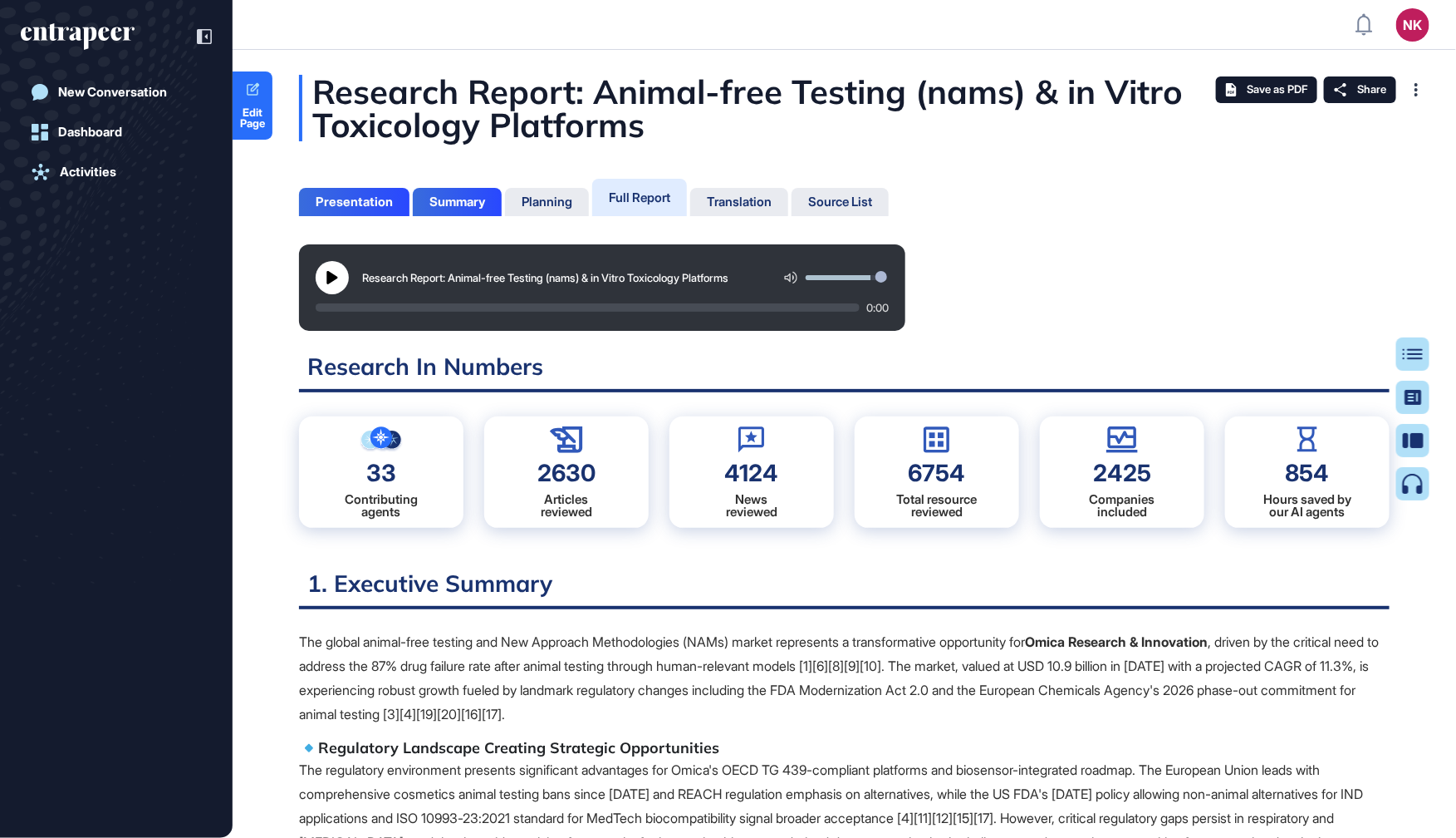
scroll to position [753, 3]
click at [1416, 352] on button "Table of Contents" at bounding box center [1360, 354] width 140 height 33
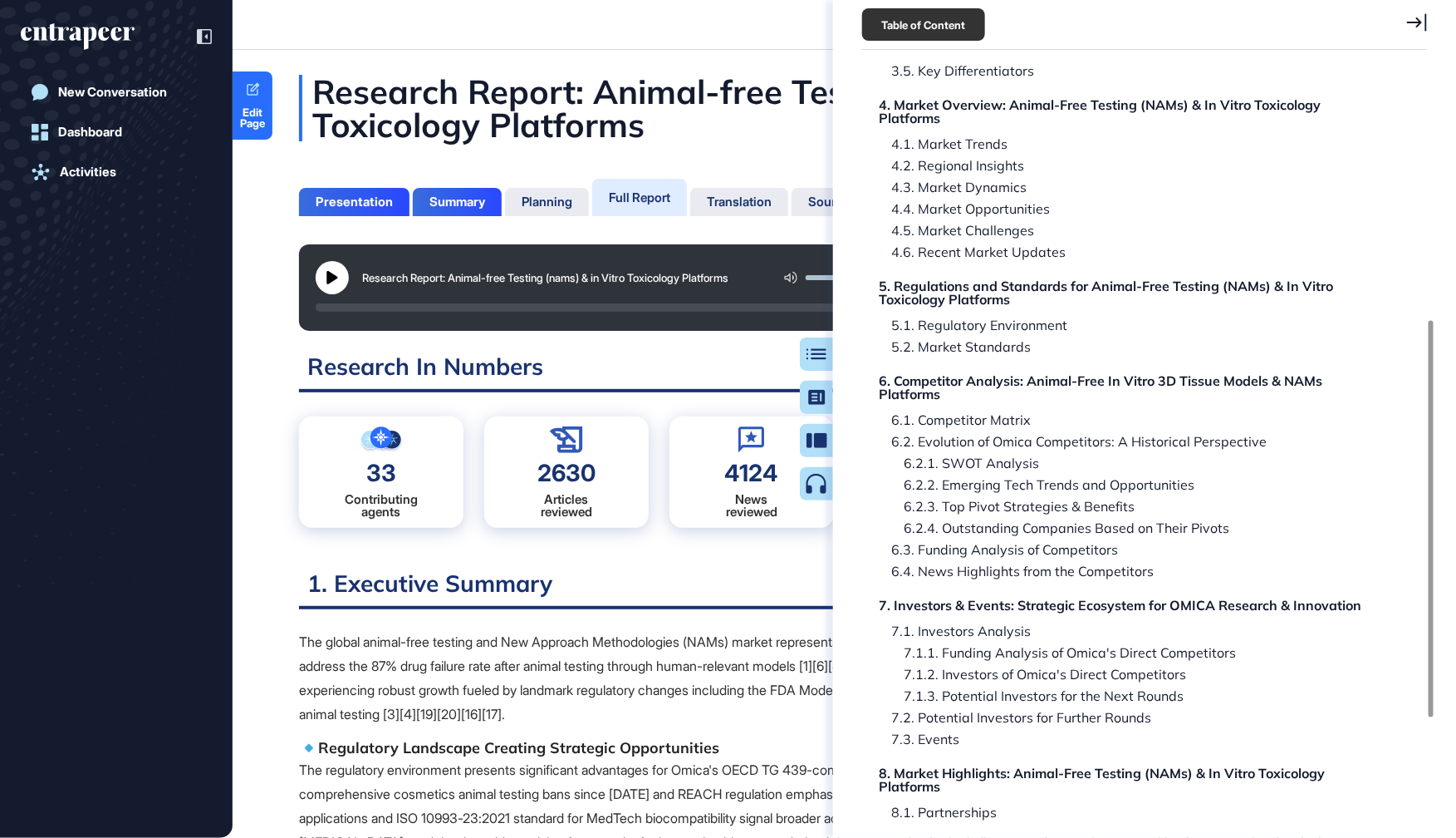
scroll to position [491, 0]
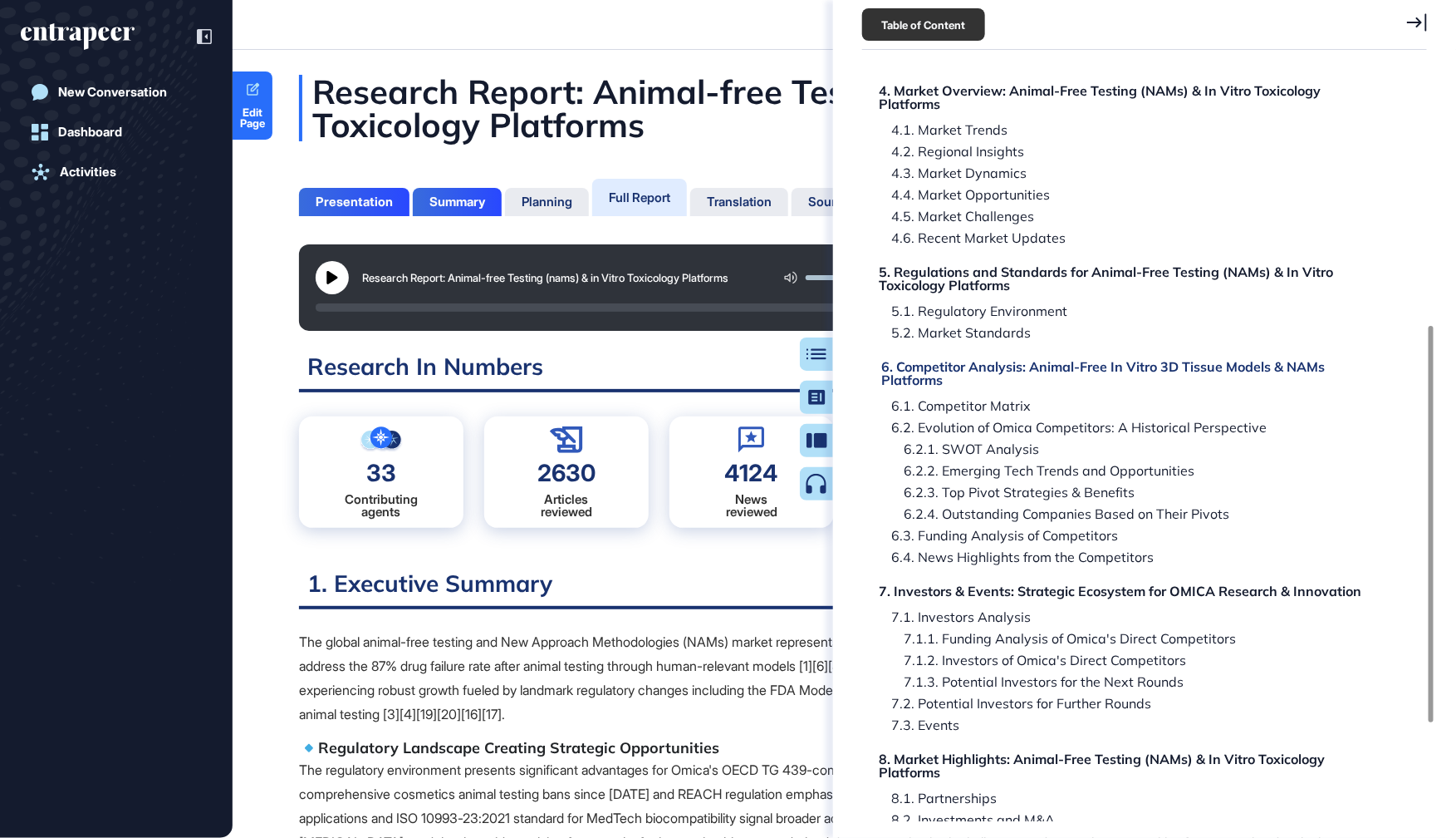
click at [918, 369] on div "6. Competitor Analysis: Animal-Free In Vitro 3D Tissue Models & NAMs Platforms" at bounding box center [1133, 373] width 504 height 26
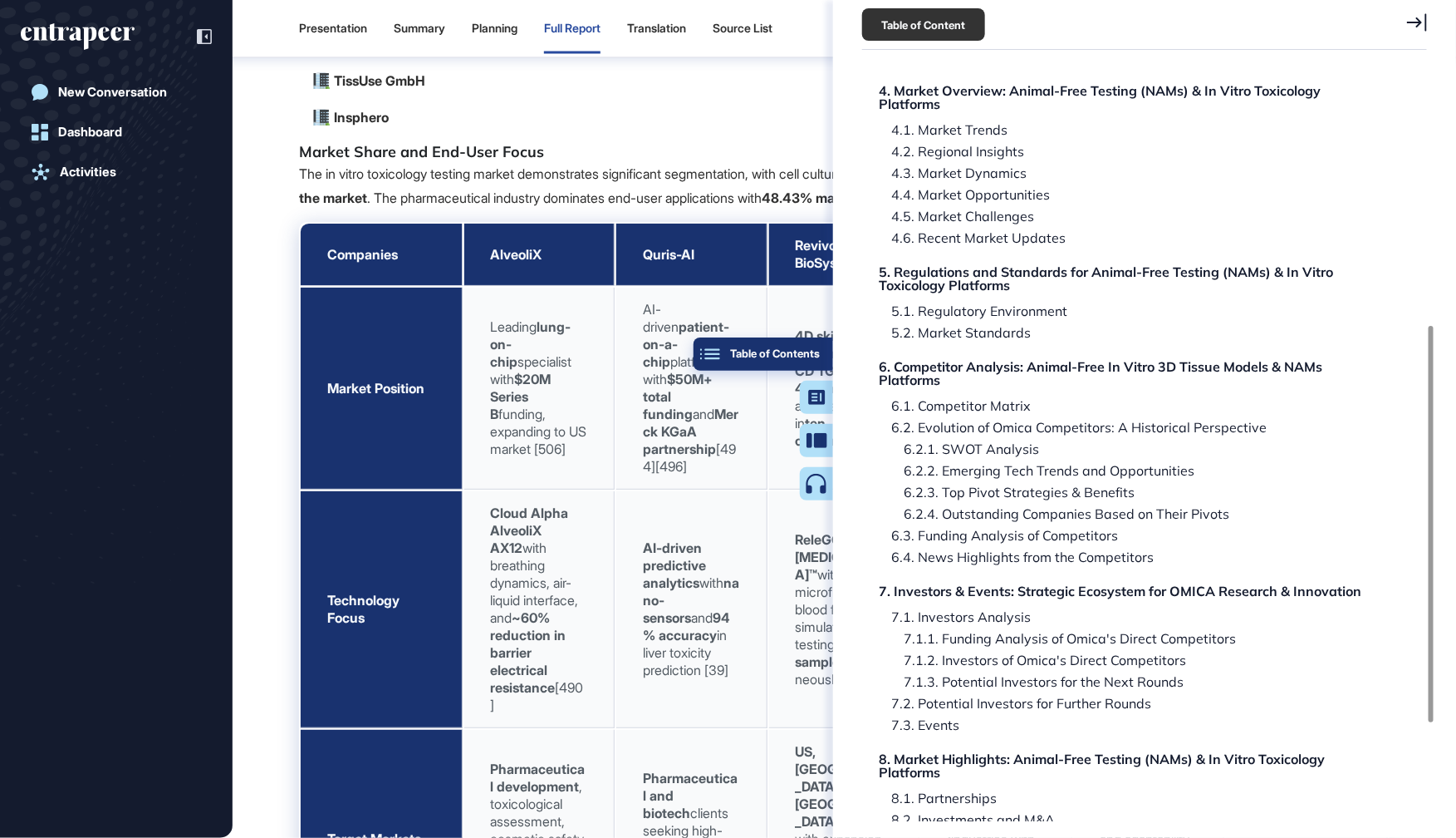
click at [817, 354] on div "Table of Contents" at bounding box center [763, 353] width 113 height 13
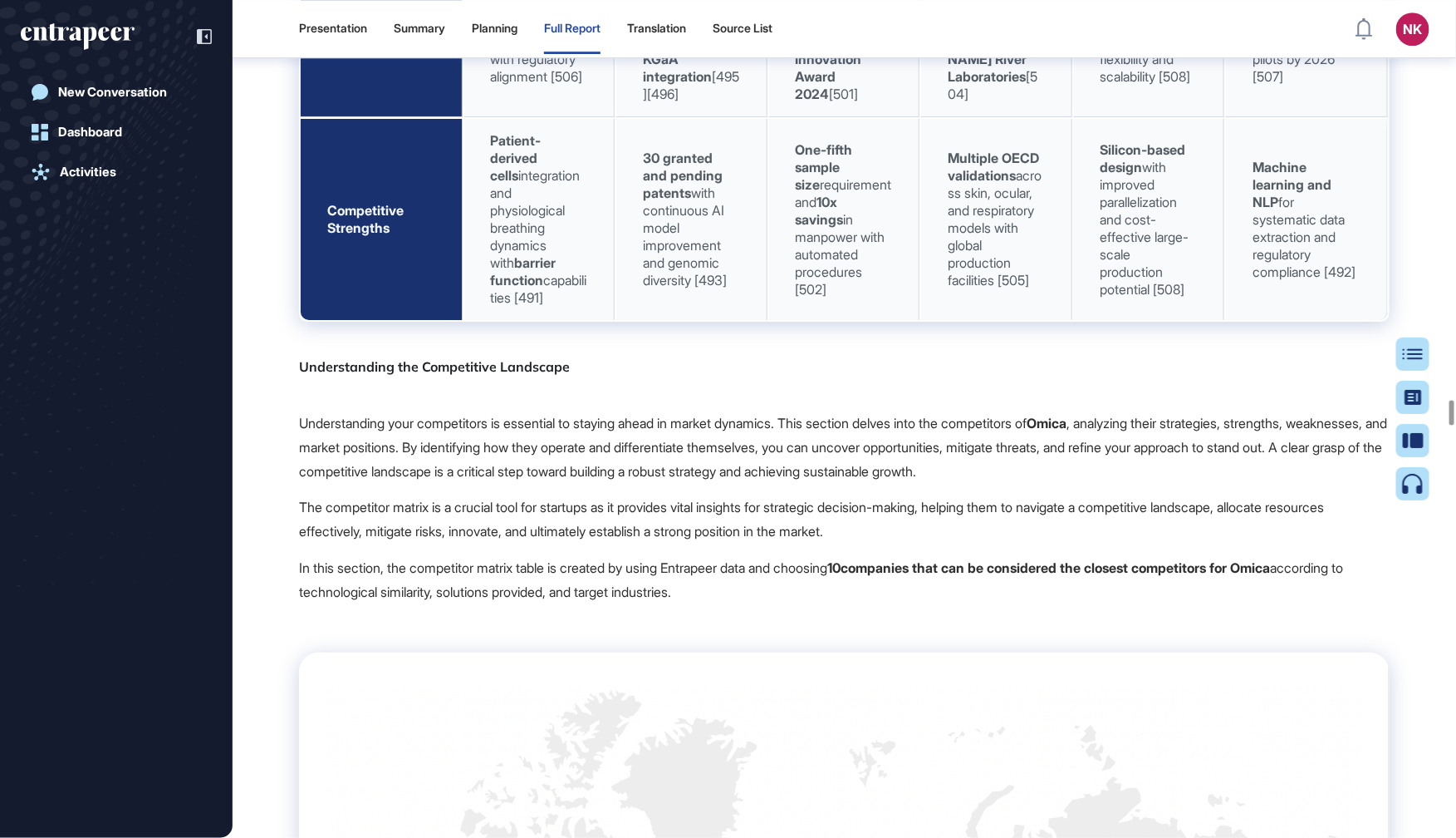
scroll to position [90214, 0]
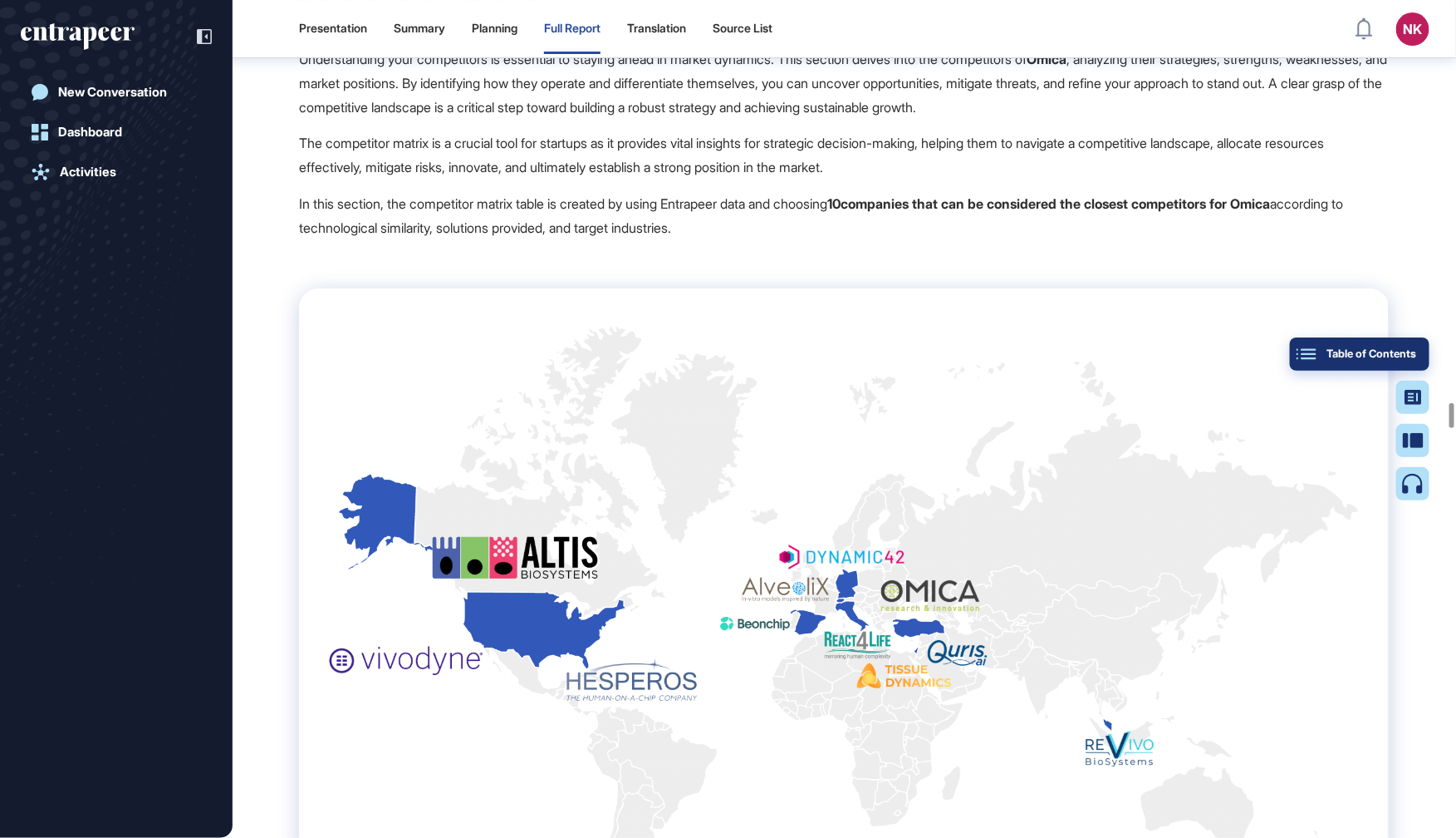
click at [1415, 356] on div "Table of Contents" at bounding box center [1359, 353] width 113 height 13
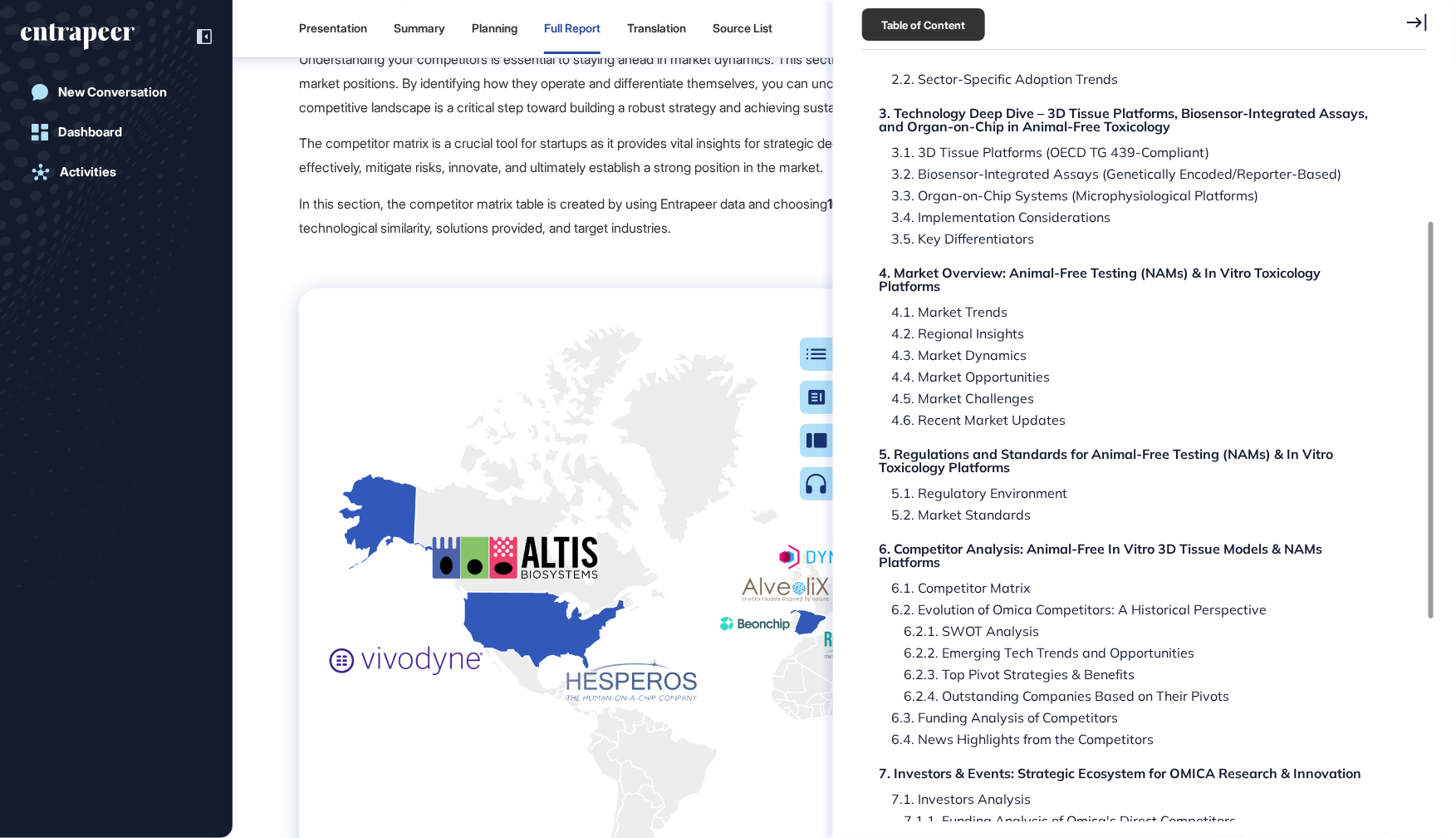
scroll to position [354, 0]
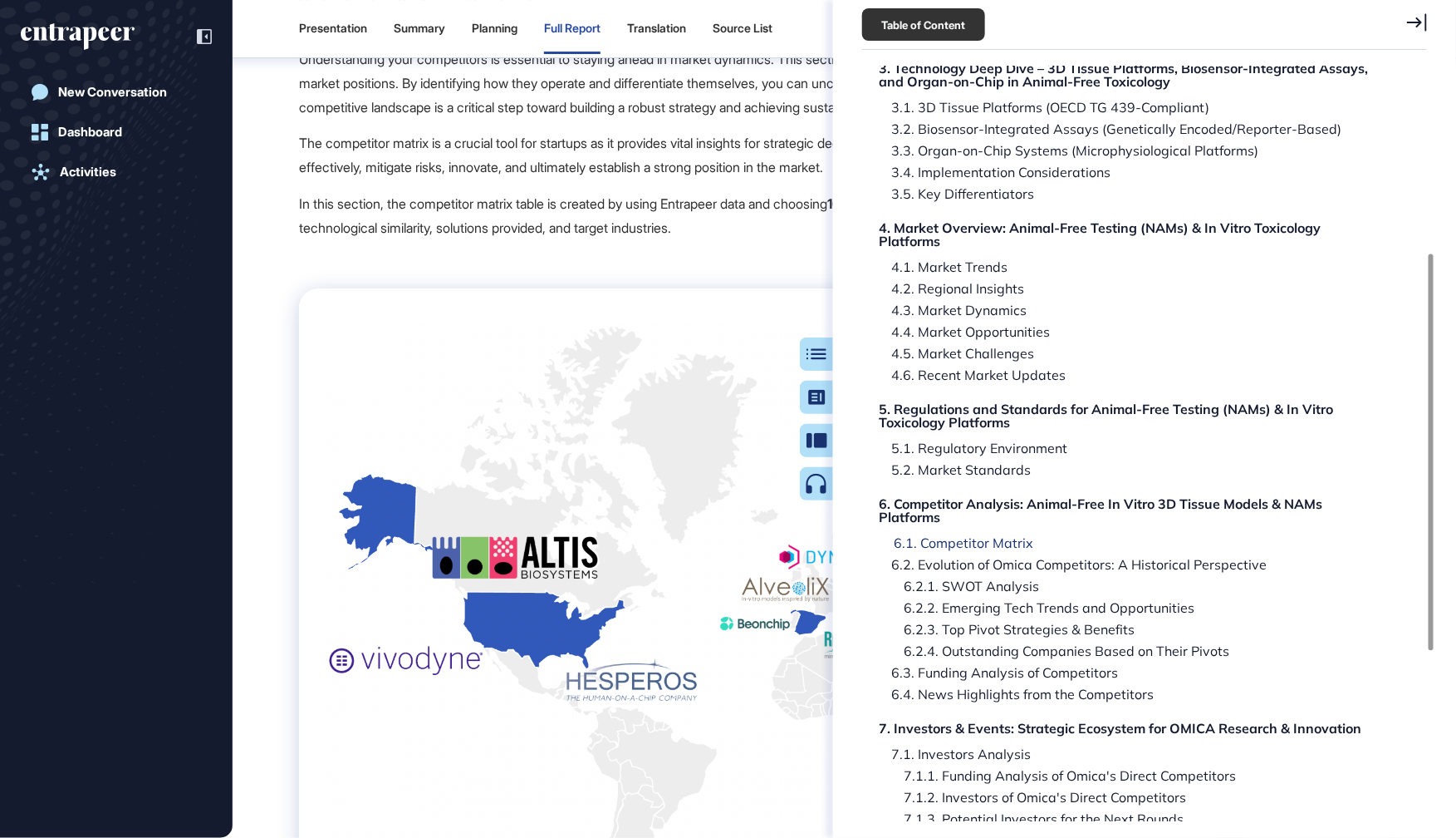
click at [925, 544] on div "6.1. Competitor Matrix" at bounding box center [957, 542] width 152 height 13
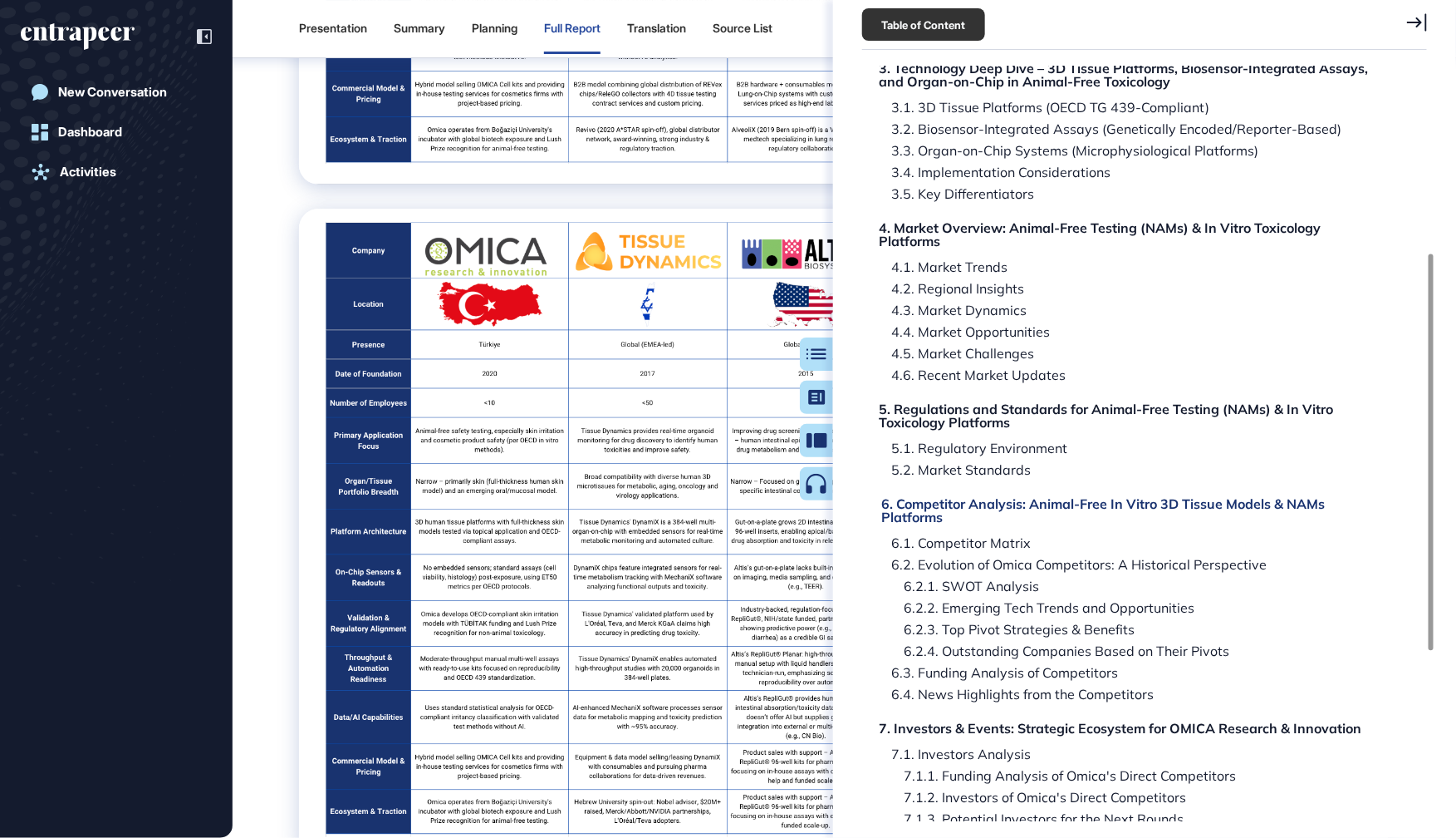
click at [906, 511] on div "6. Competitor Analysis: Animal-Free In Vitro 3D Tissue Models & NAMs Platforms" at bounding box center [1133, 510] width 504 height 26
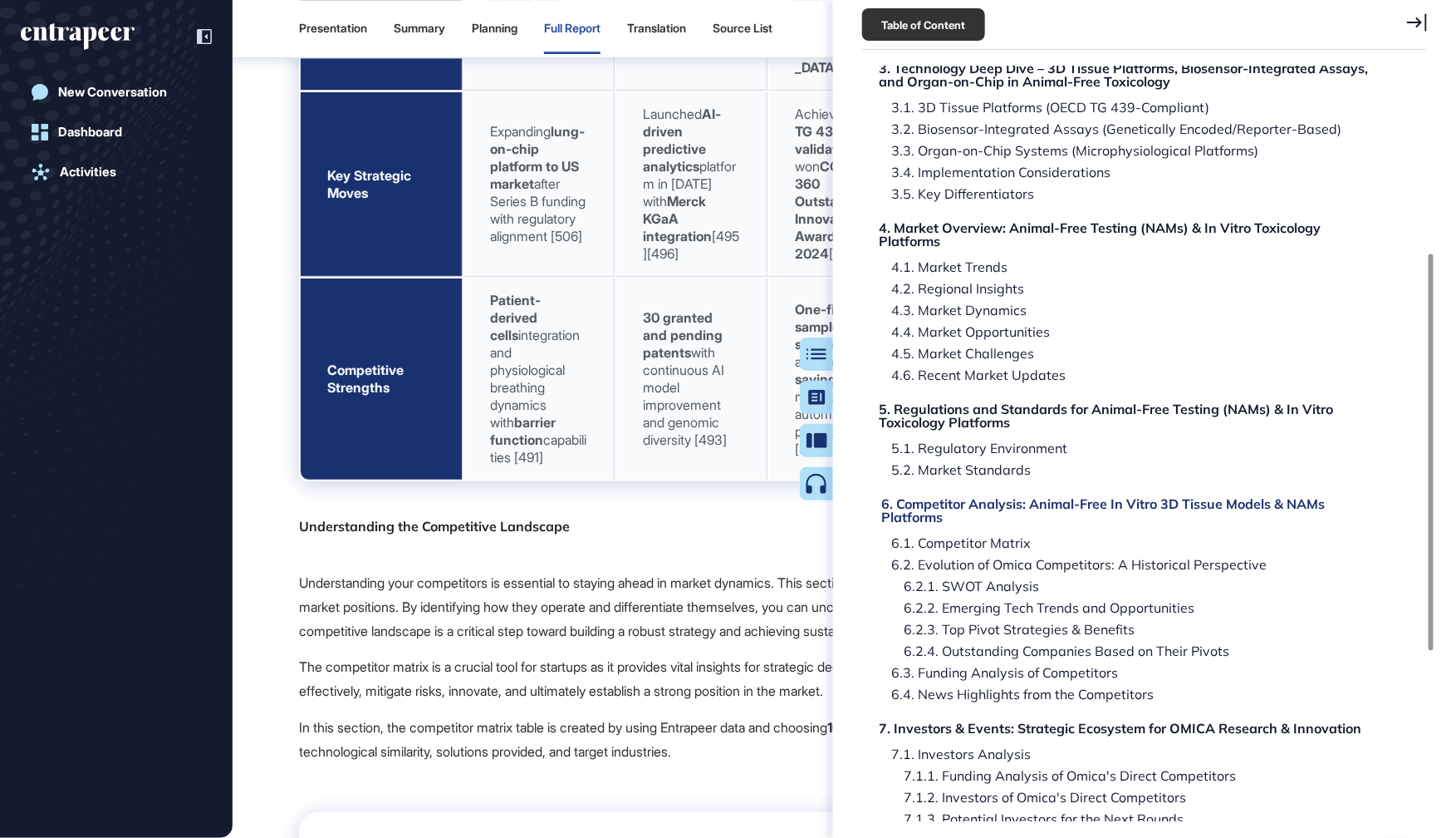
scroll to position [88798, 0]
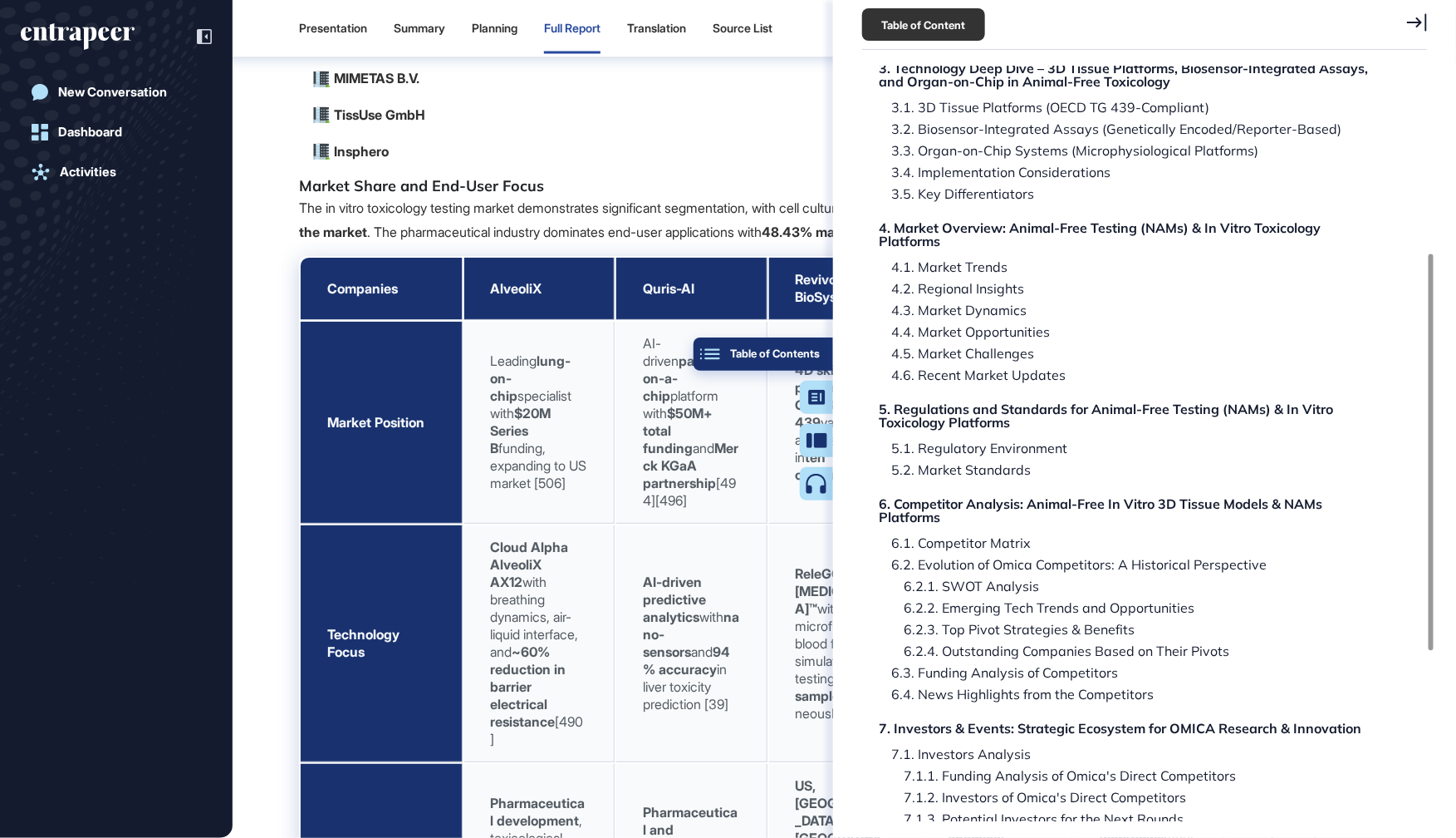
click at [811, 364] on button "Table of Contents" at bounding box center [763, 354] width 140 height 33
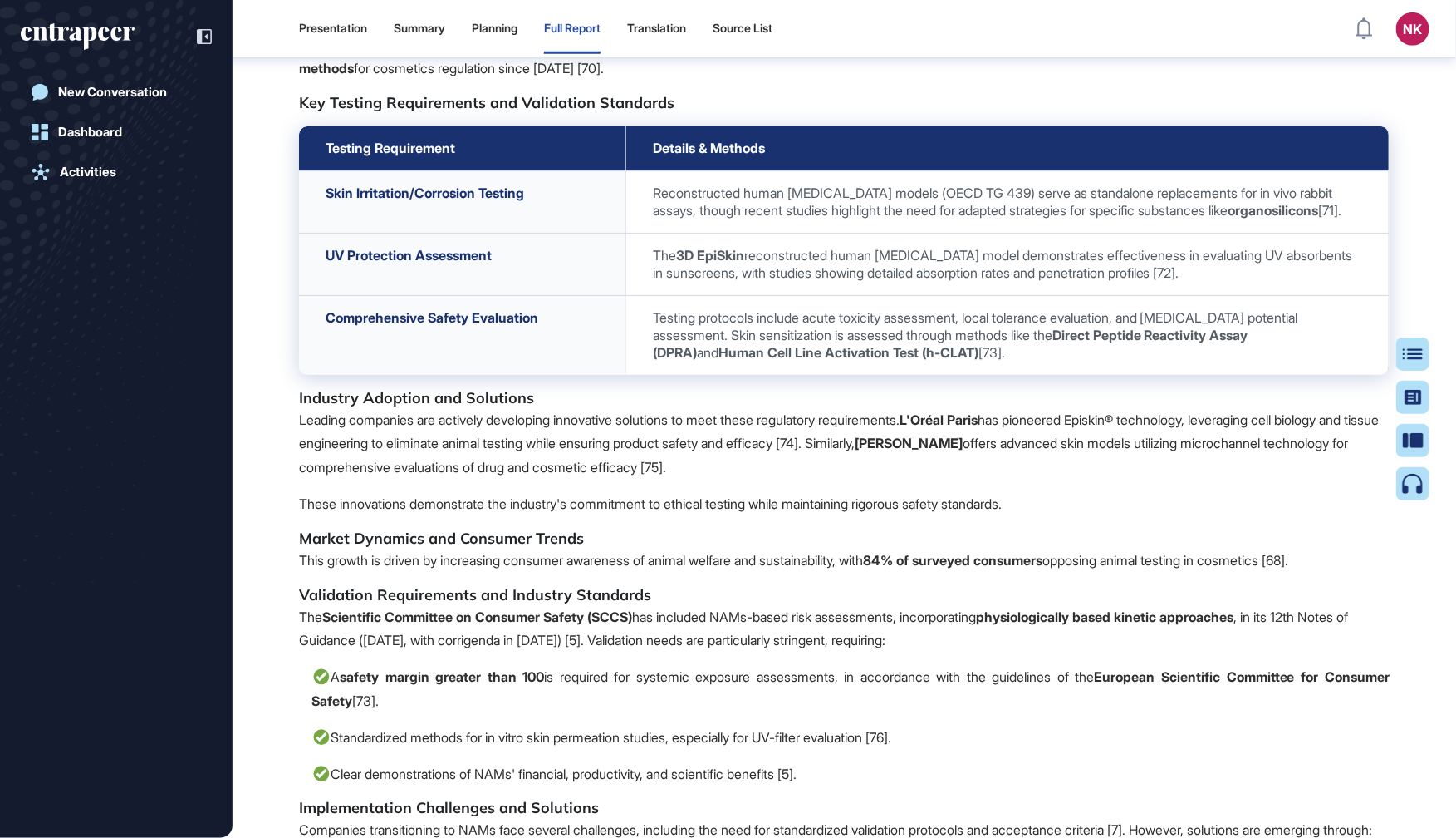
scroll to position [41237, 0]
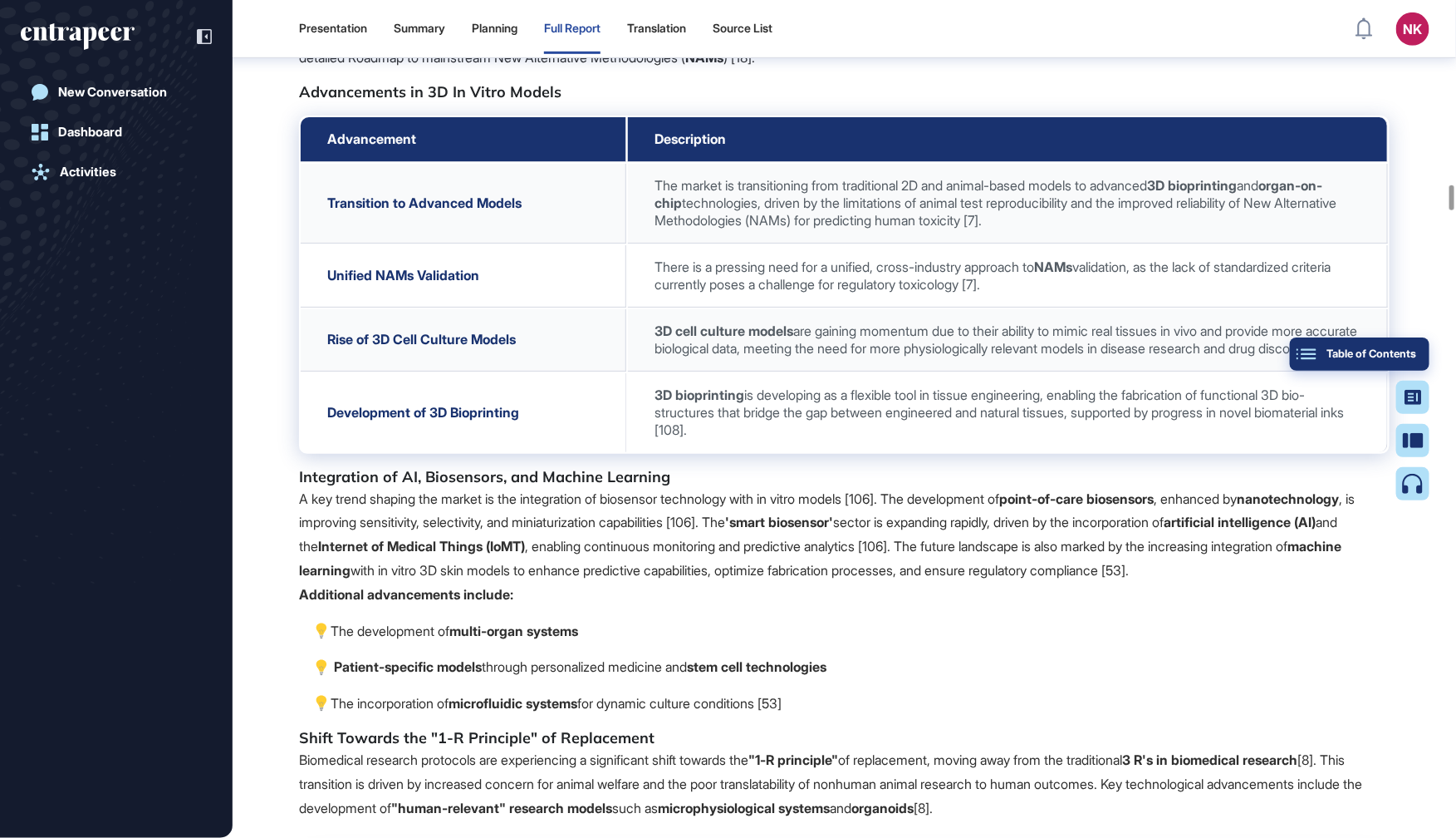
click at [1418, 359] on button "Table of Contents" at bounding box center [1360, 354] width 140 height 33
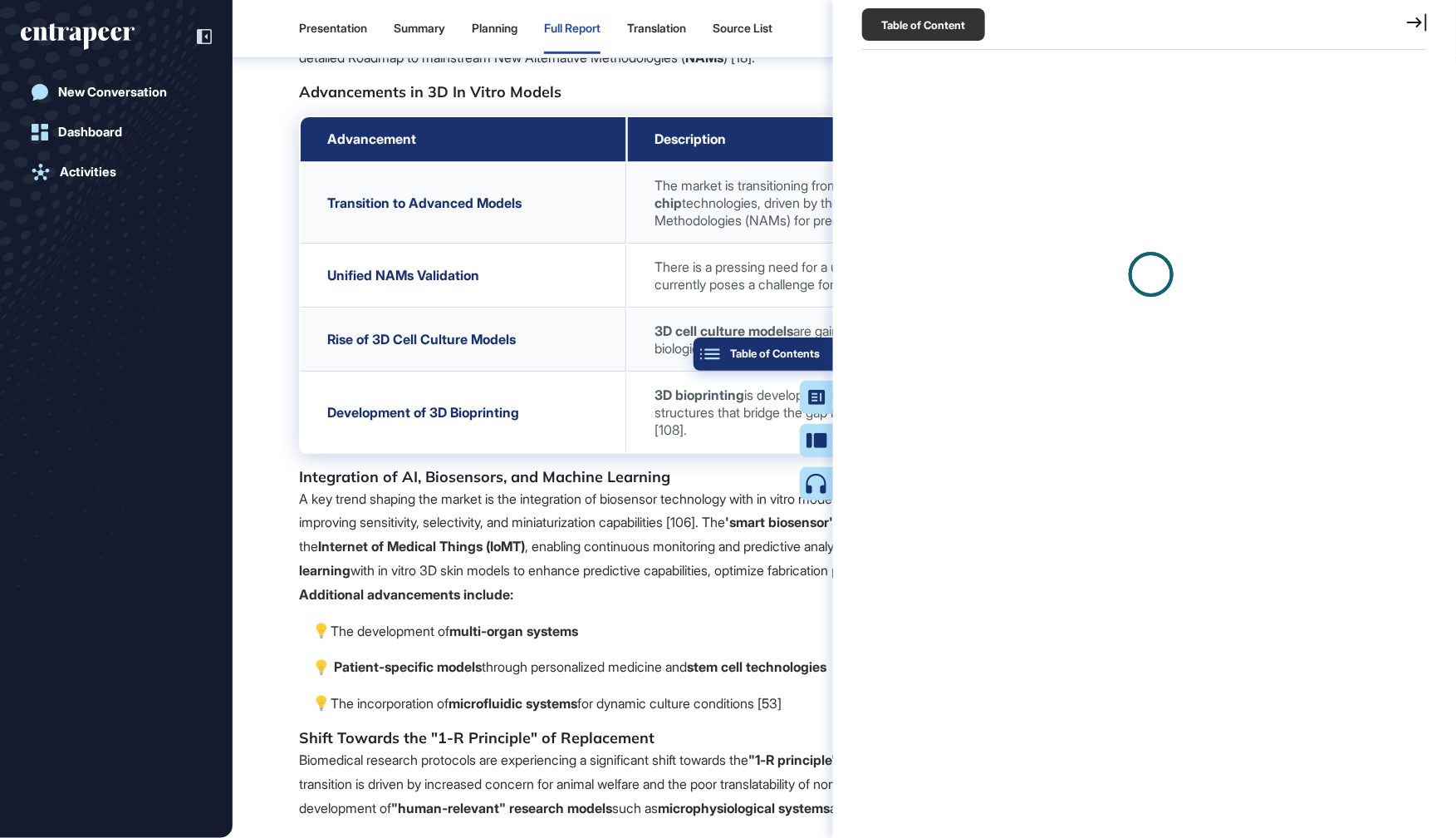
scroll to position [8, 0]
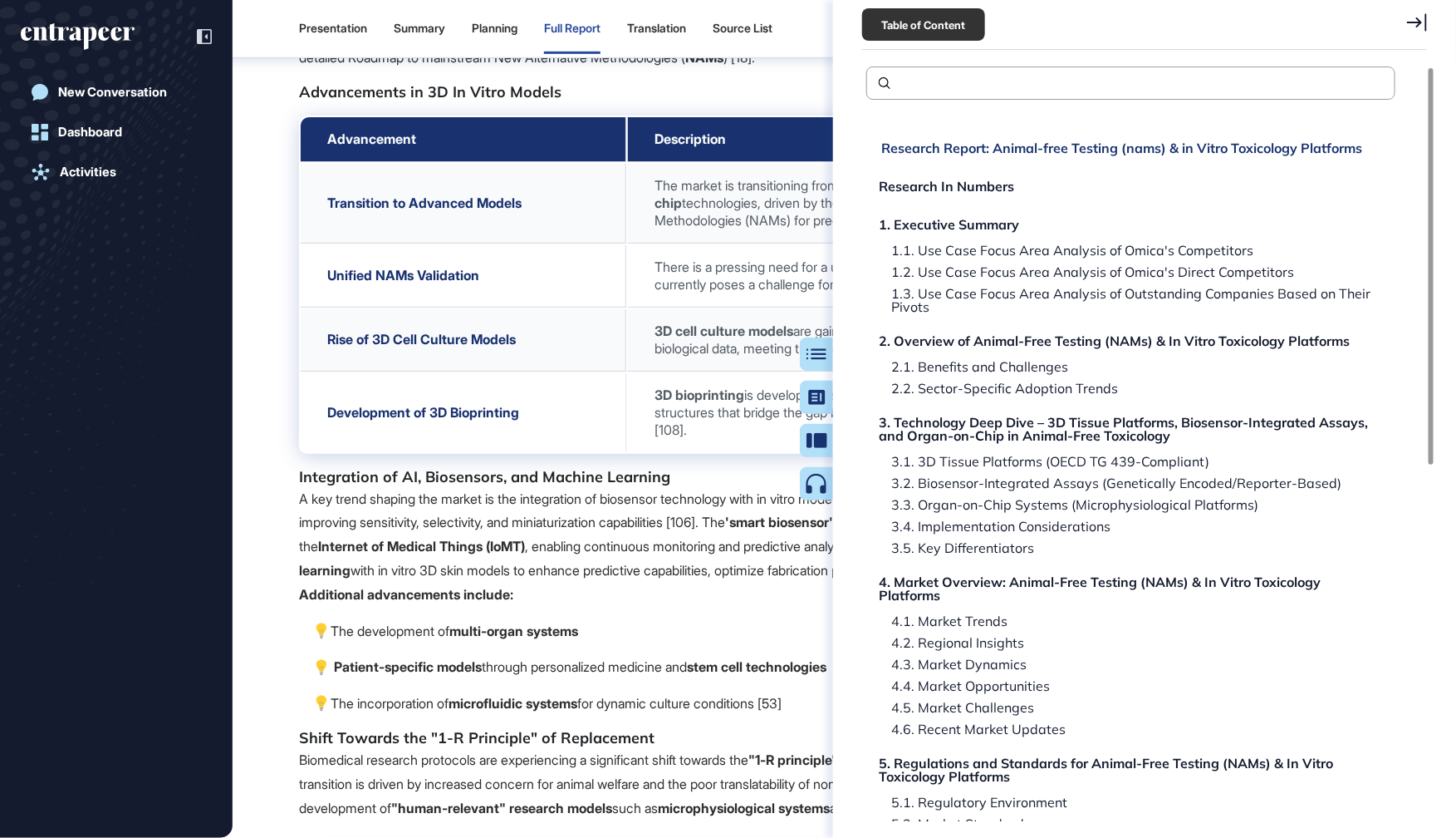
click at [966, 142] on div "Research Report: Animal-free Testing (nams) & in Vitro Toxicology Platforms" at bounding box center [1121, 148] width 481 height 13
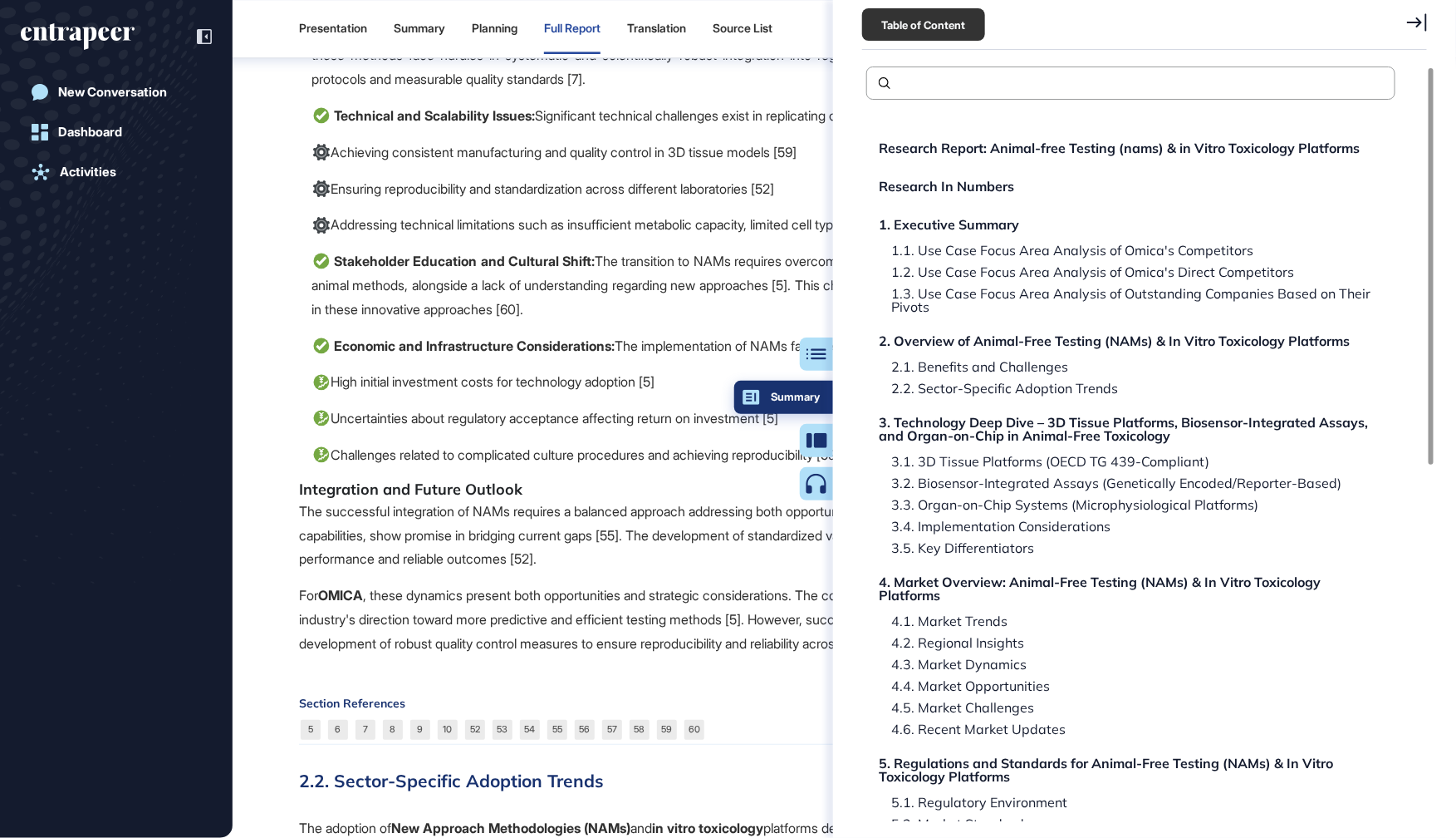
scroll to position [193, 0]
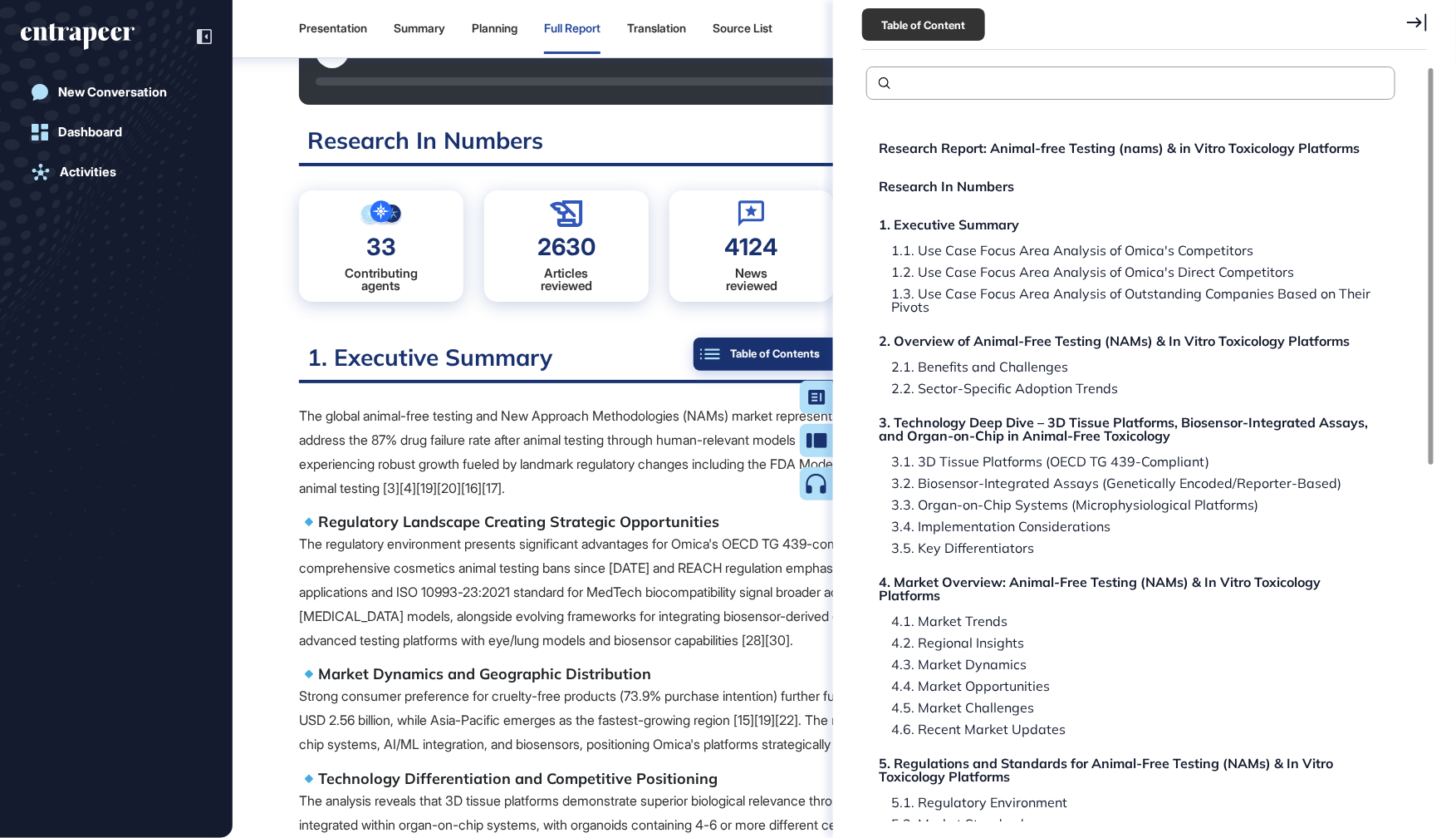
click at [822, 355] on button "Table of Contents" at bounding box center [763, 354] width 140 height 33
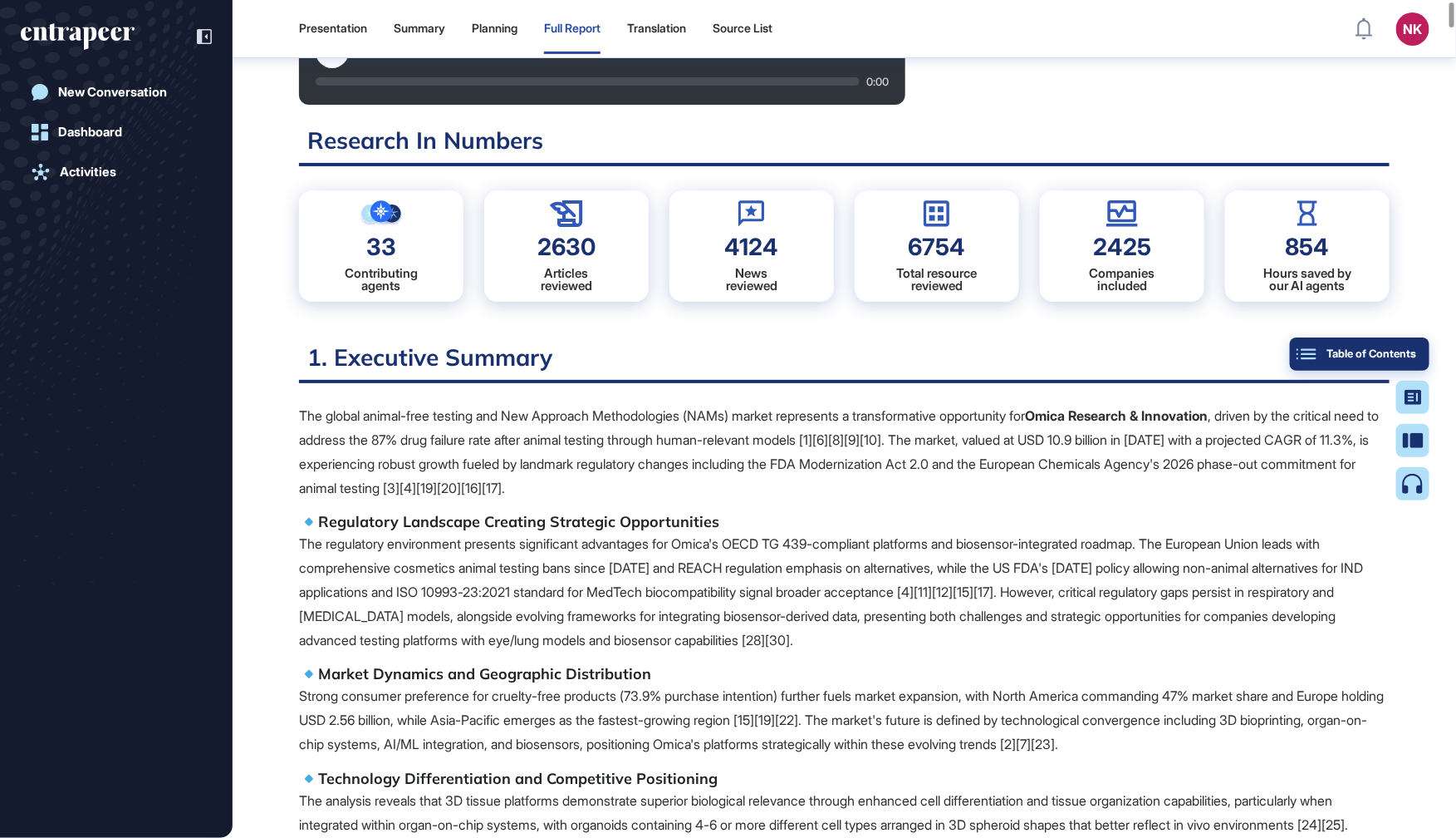
scroll to position [0, 0]
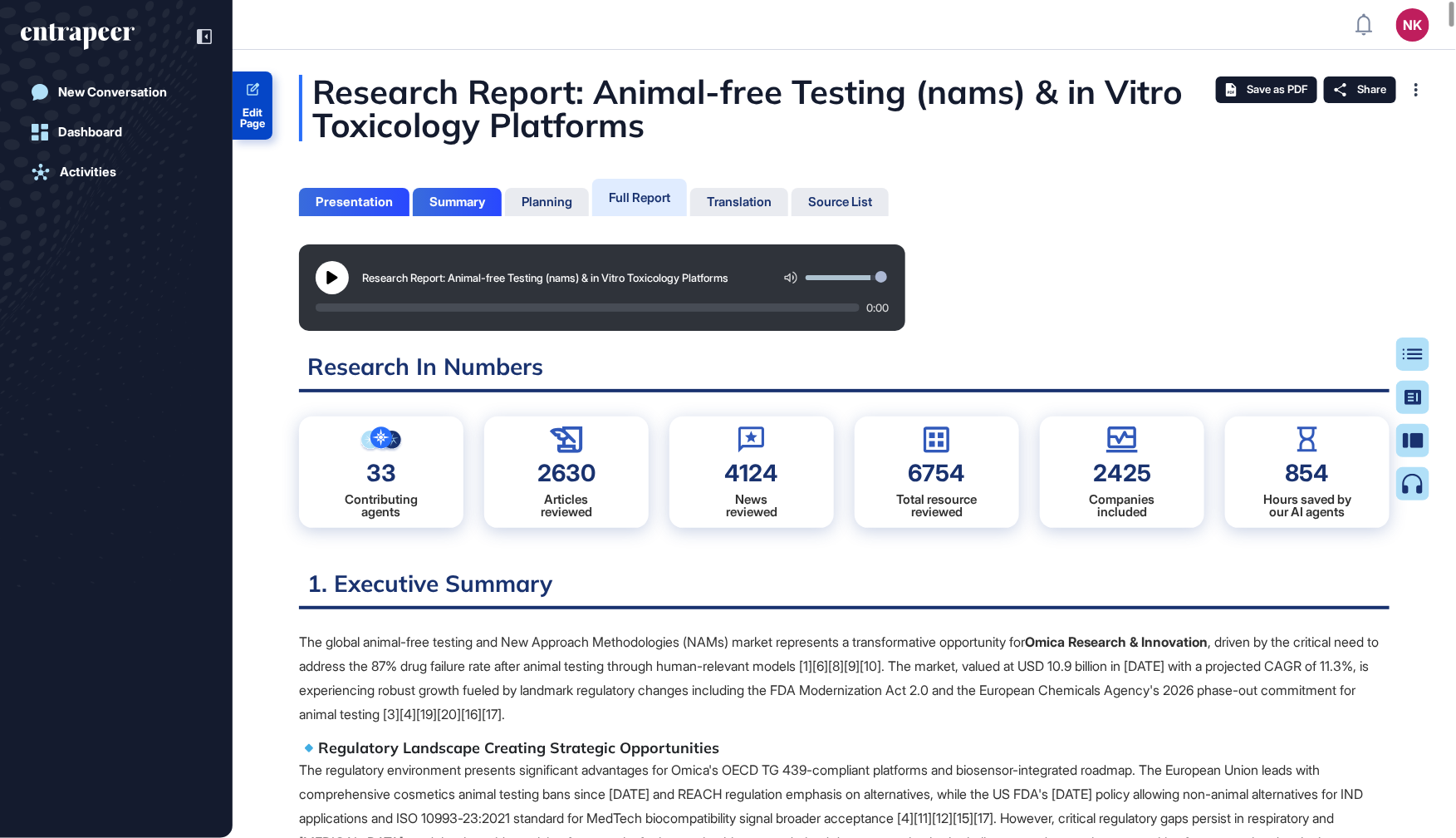
click at [256, 117] on span "Edit Page" at bounding box center [252, 118] width 40 height 22
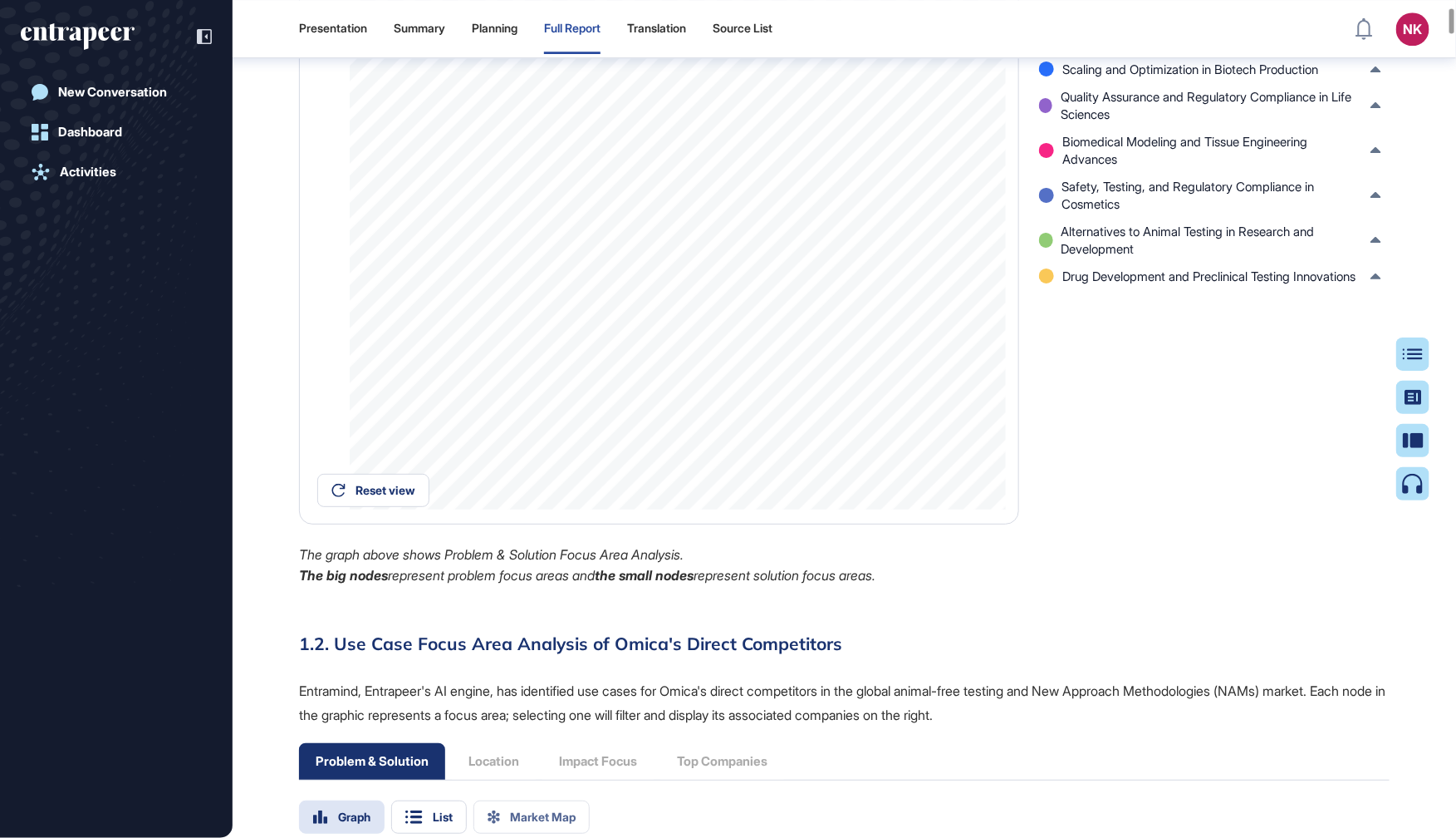
scroll to position [2600, 0]
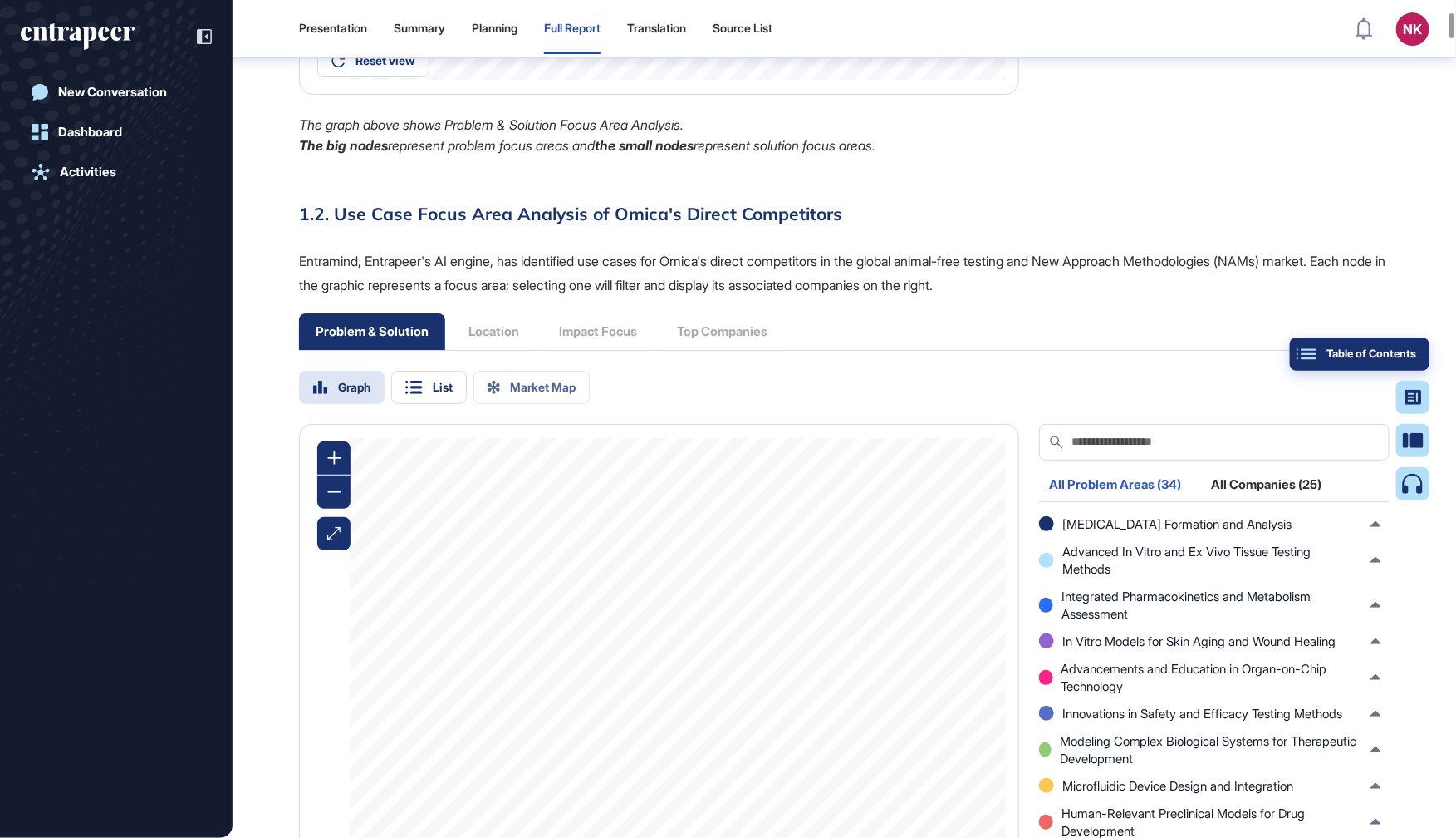
click at [1425, 359] on button "Table of Contents" at bounding box center [1360, 354] width 140 height 33
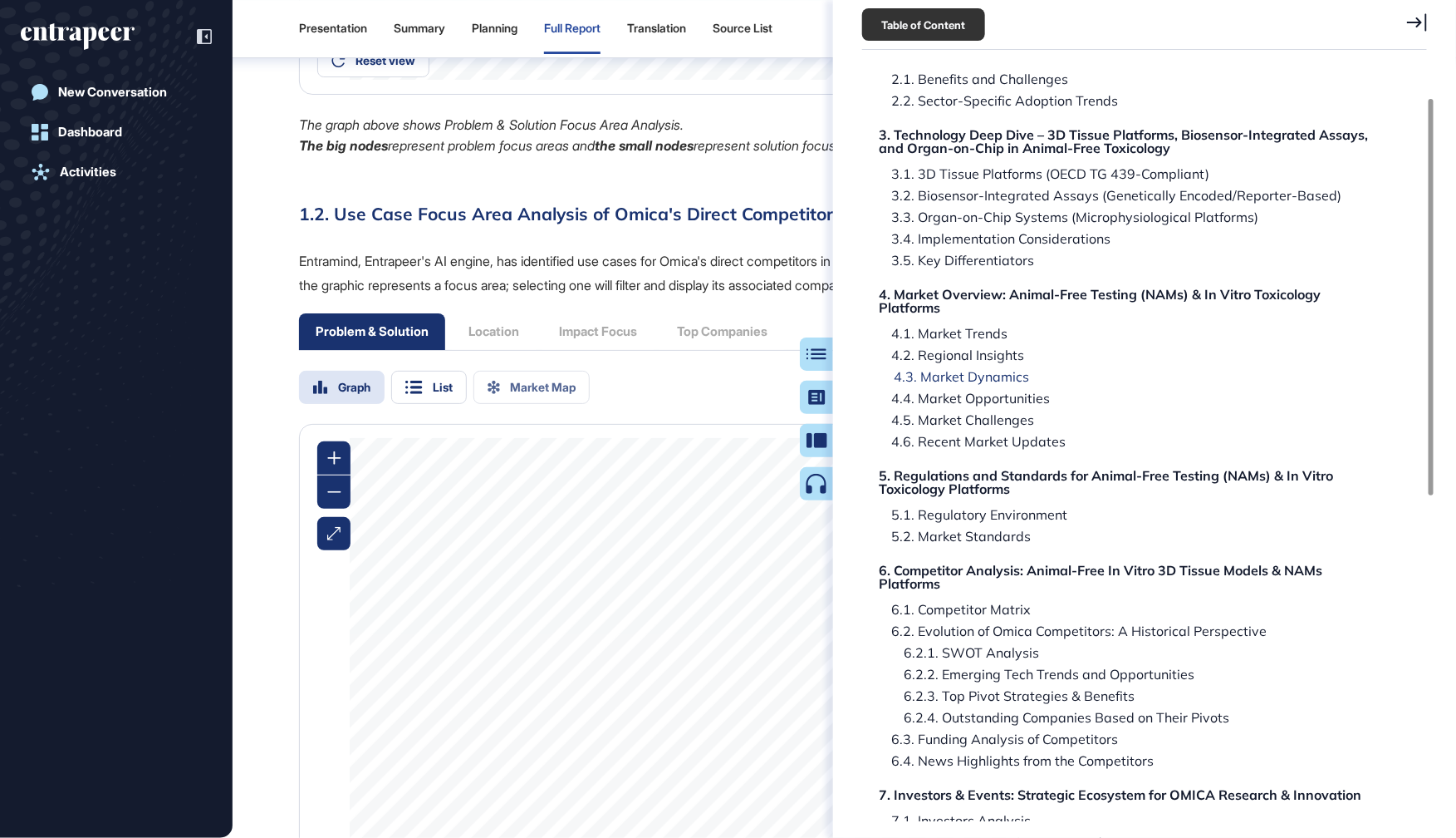
scroll to position [322, 0]
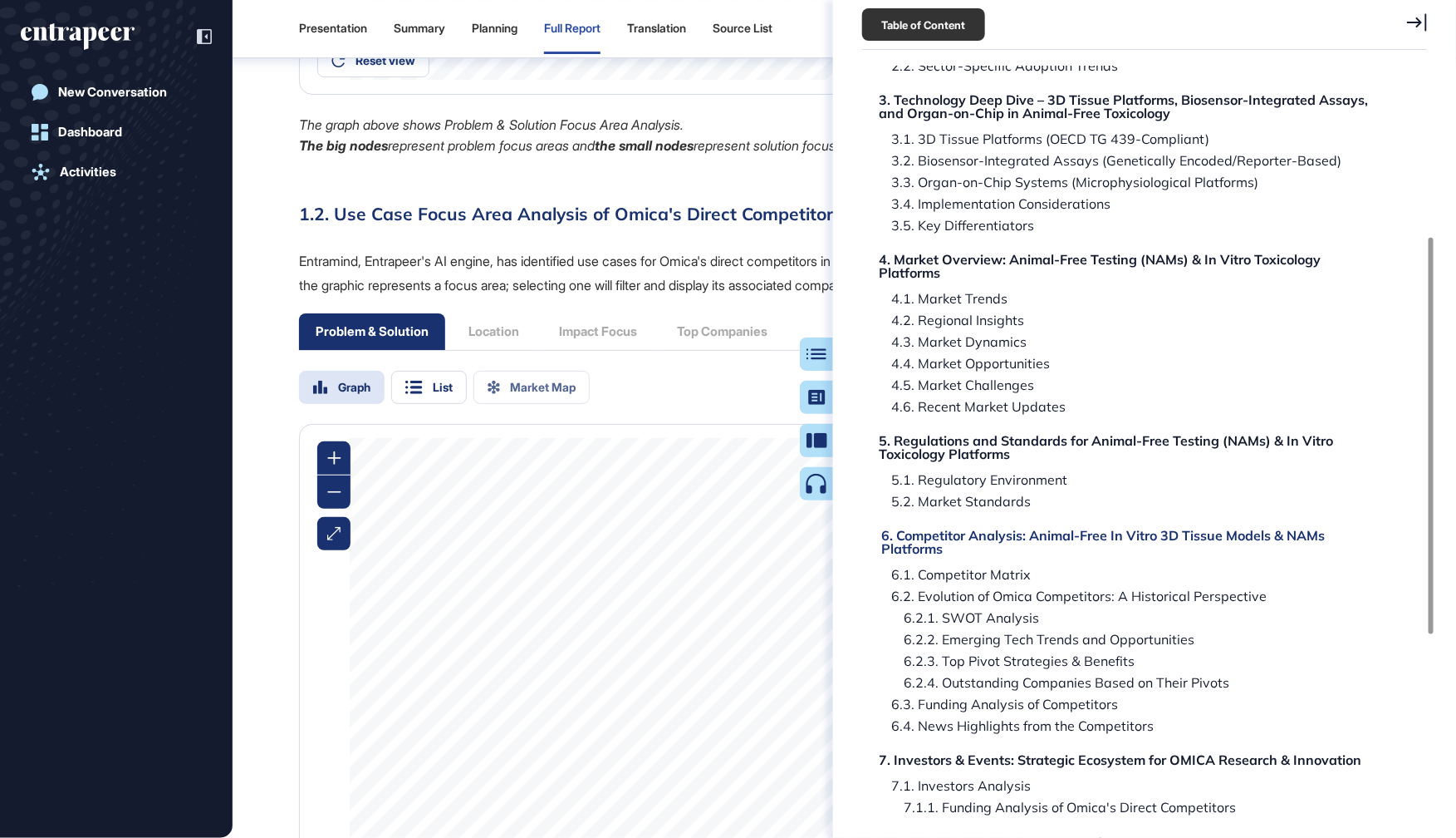
click at [943, 534] on div "6. Competitor Analysis: Animal-Free In Vitro 3D Tissue Models & NAMs Platforms" at bounding box center [1133, 542] width 504 height 26
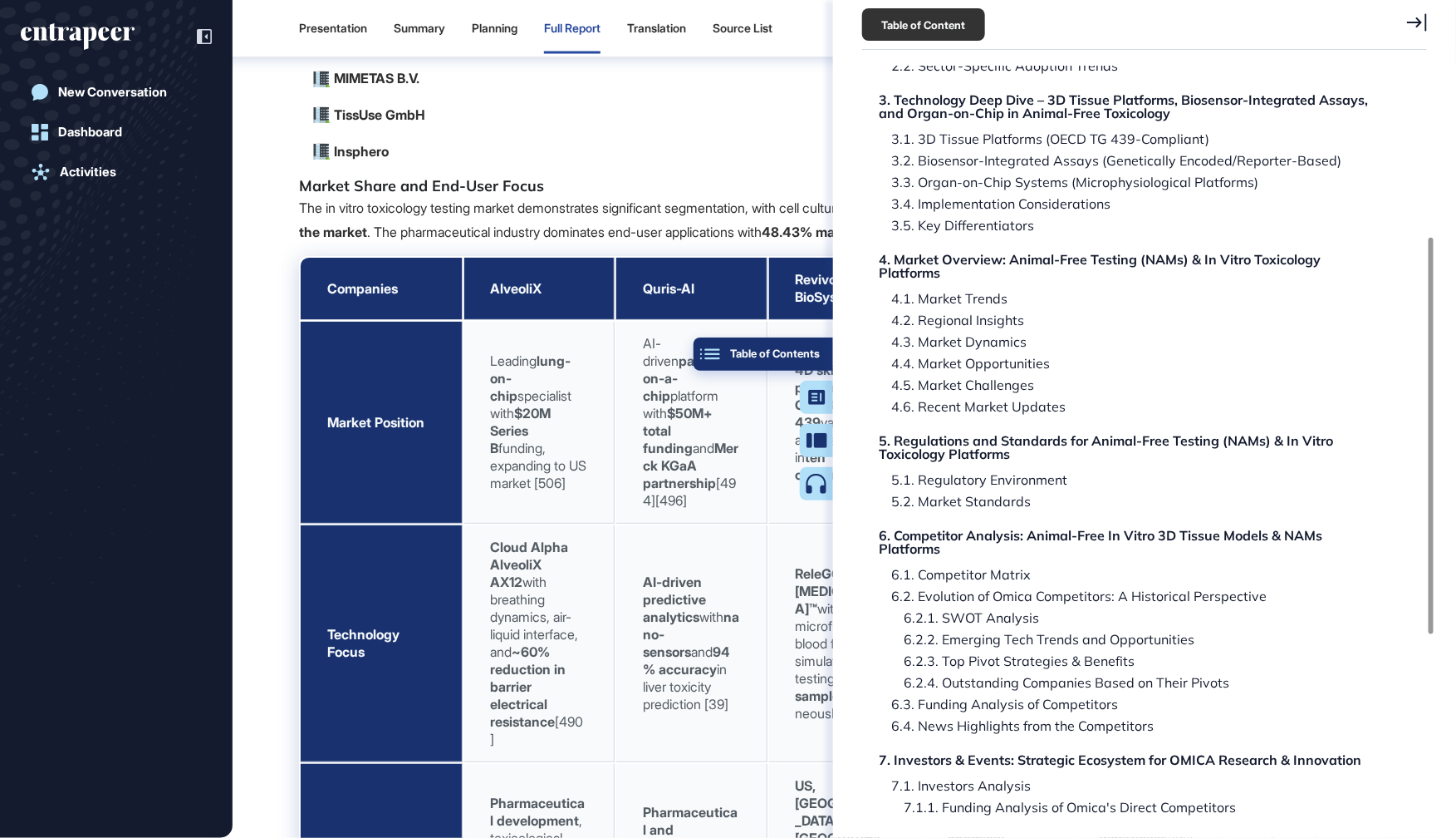
click at [832, 350] on button "Table of Contents" at bounding box center [763, 354] width 140 height 33
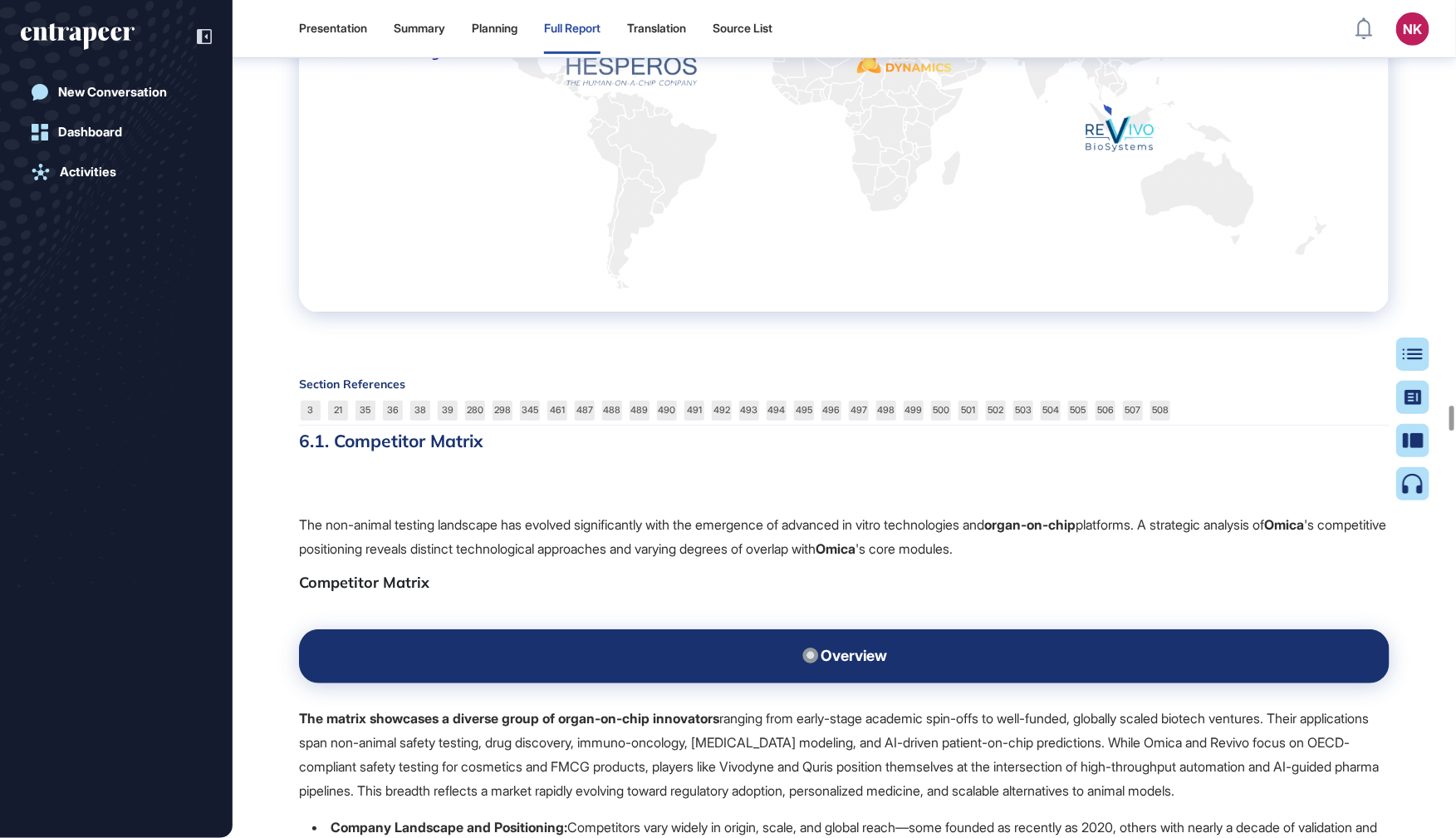
scroll to position [90792, 0]
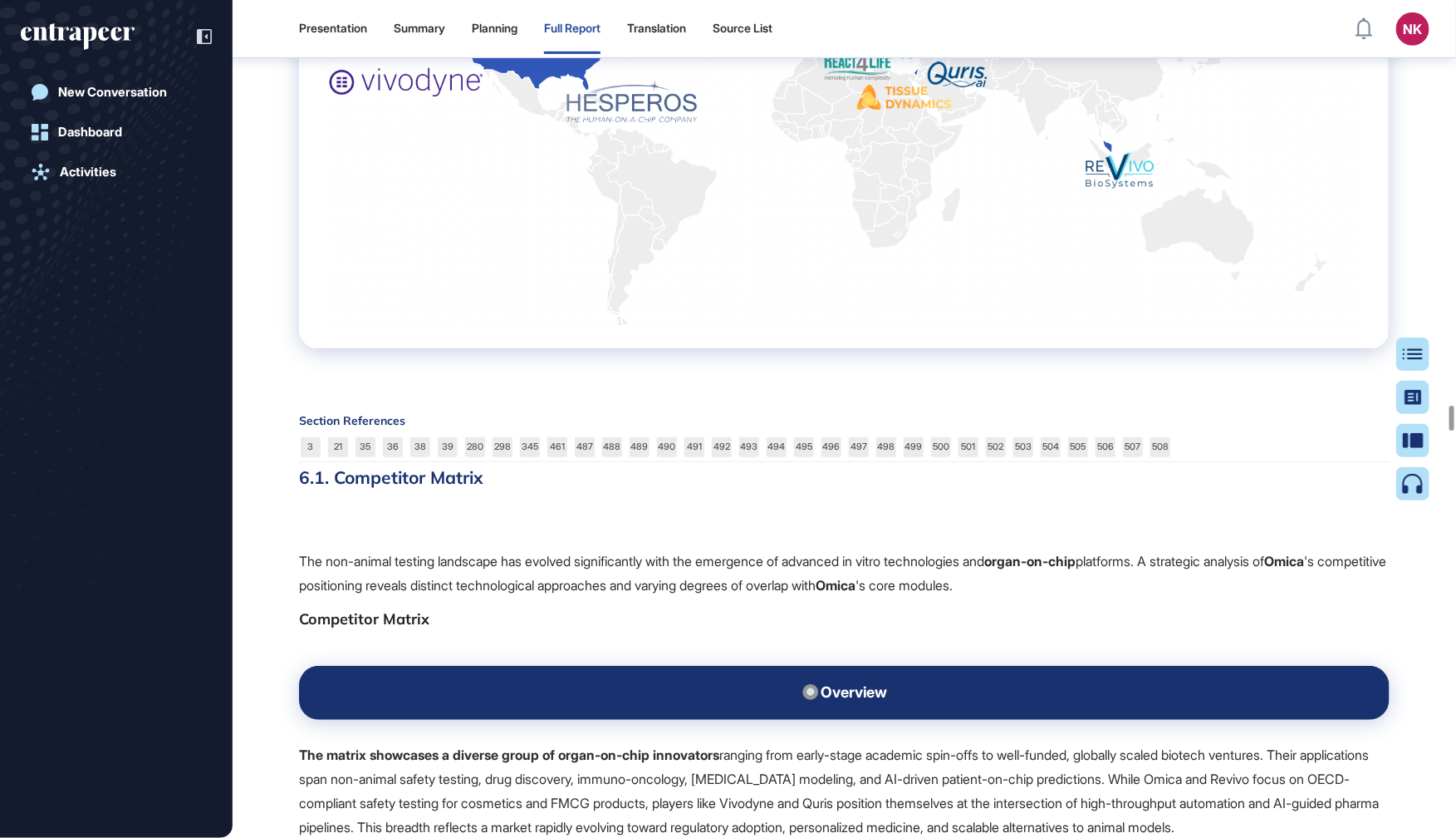
drag, startPoint x: 992, startPoint y: 282, endPoint x: 943, endPoint y: 281, distance: 49.0
drag, startPoint x: 559, startPoint y: 292, endPoint x: 480, endPoint y: 294, distance: 79.0
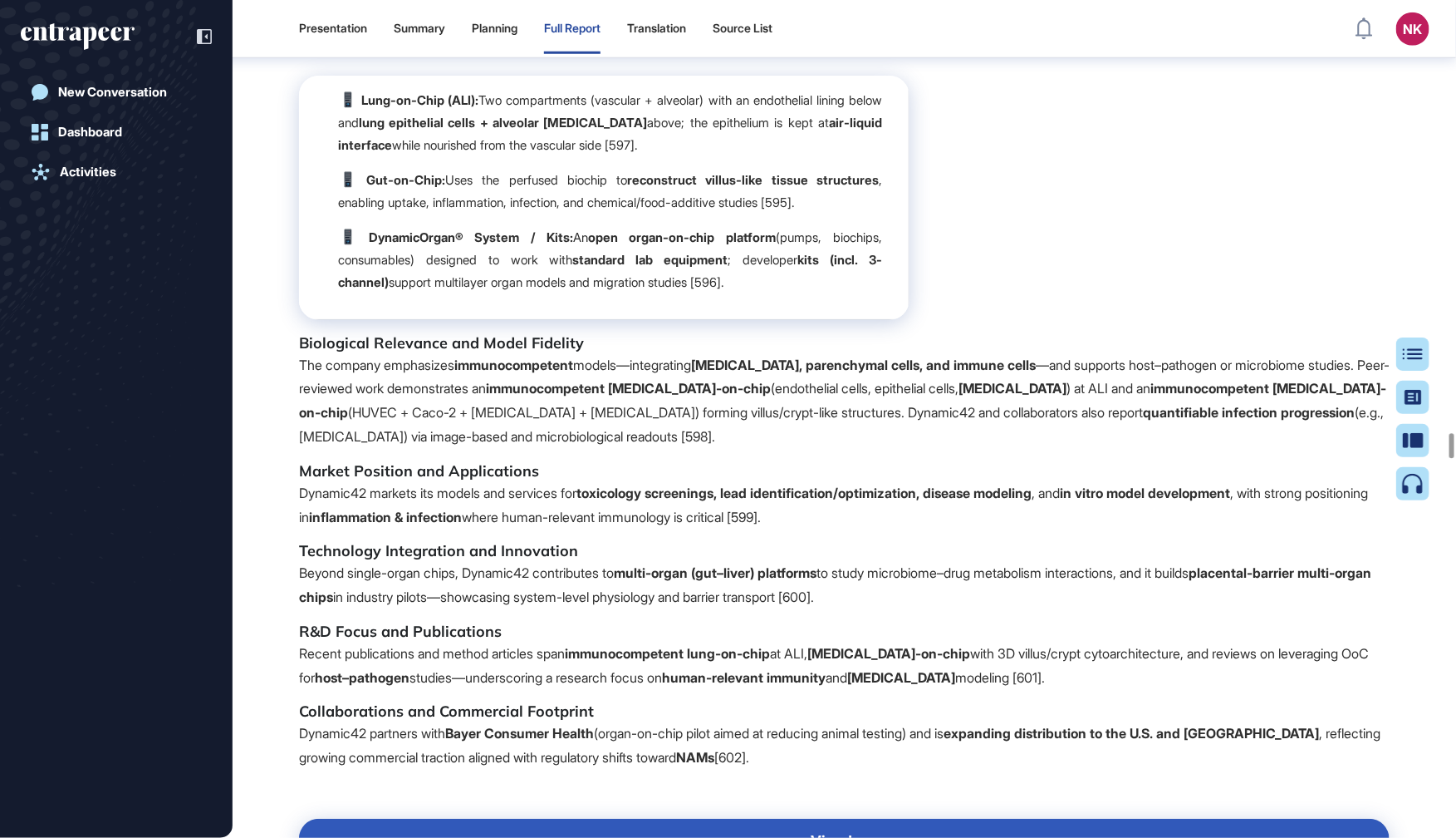
scroll to position [97022, 0]
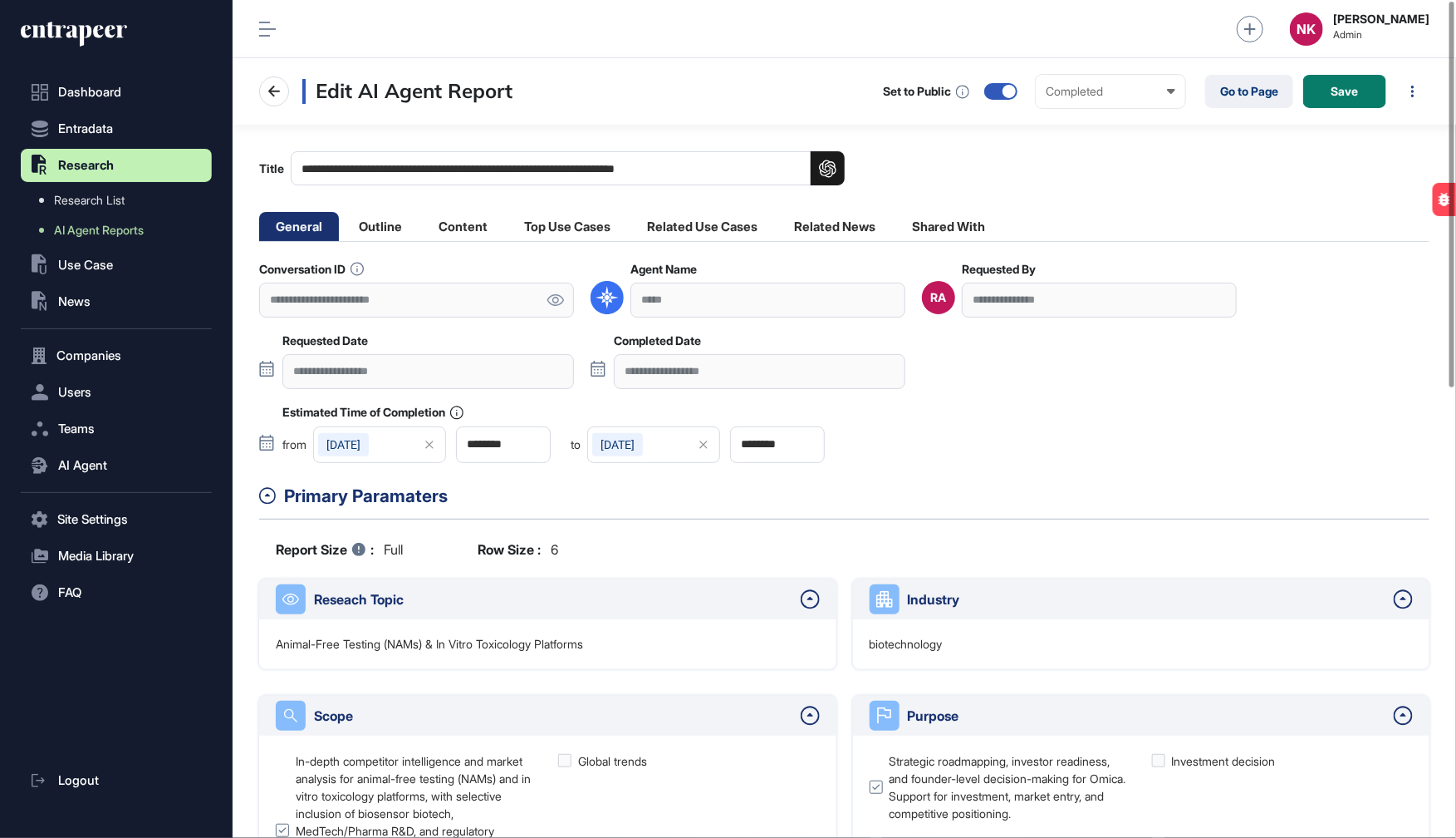
click at [555, 296] on icon at bounding box center [555, 300] width 17 height 11
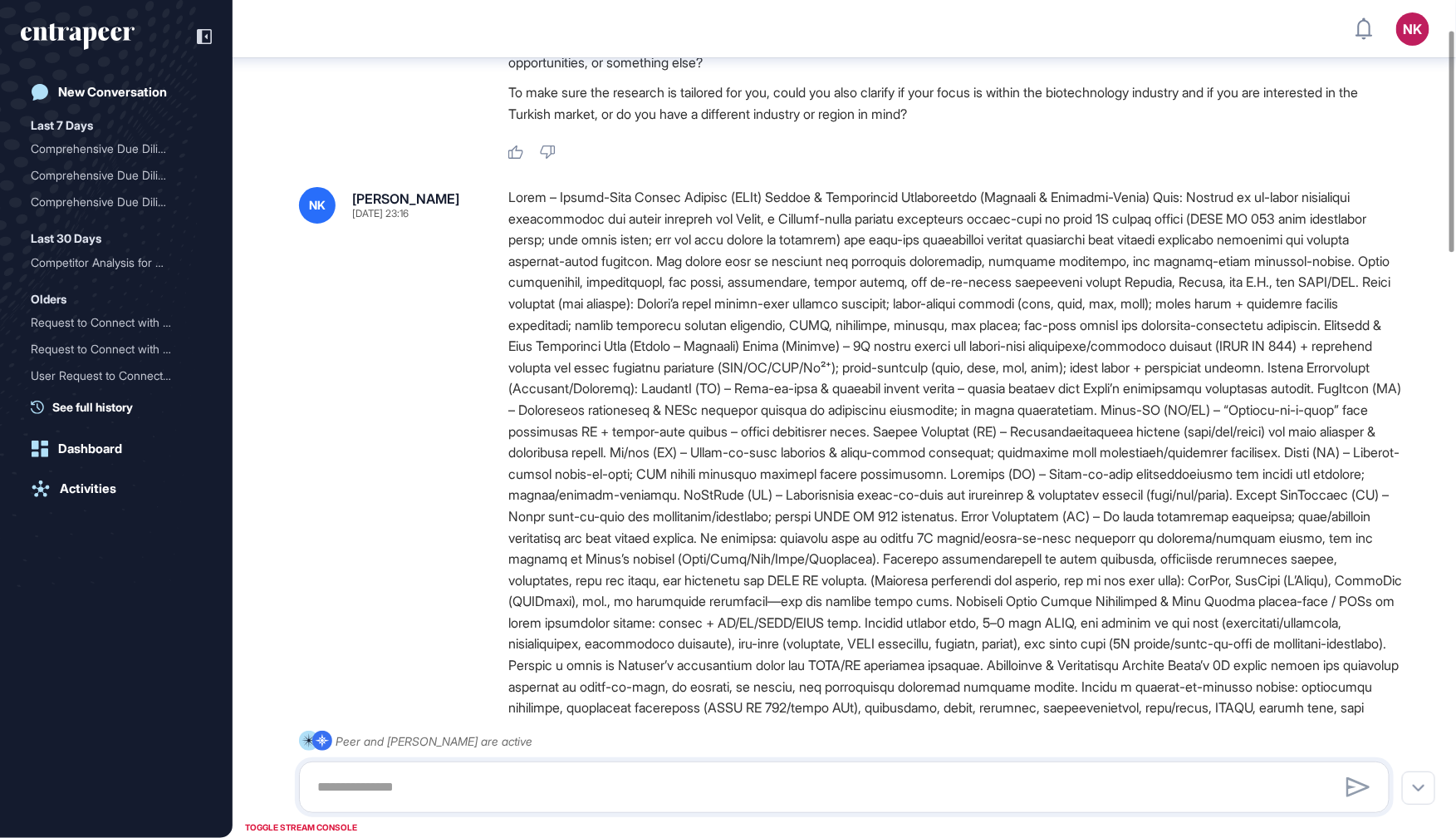
scroll to position [111, 0]
drag, startPoint x: 990, startPoint y: 600, endPoint x: 1231, endPoint y: 601, distance: 241.0
click at [1231, 601] on div at bounding box center [956, 653] width 894 height 936
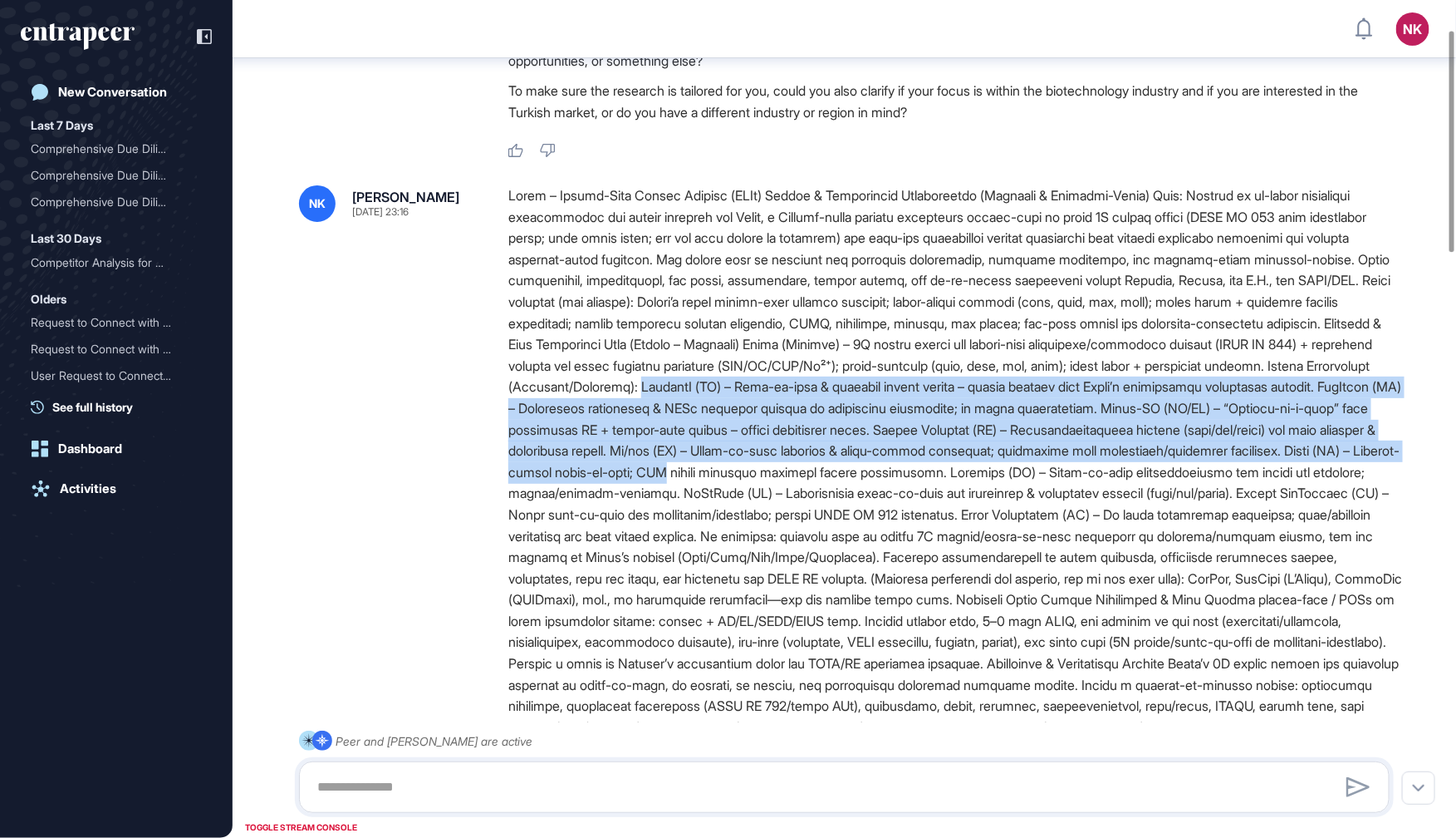
drag, startPoint x: 1000, startPoint y: 388, endPoint x: 1110, endPoint y: 479, distance: 142.8
click at [1110, 479] on div at bounding box center [956, 653] width 894 height 936
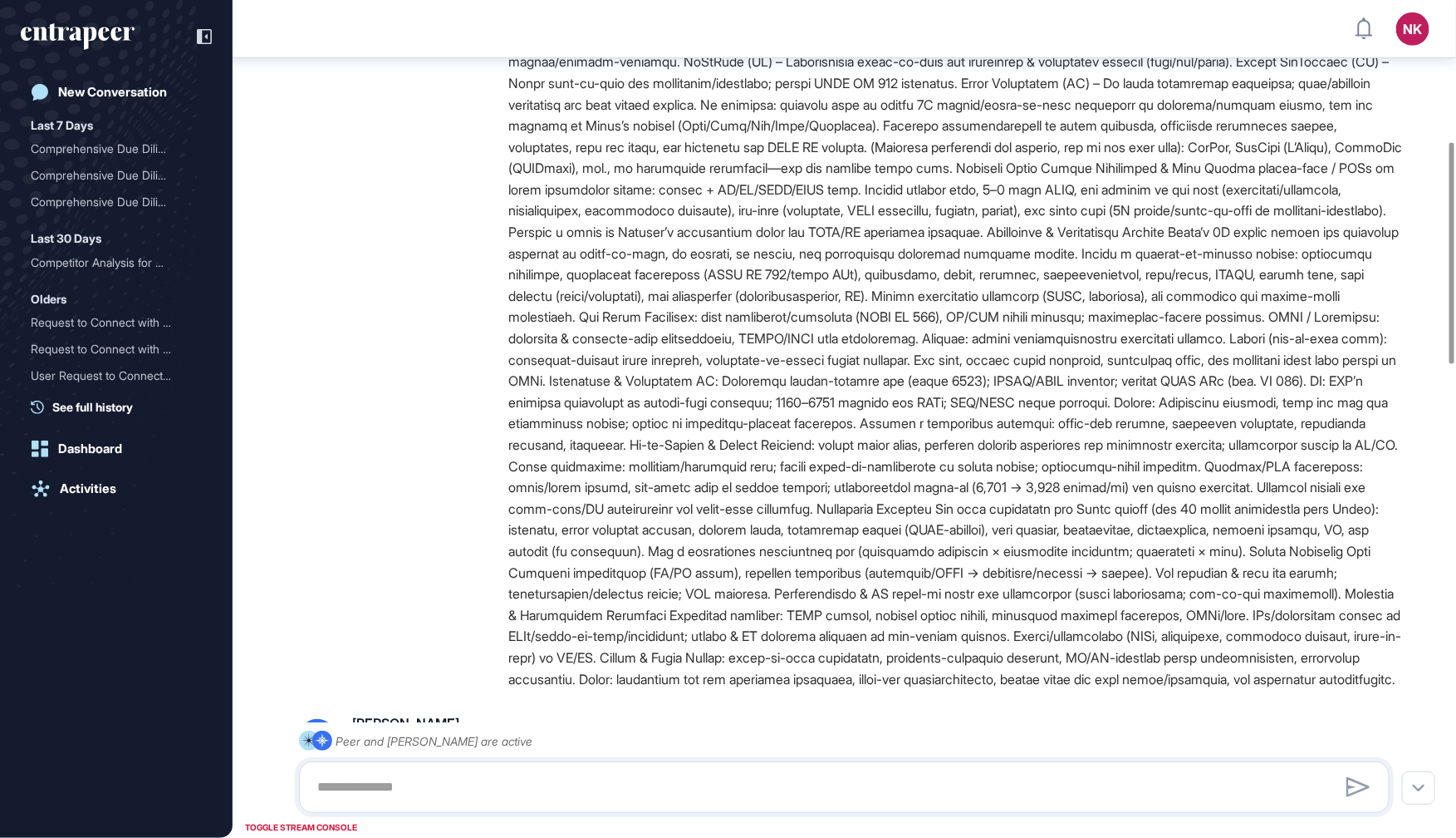
scroll to position [533, 0]
